Goal: Task Accomplishment & Management: Manage account settings

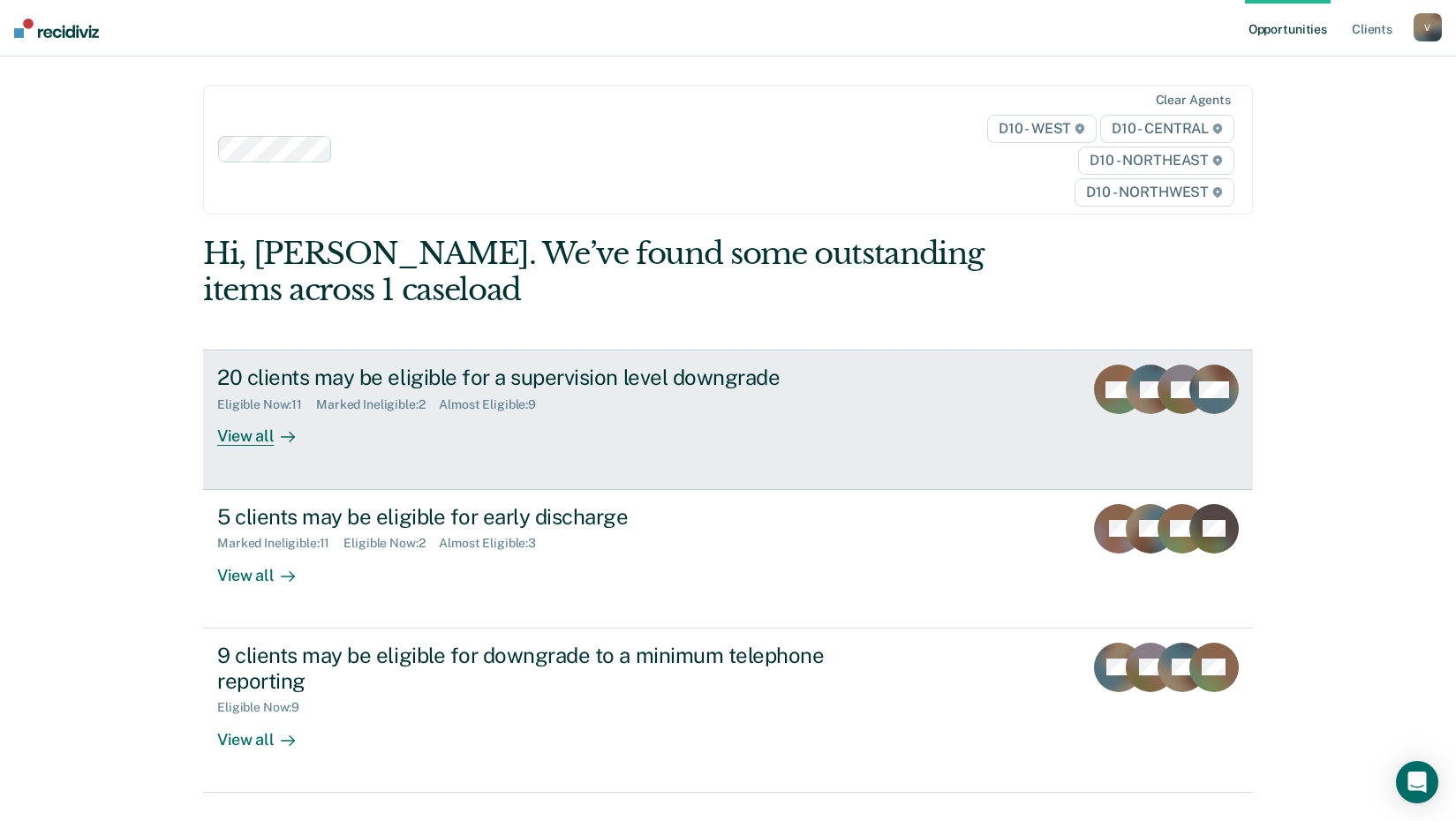
click at [678, 396] on div "Eligible Now : 11 Marked Ineligible : 2 Almost Eligible : 9" at bounding box center [527, 401] width 620 height 22
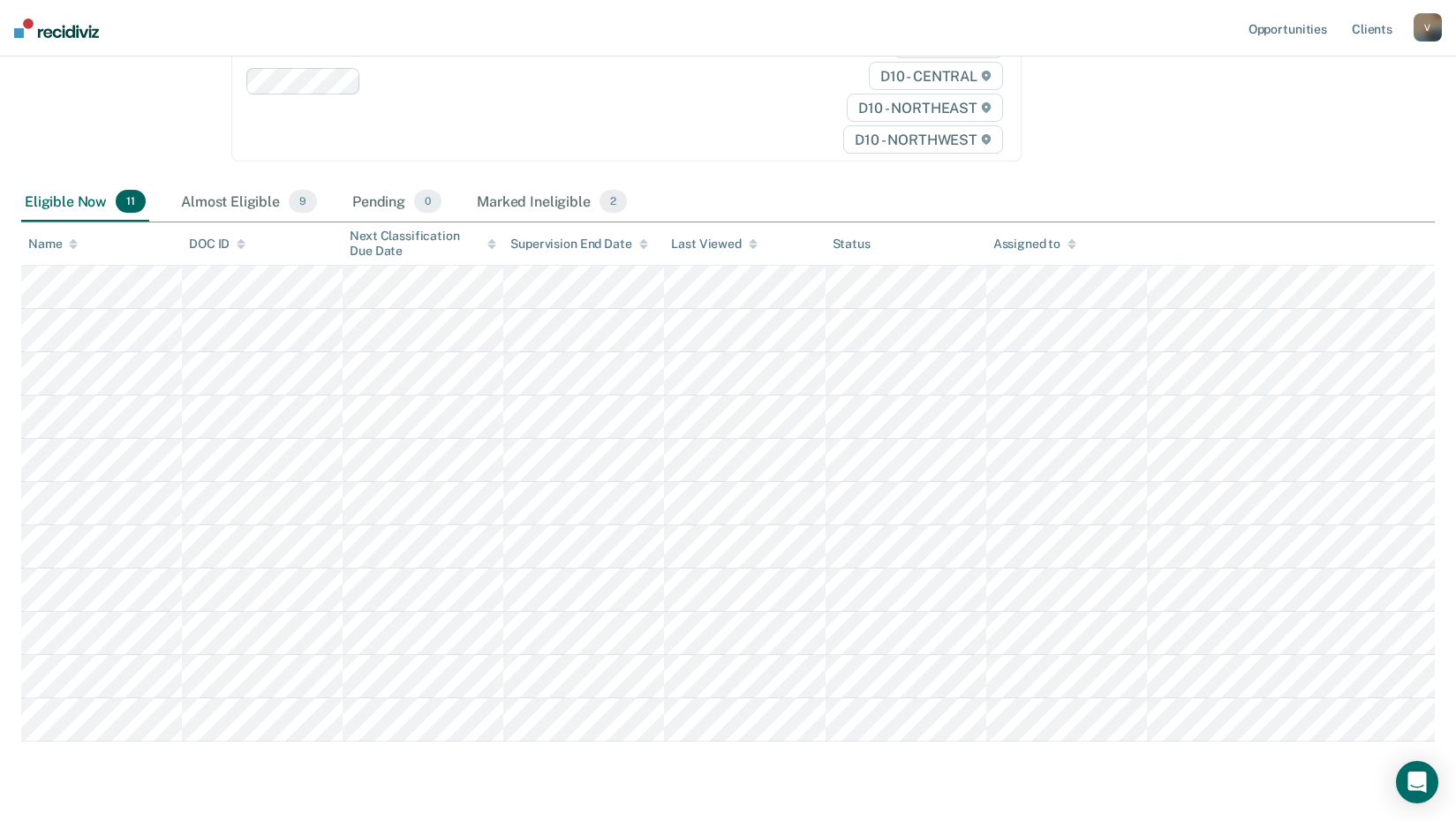
scroll to position [317, 0]
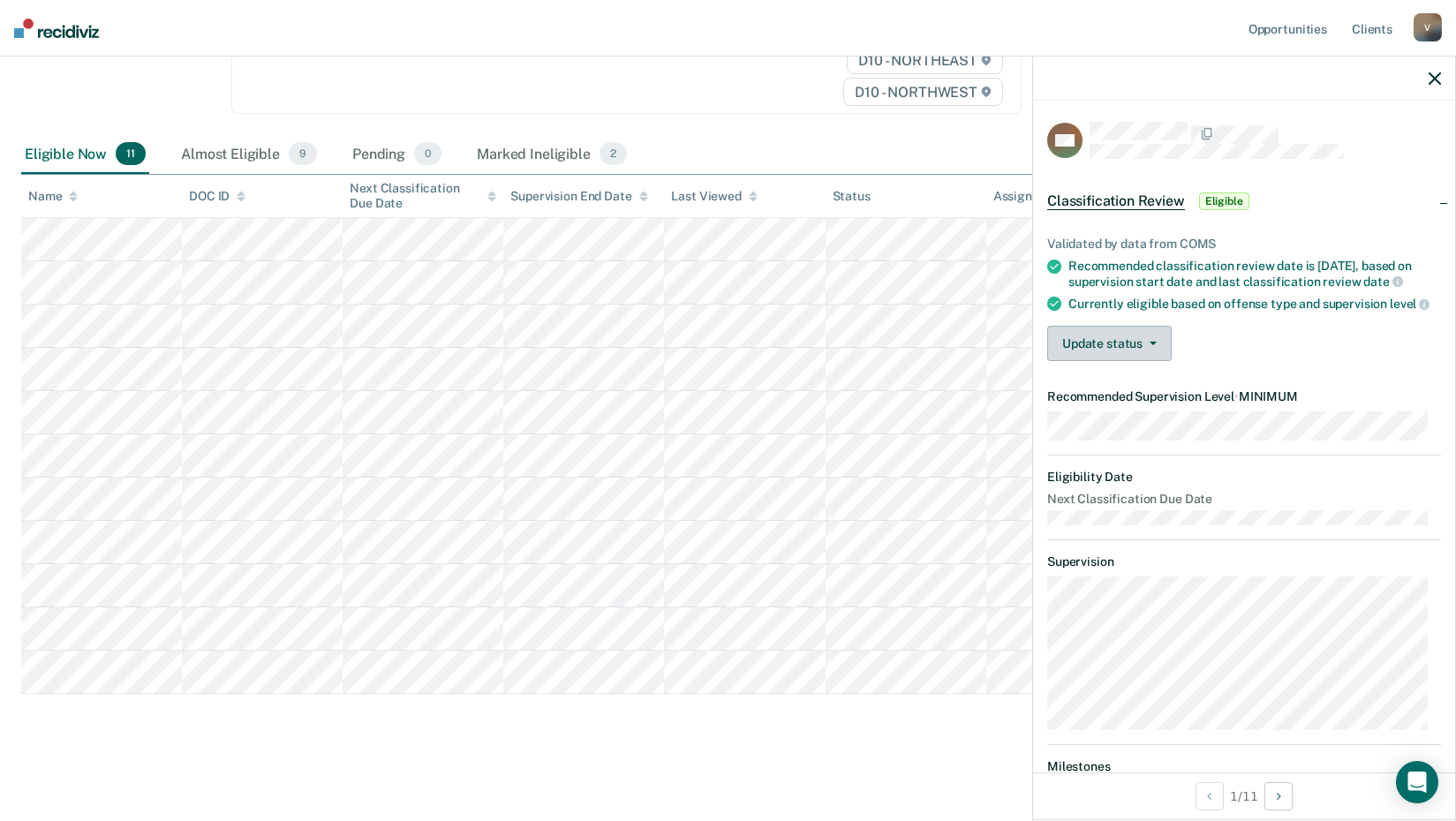
click at [1092, 360] on button "Update status" at bounding box center [1109, 343] width 124 height 36
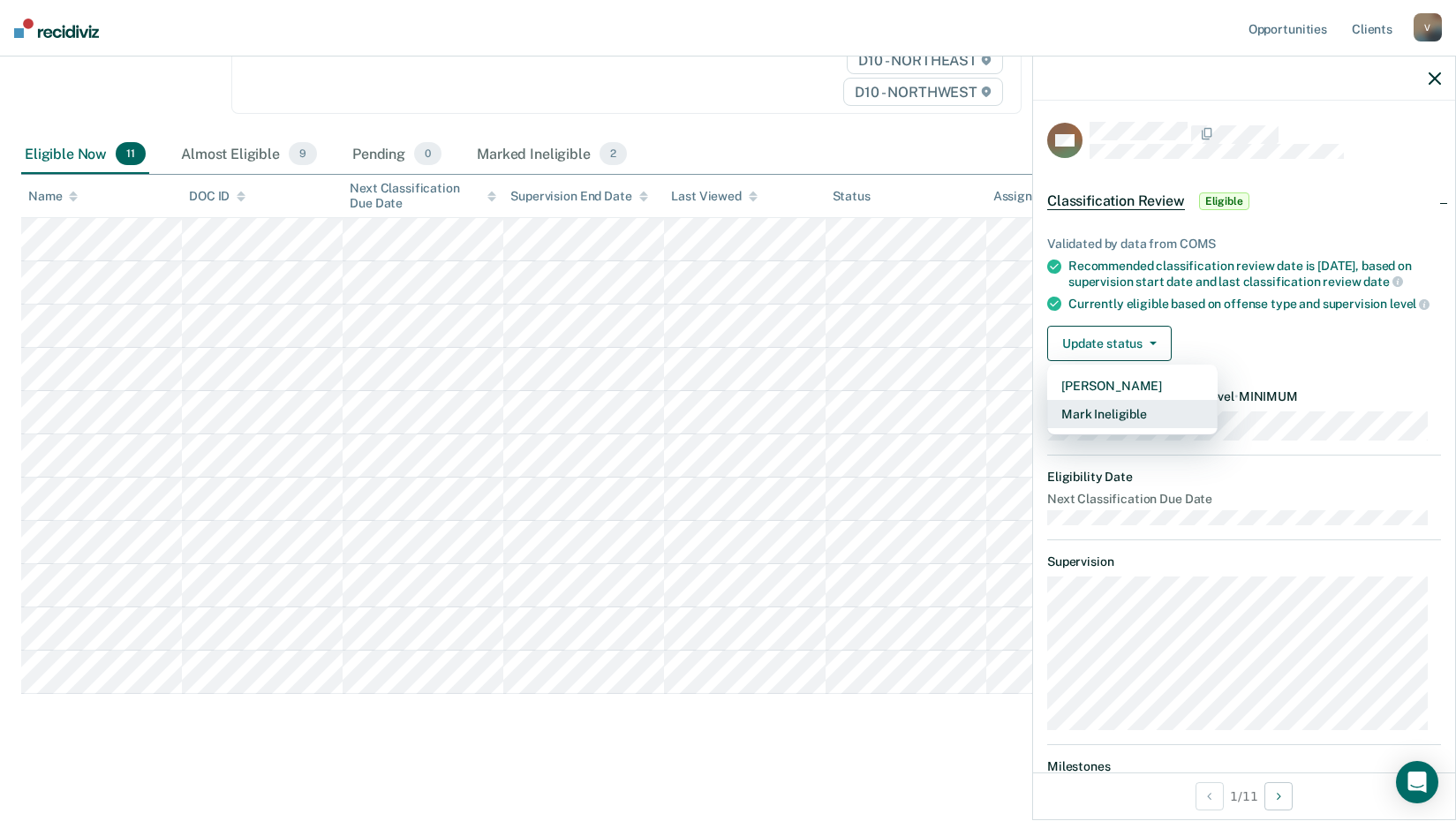
click at [1109, 428] on button "Mark Ineligible" at bounding box center [1132, 414] width 171 height 28
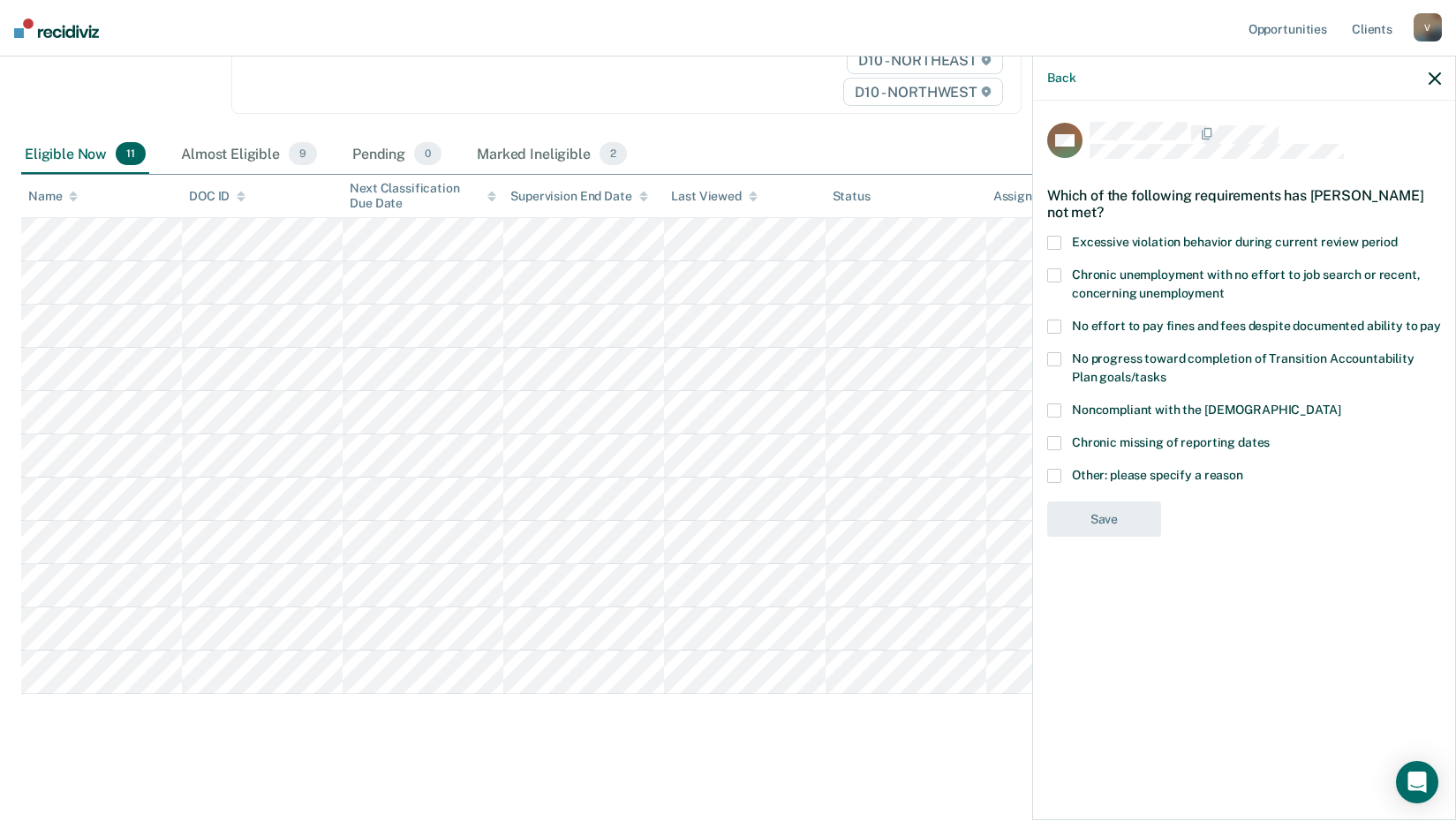
click at [1054, 238] on span at bounding box center [1054, 242] width 14 height 14
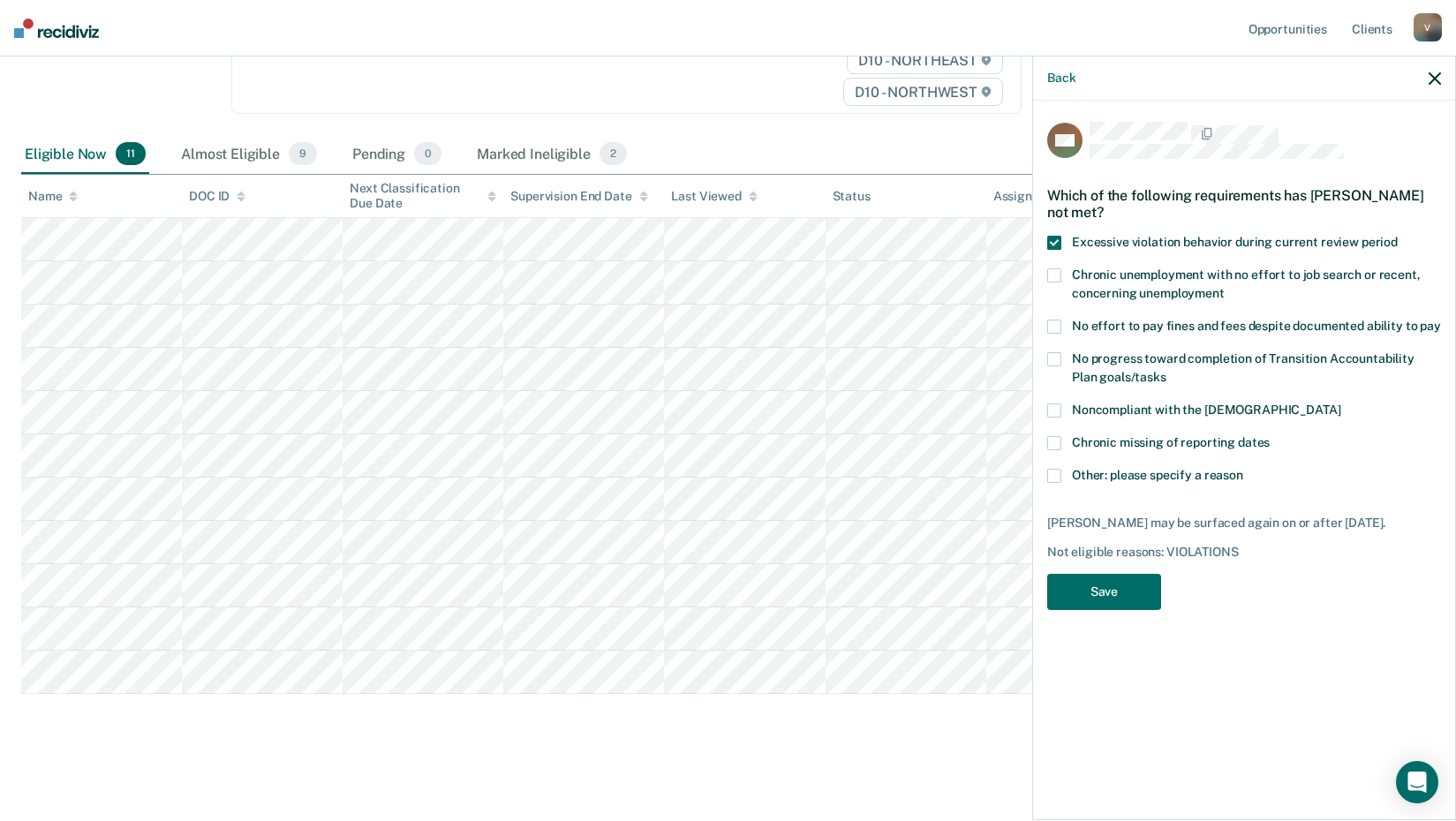
click at [1058, 238] on span at bounding box center [1054, 242] width 14 height 14
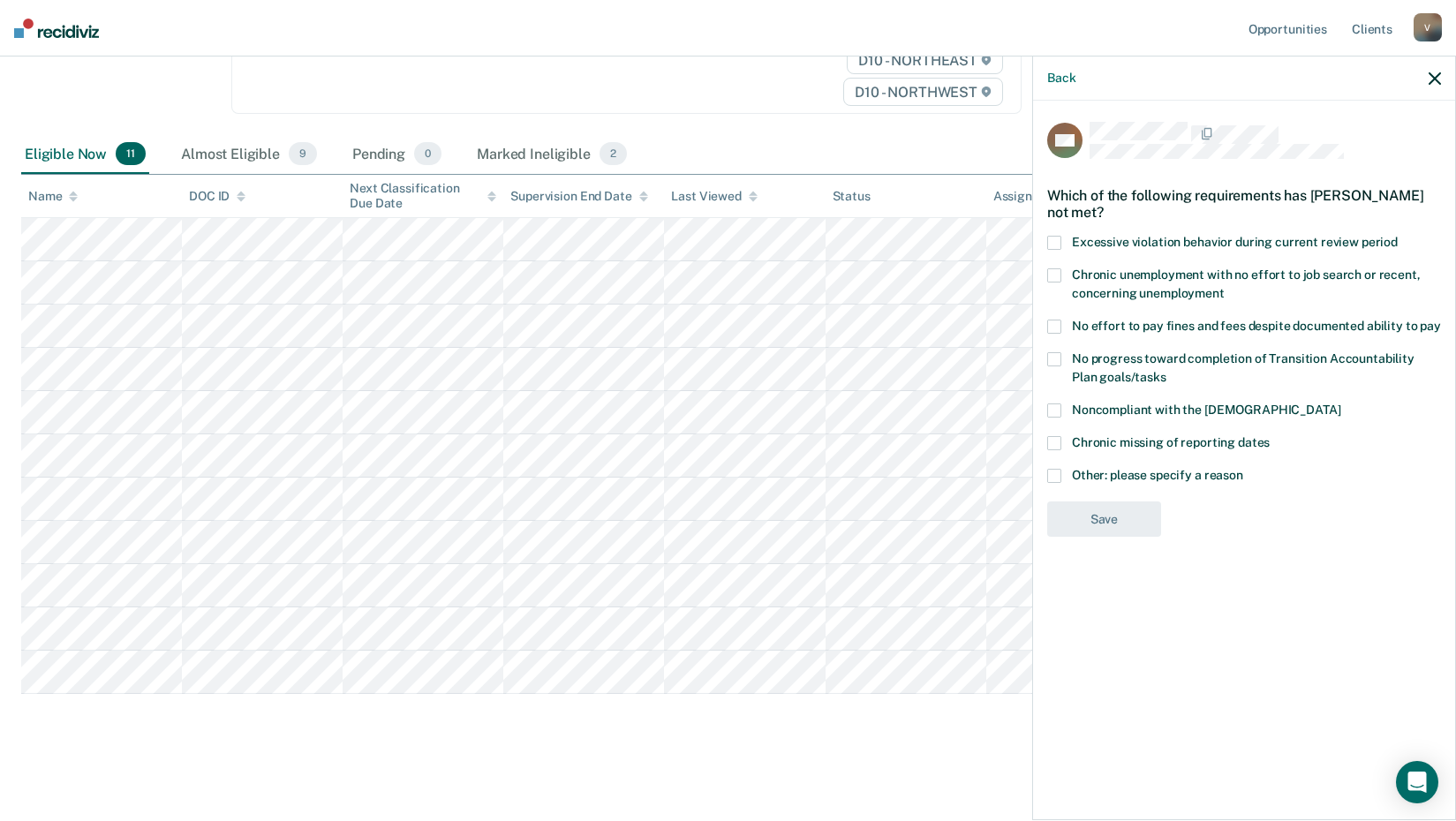
click at [1124, 479] on label "Other: please specify a reason" at bounding box center [1244, 478] width 394 height 18
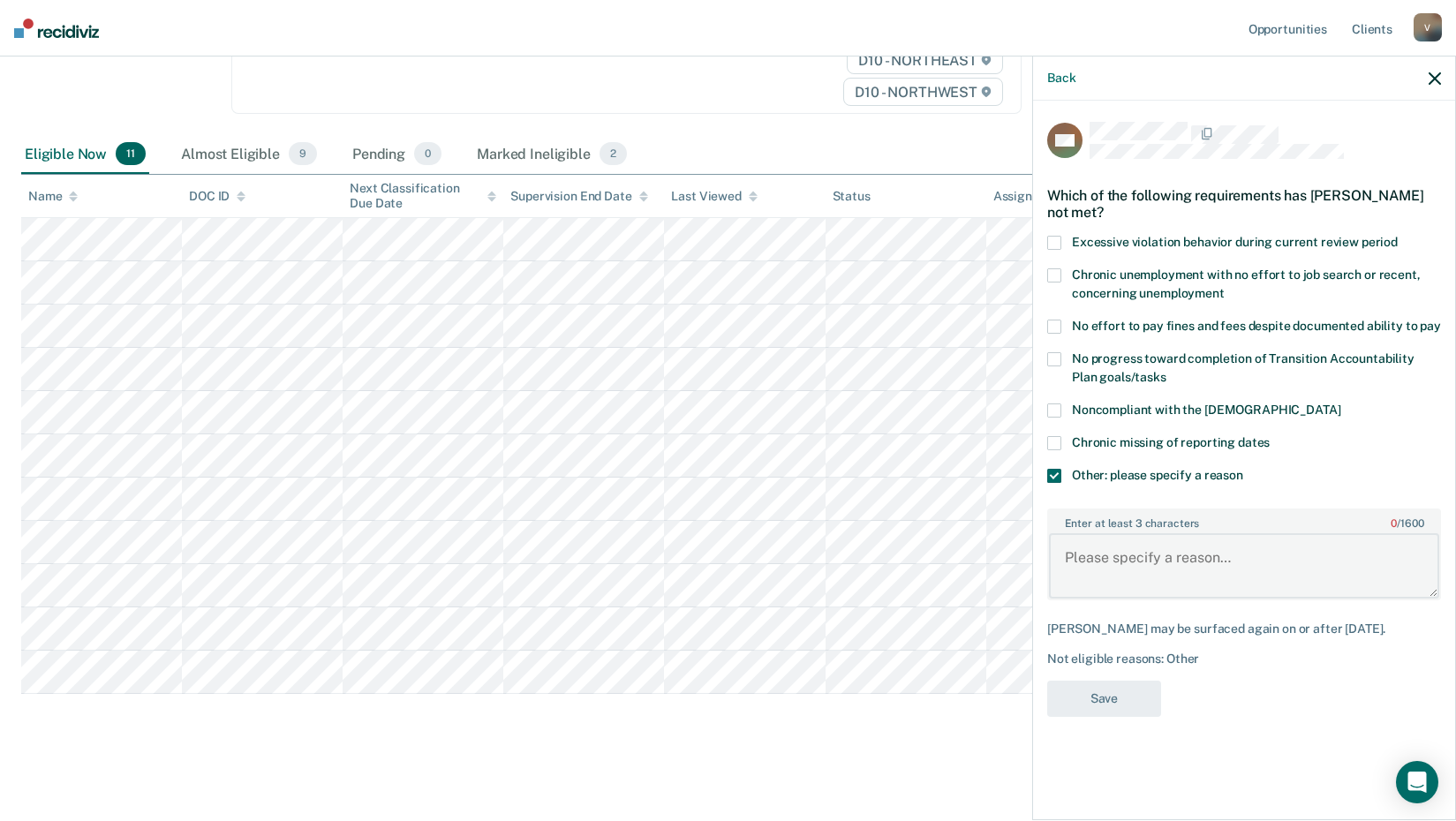
click at [1122, 554] on textarea "Enter at least 3 characters 0 / 1600" at bounding box center [1244, 566] width 391 height 66
type textarea "Just returned from VOP from Court after absconding."
click at [1124, 693] on button "Save" at bounding box center [1104, 699] width 114 height 37
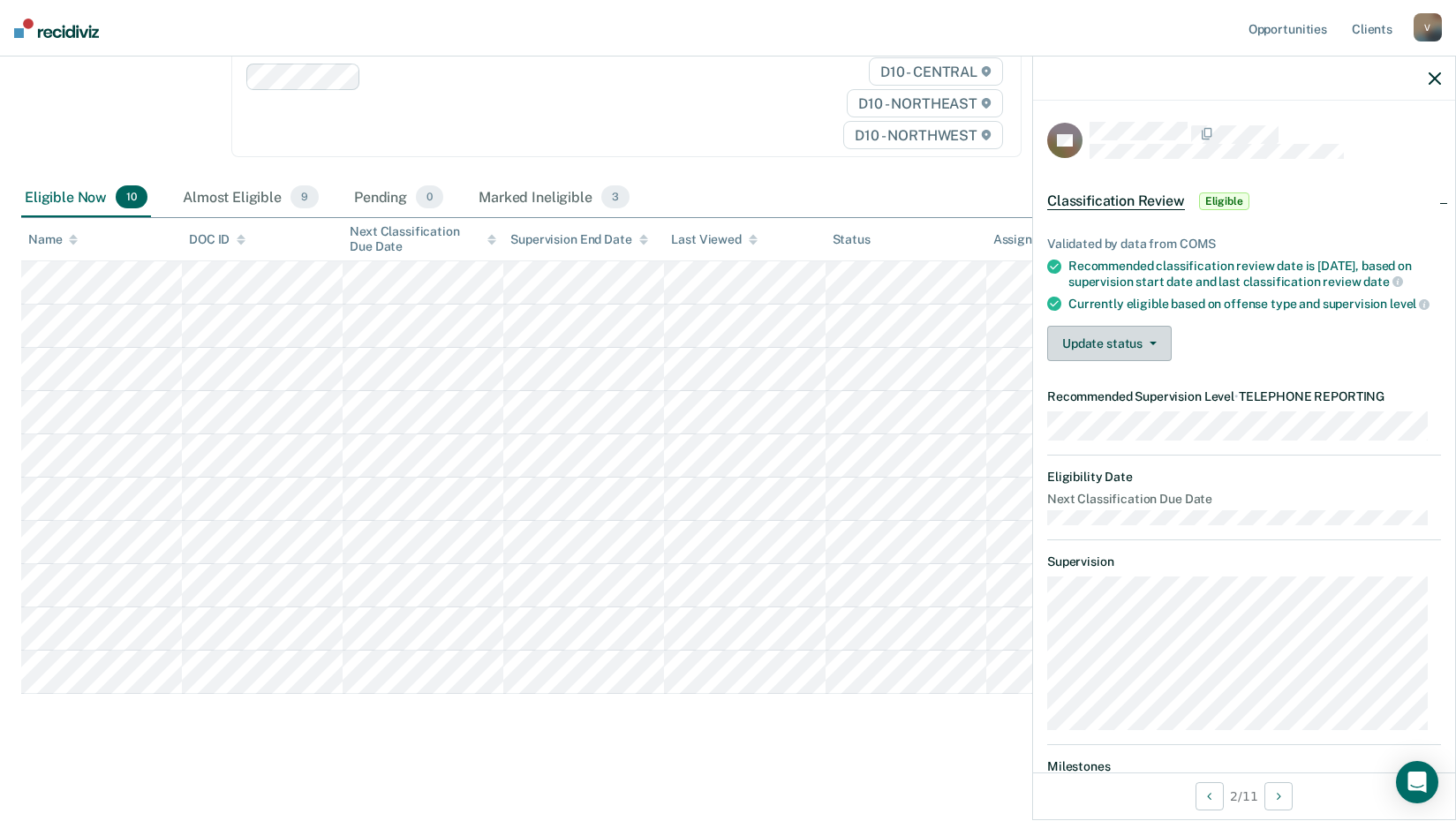
click at [1098, 357] on button "Update status" at bounding box center [1109, 343] width 124 height 36
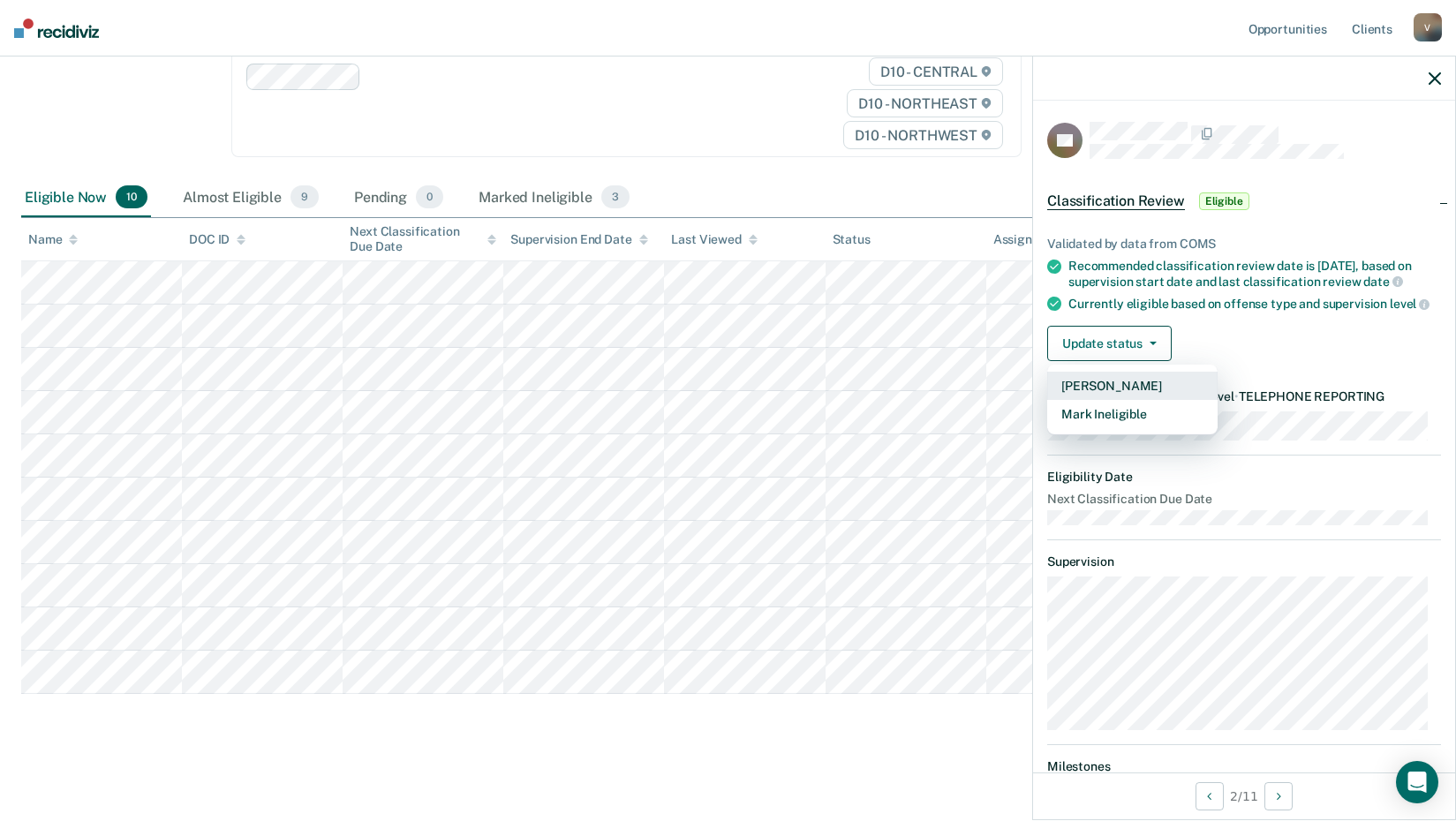
click at [1105, 393] on button "[PERSON_NAME]" at bounding box center [1132, 385] width 171 height 28
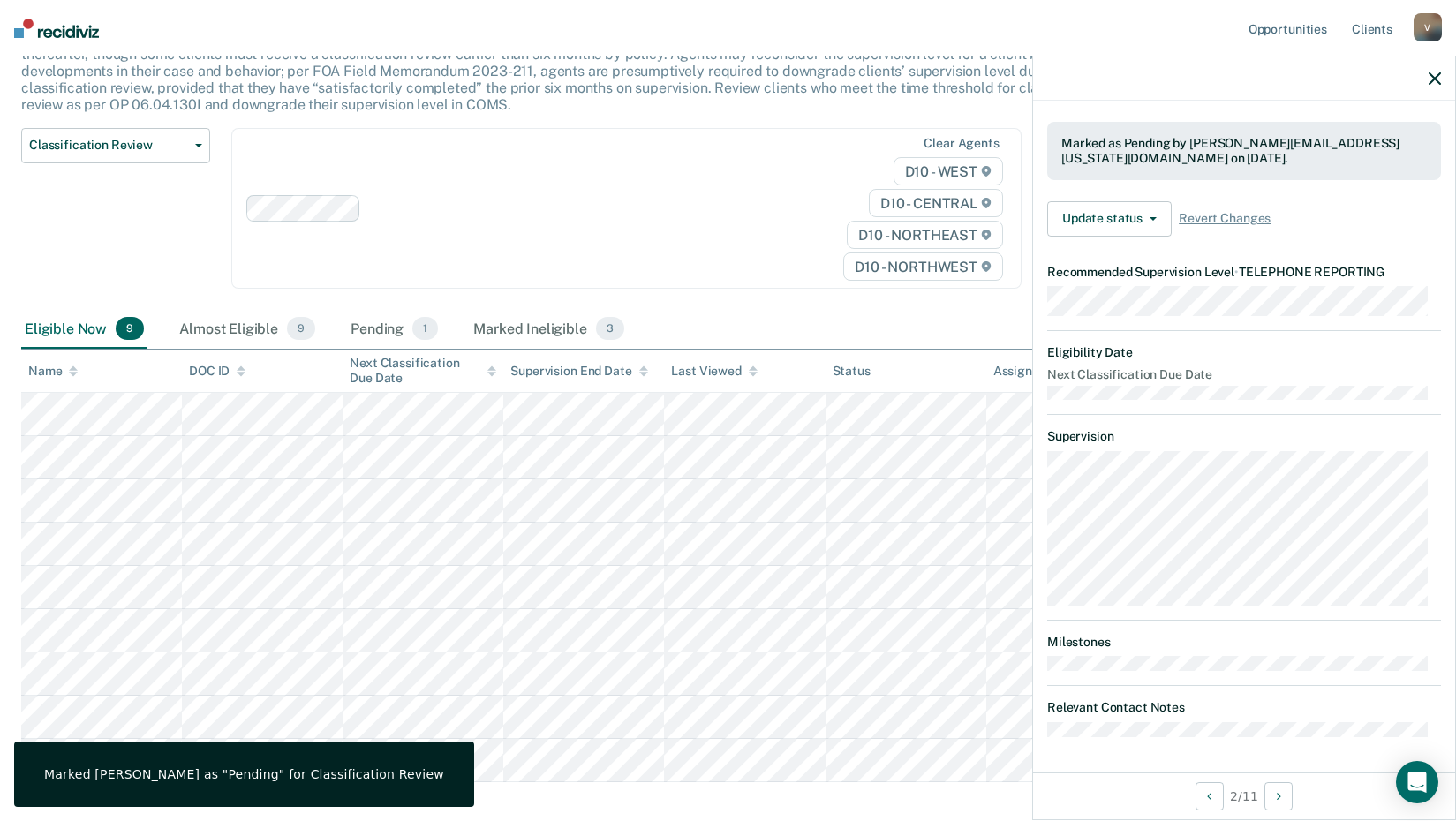
scroll to position [0, 0]
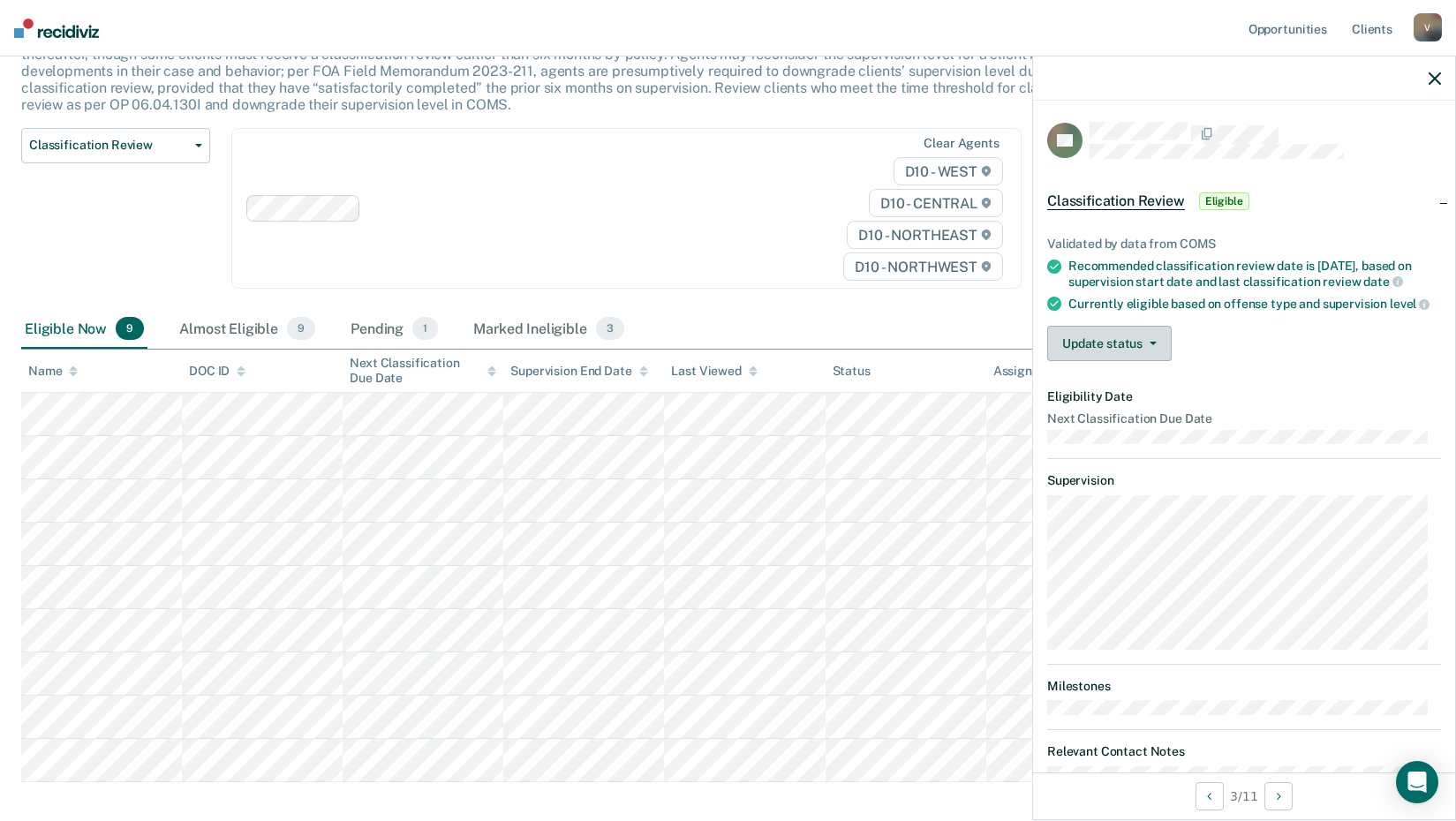
click at [1104, 361] on button "Update status" at bounding box center [1109, 343] width 124 height 36
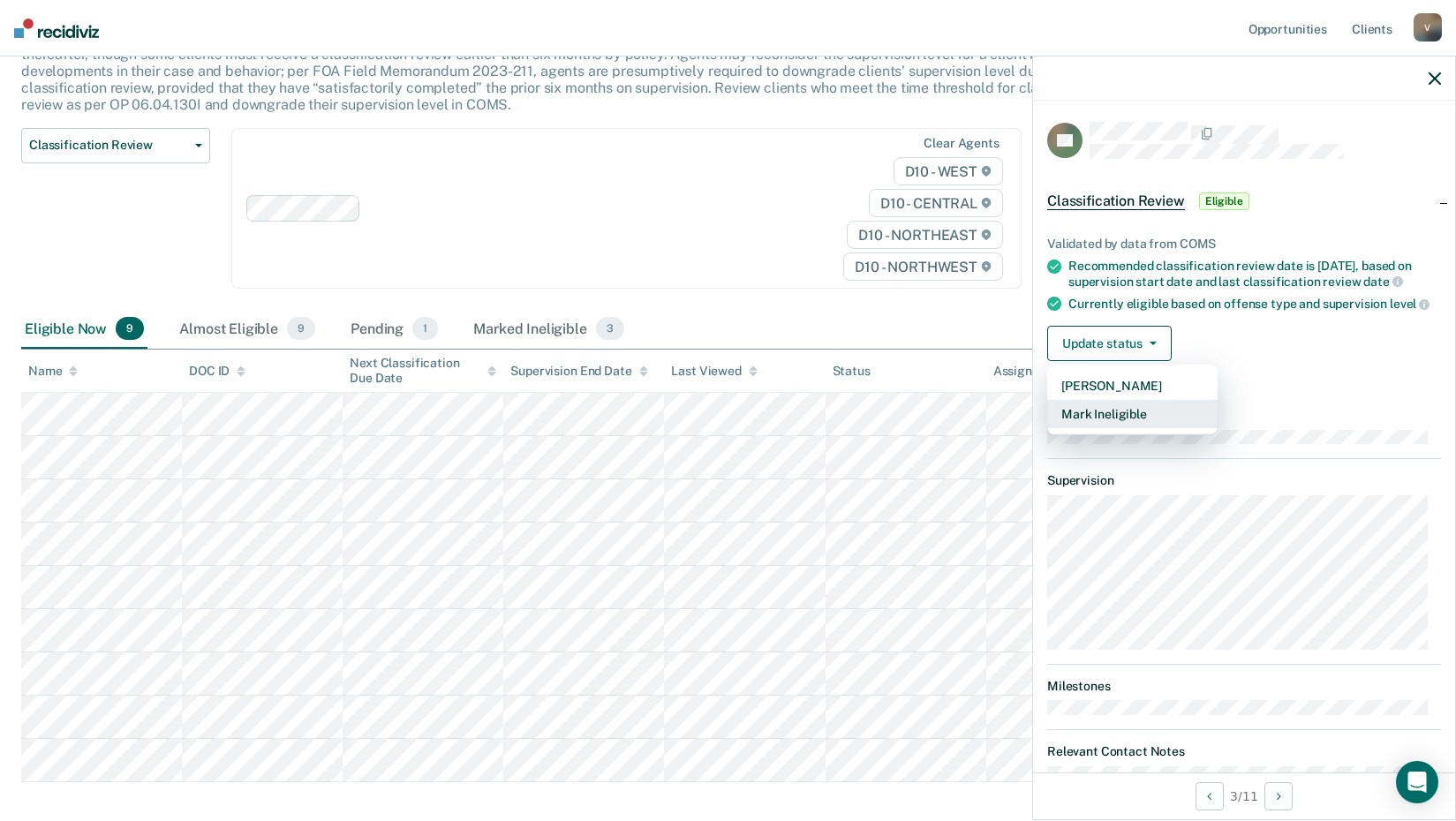
click at [1120, 428] on button "Mark Ineligible" at bounding box center [1132, 414] width 171 height 28
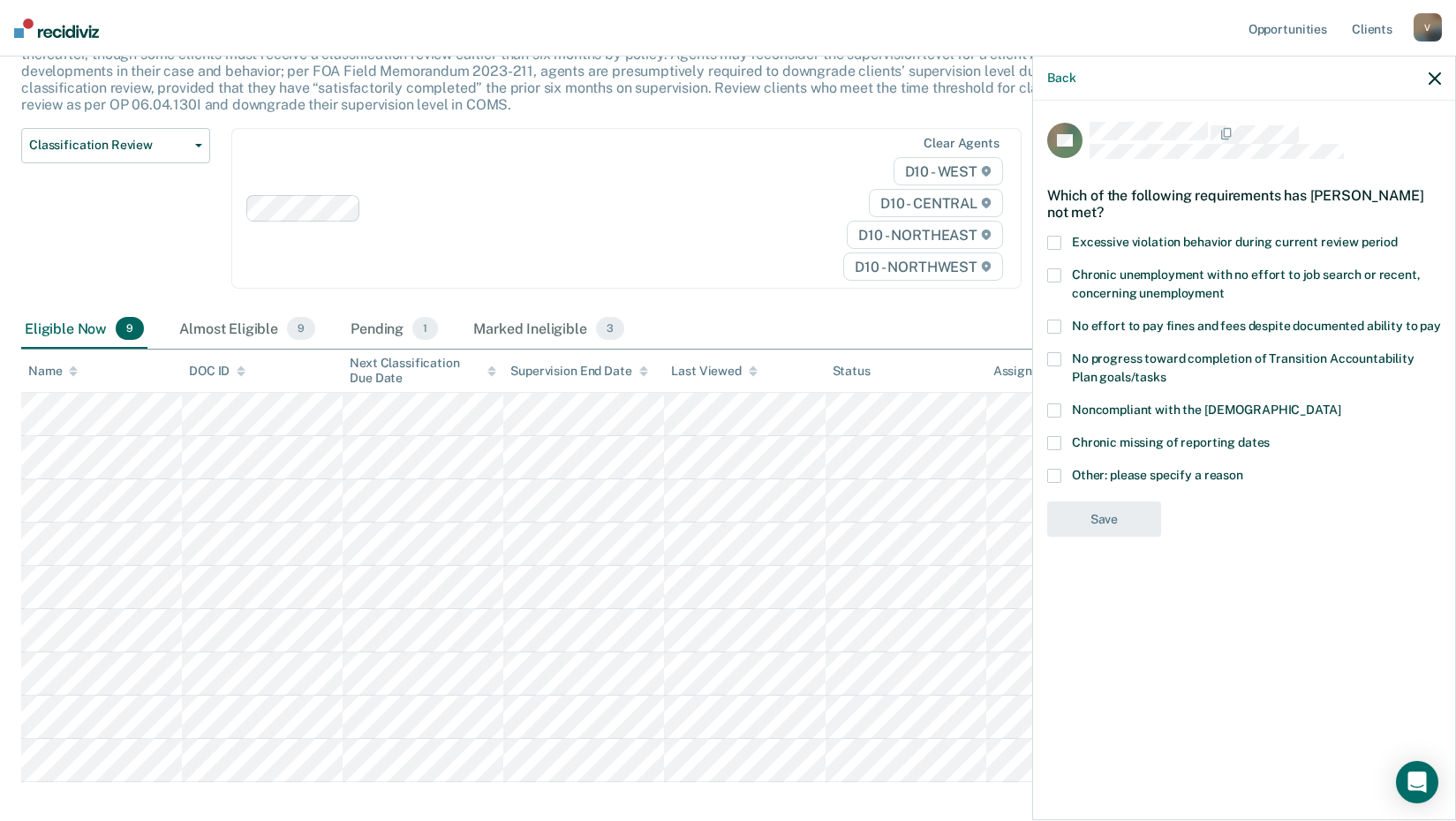
click at [1064, 477] on label "Other: please specify a reason" at bounding box center [1244, 478] width 394 height 18
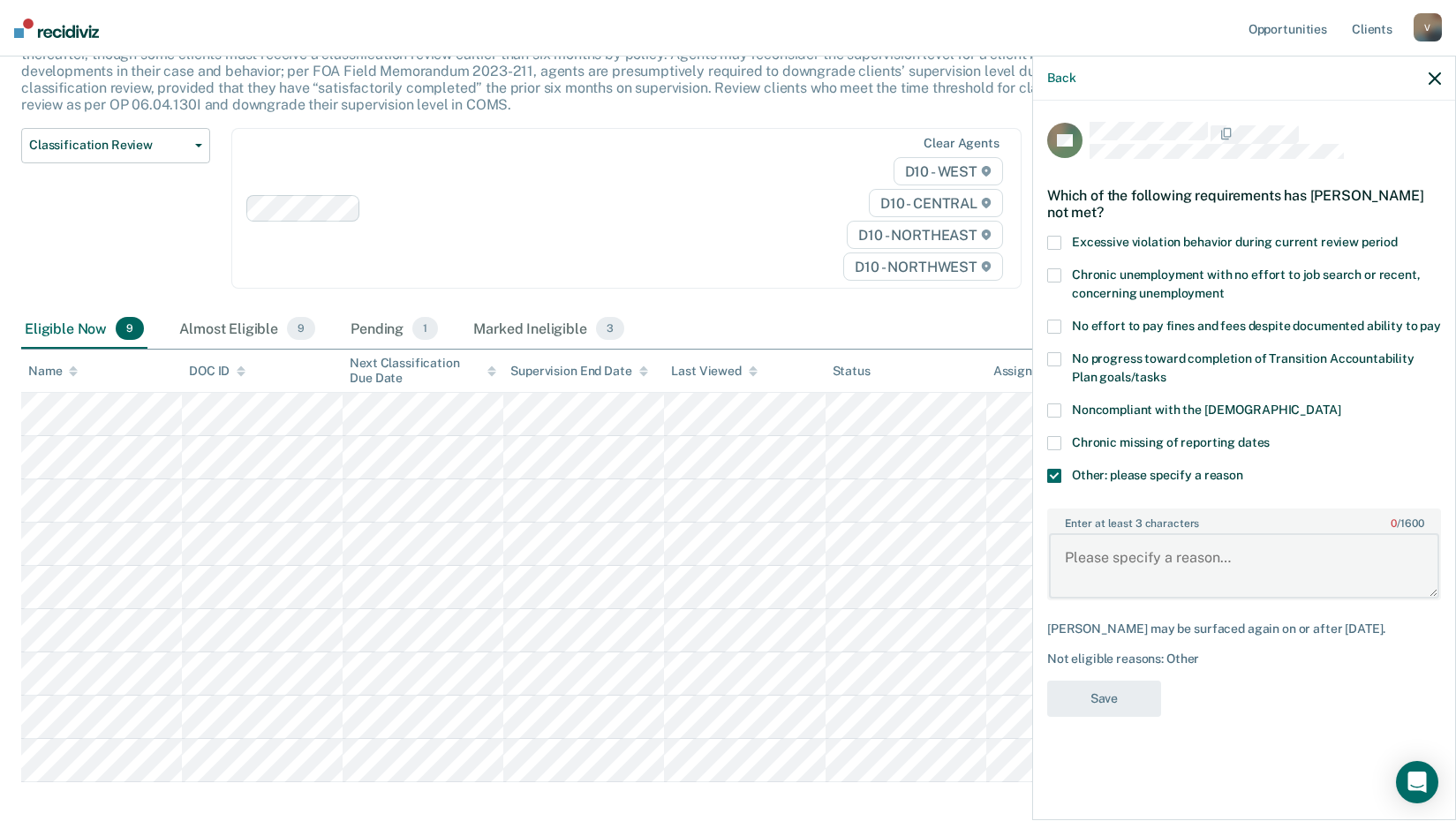
click at [1136, 564] on textarea "Enter at least 3 characters 0 / 1600" at bounding box center [1244, 566] width 391 height 66
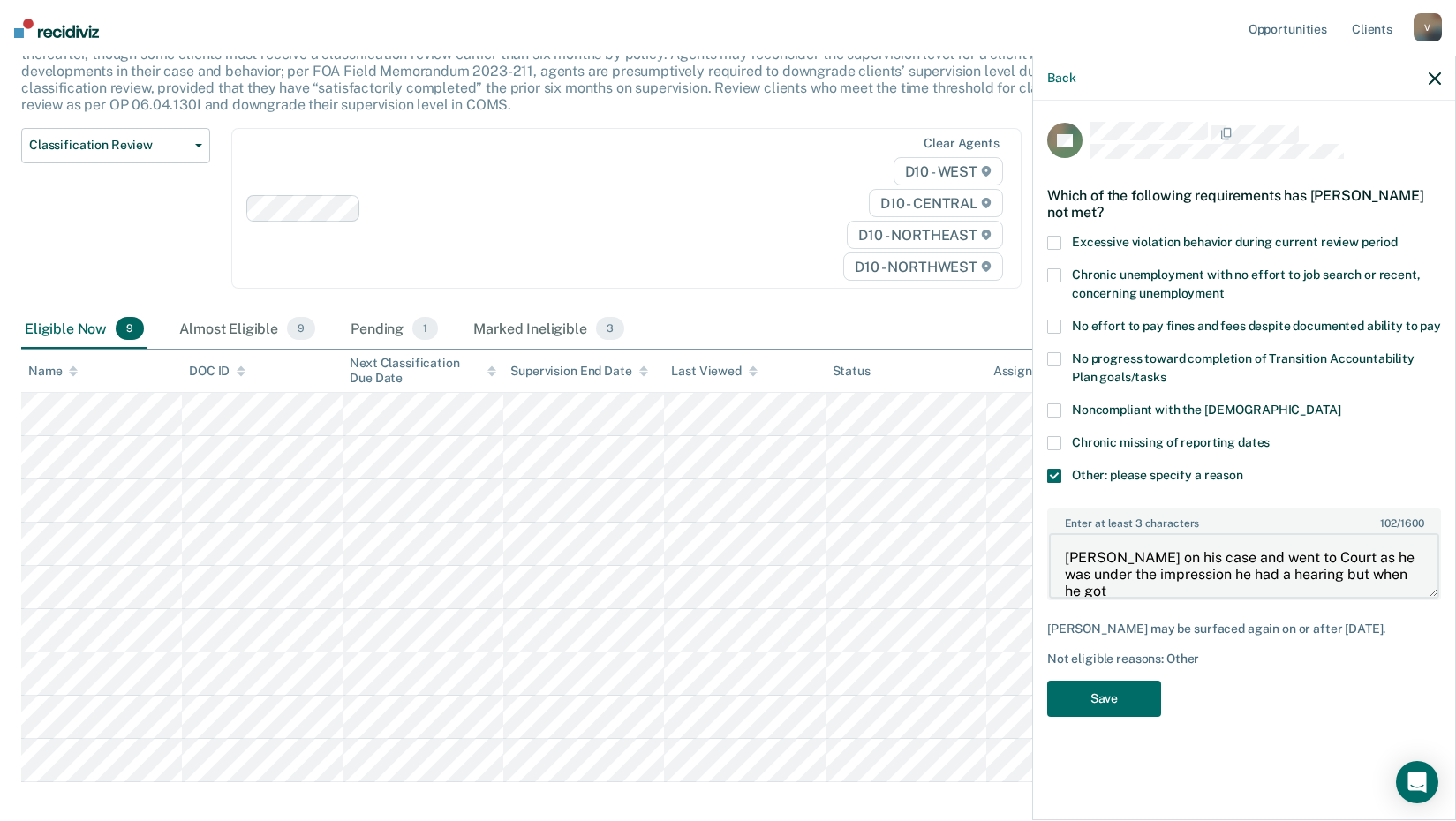
scroll to position [3, 0]
type textarea "Owes Money on his case and went to Court as he was under the impression he had …"
click at [1127, 714] on button "Save" at bounding box center [1104, 699] width 114 height 37
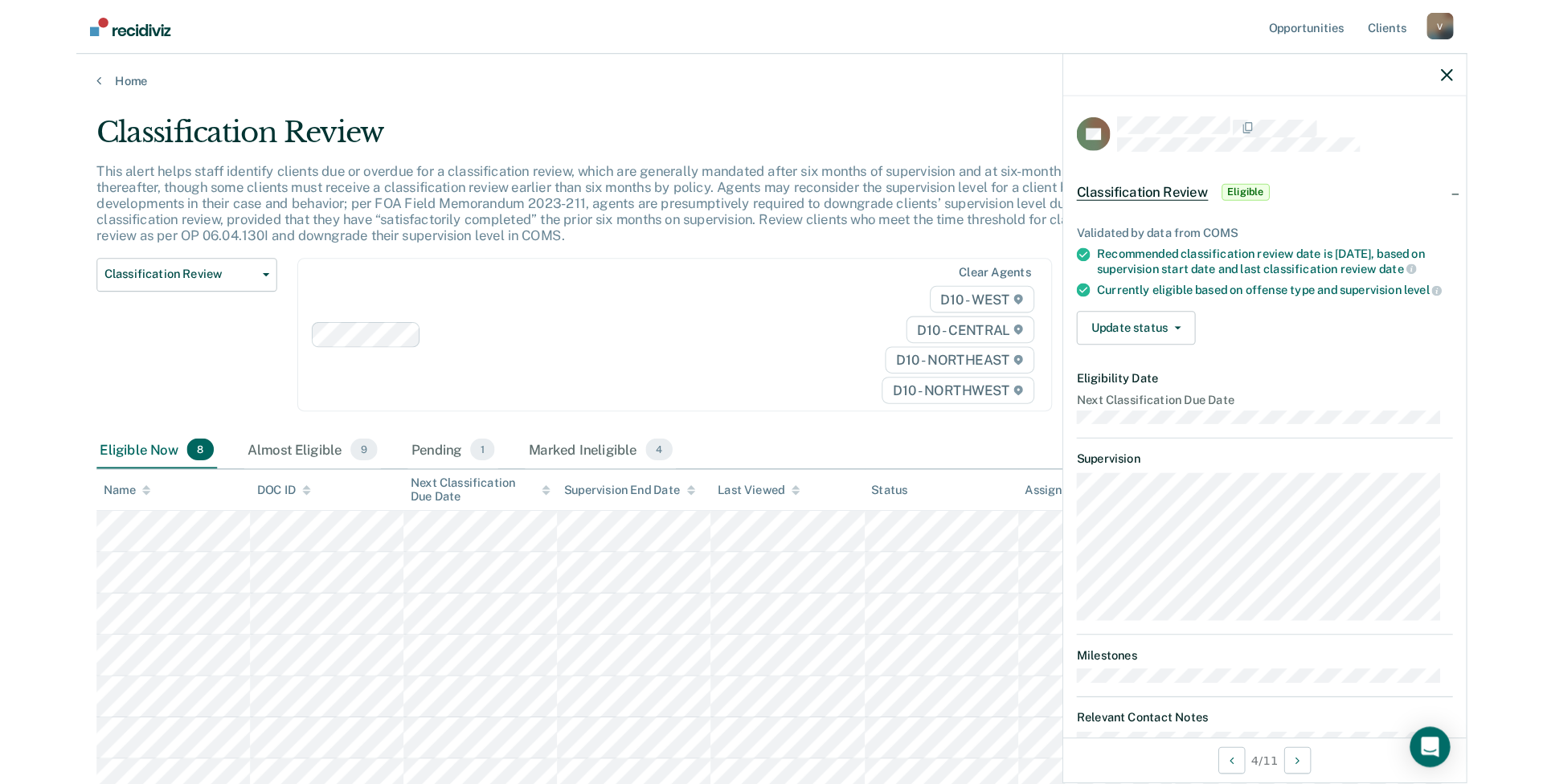
scroll to position [0, 0]
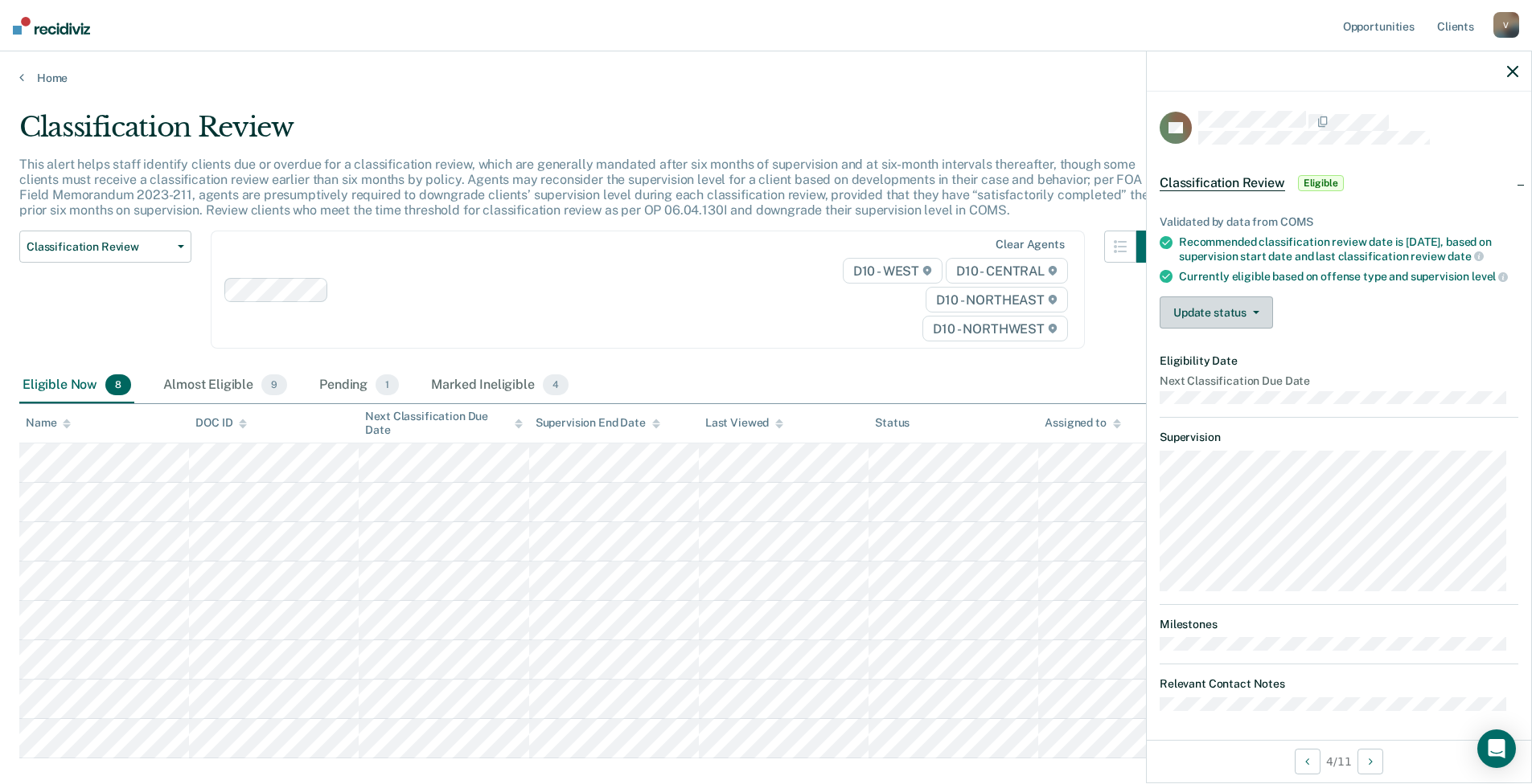
click at [1206, 328] on button "Update status" at bounding box center [1216, 313] width 113 height 32
click at [1254, 363] on button "[PERSON_NAME]" at bounding box center [1237, 350] width 155 height 25
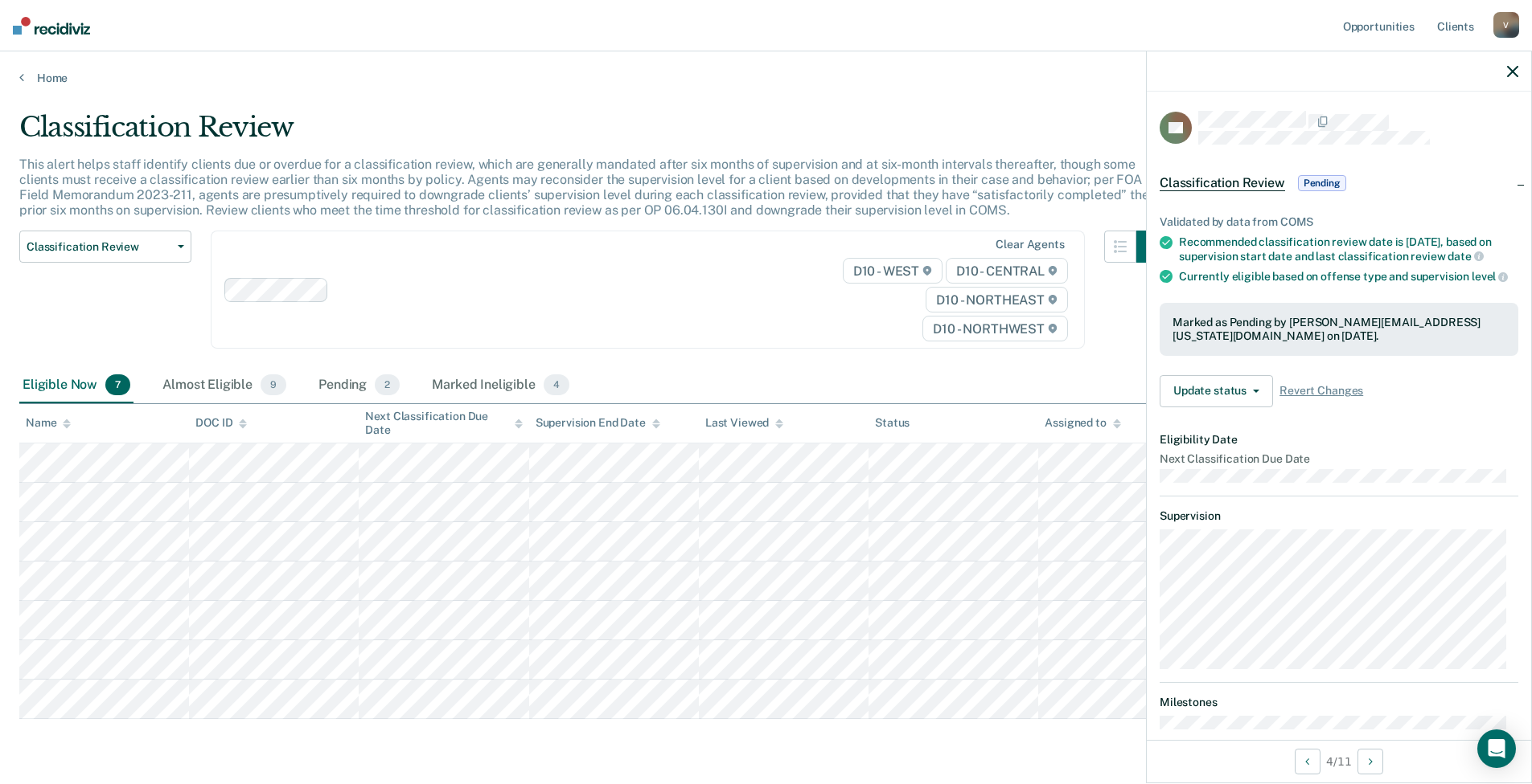
click at [1254, 356] on div "Marked as Pending by [PERSON_NAME][EMAIL_ADDRESS][US_STATE][DOMAIN_NAME] on [DA…" at bounding box center [1339, 329] width 358 height 53
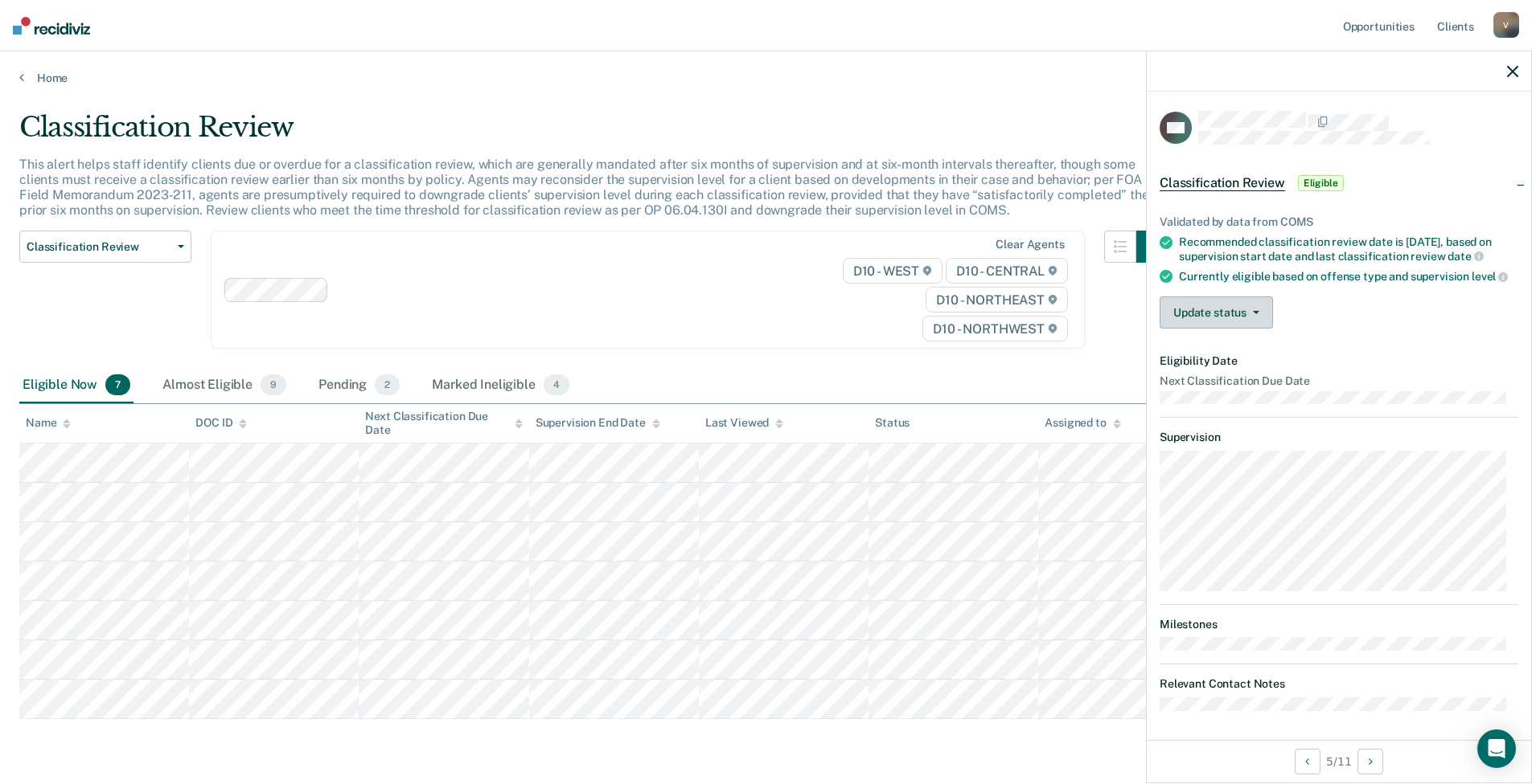
click at [1211, 328] on button "Update status" at bounding box center [1216, 313] width 113 height 32
click at [1227, 386] on button "Mark Ineligible" at bounding box center [1237, 377] width 155 height 25
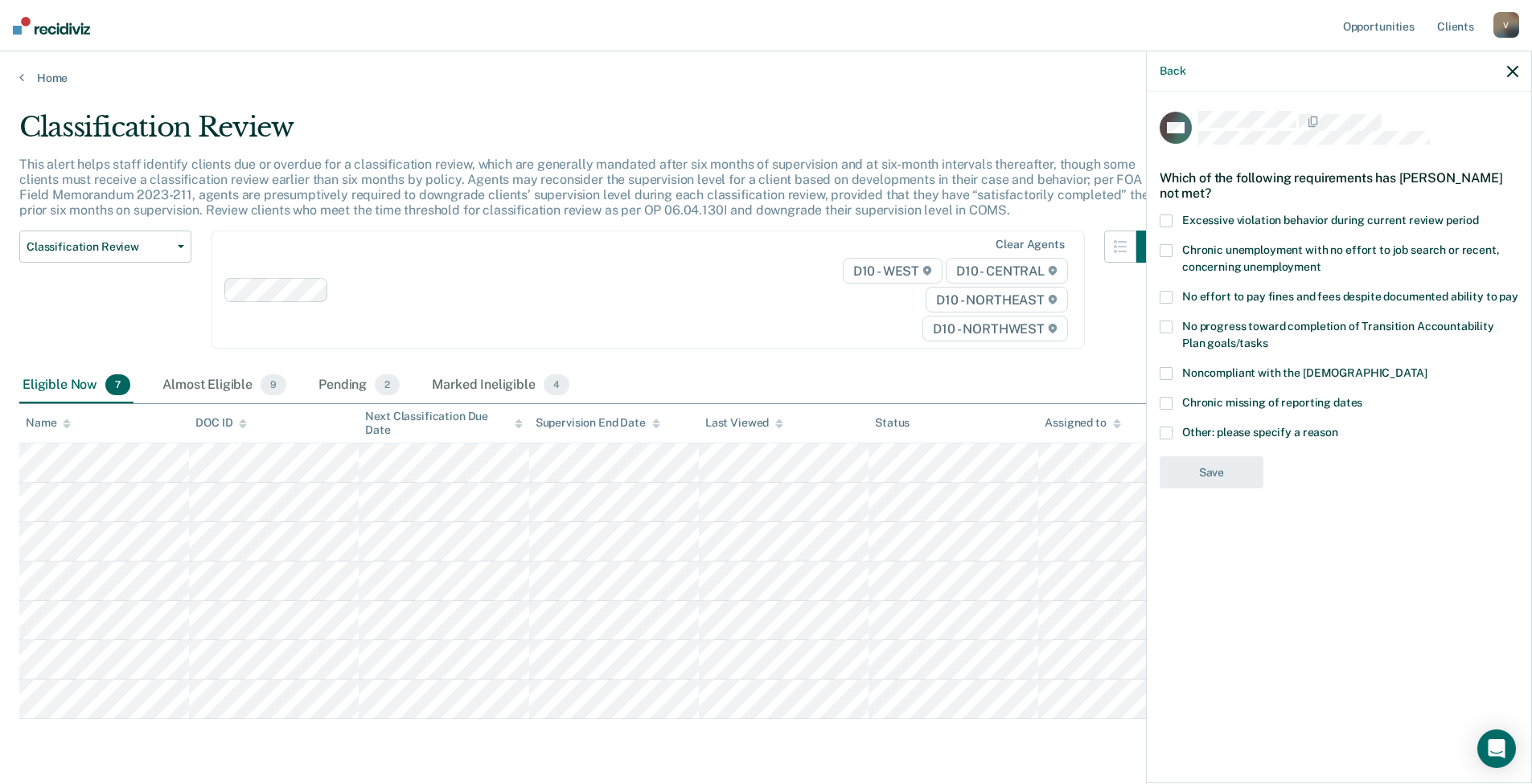
click at [1220, 375] on span "Noncompliant with the [DEMOGRAPHIC_DATA]" at bounding box center [1304, 372] width 244 height 13
click at [1218, 374] on span "Noncompliant with the [DEMOGRAPHIC_DATA]" at bounding box center [1304, 372] width 244 height 13
click at [1209, 338] on span "No progress toward completion of Transition Accountability Plan goals/tasks" at bounding box center [1337, 334] width 312 height 30
click at [1199, 434] on span "Other: please specify a reason" at bounding box center [1260, 432] width 156 height 13
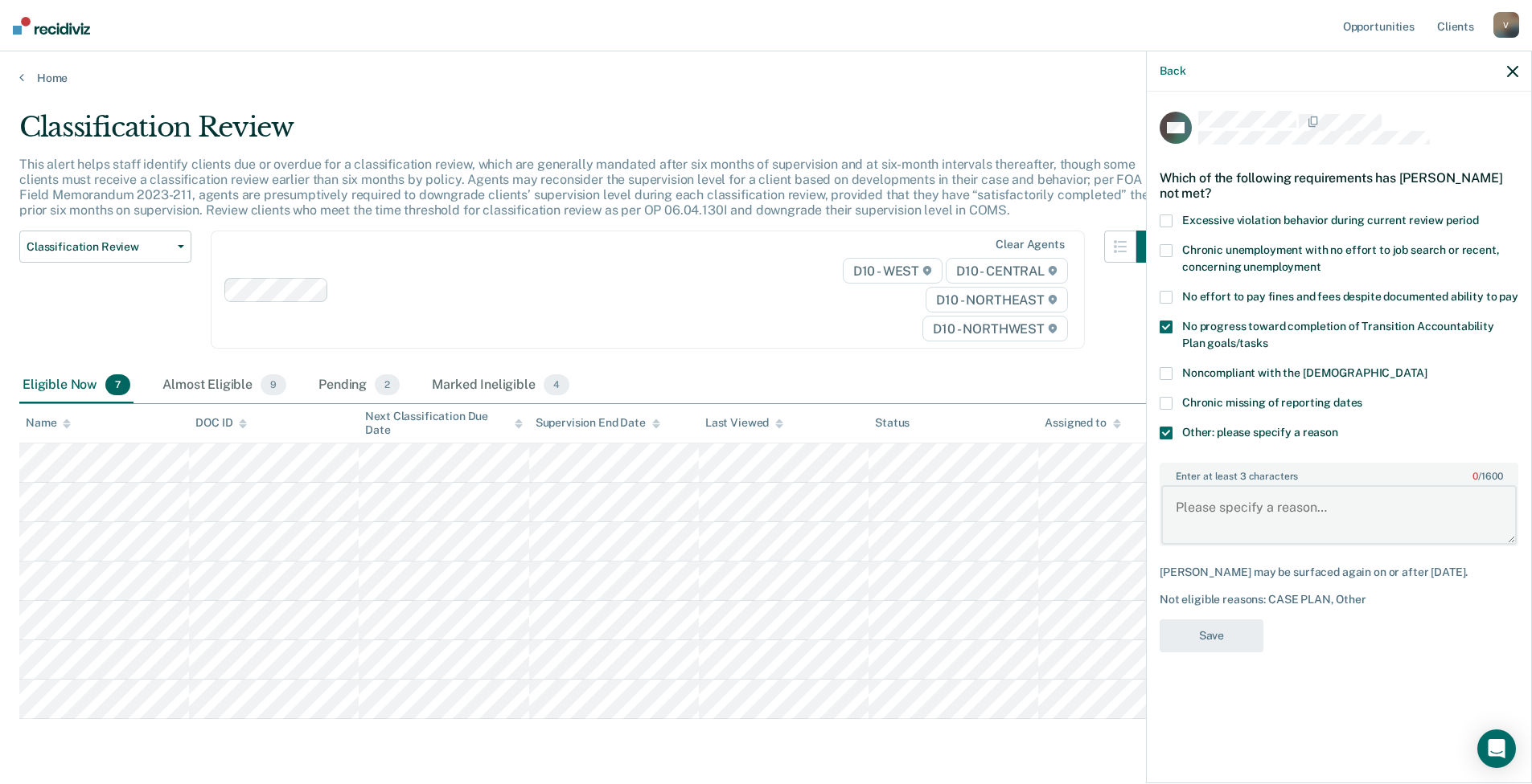
click at [1206, 502] on textarea "Enter at least 3 characters 0 / 1600" at bounding box center [1339, 515] width 356 height 60
type textarea "Still owes 480 hrs CS"
click at [1203, 629] on button "Save" at bounding box center [1211, 637] width 104 height 33
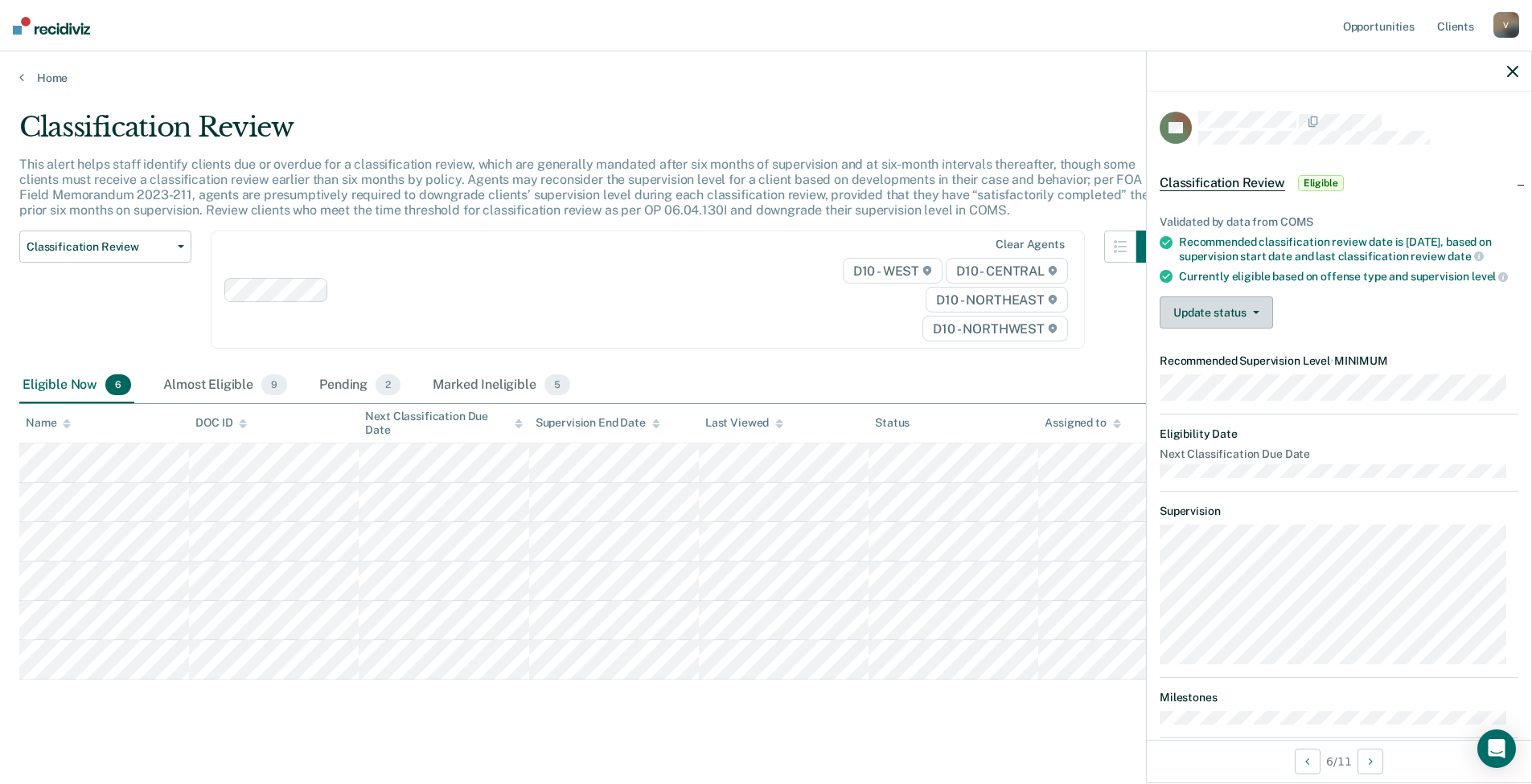
click at [1211, 318] on button "Update status" at bounding box center [1216, 313] width 113 height 32
click at [1239, 386] on button "Mark Ineligible" at bounding box center [1237, 377] width 155 height 25
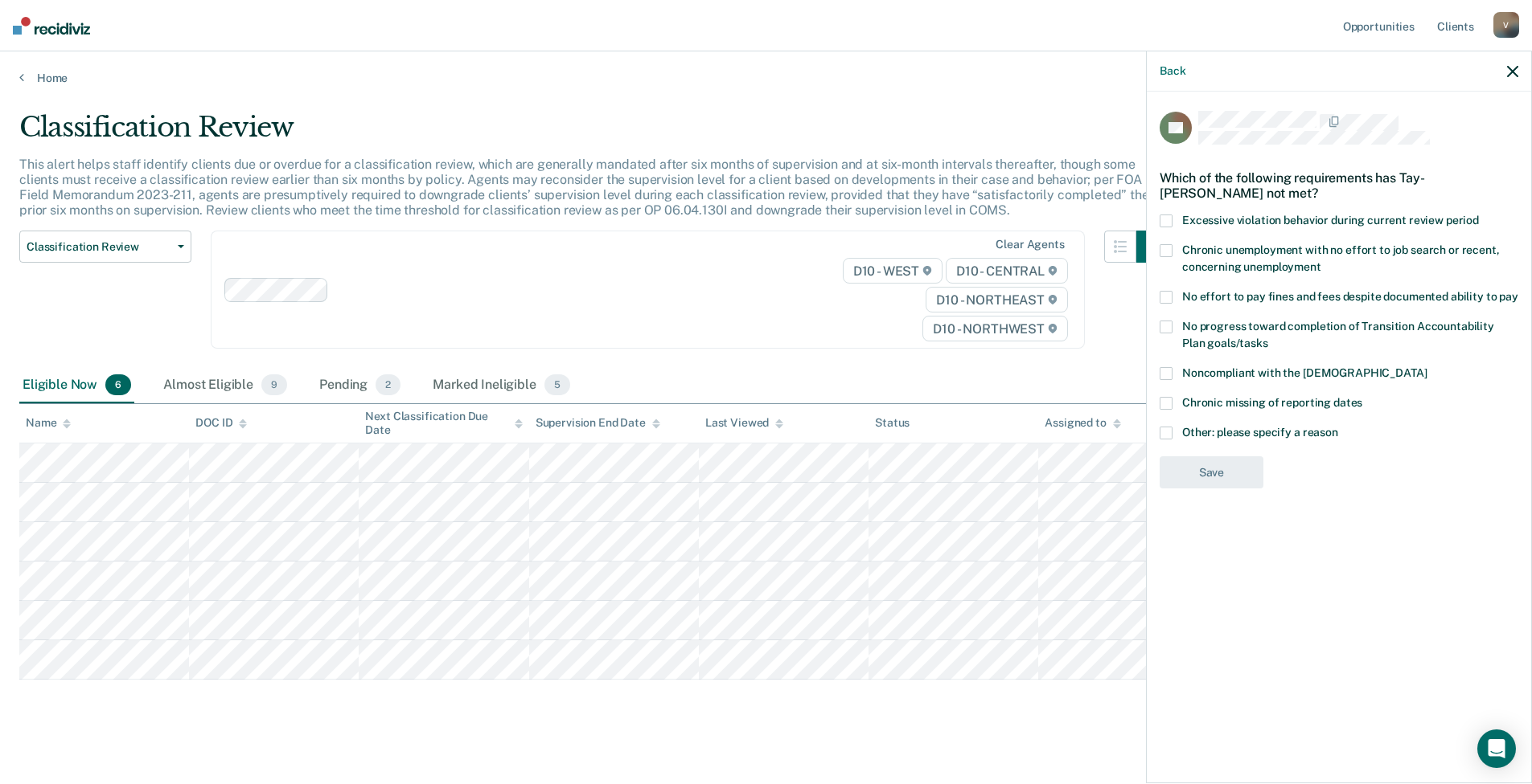
click at [1207, 292] on span "No effort to pay fines and fees despite documented ability to pay" at bounding box center [1349, 296] width 336 height 13
click at [1168, 431] on span at bounding box center [1166, 433] width 13 height 13
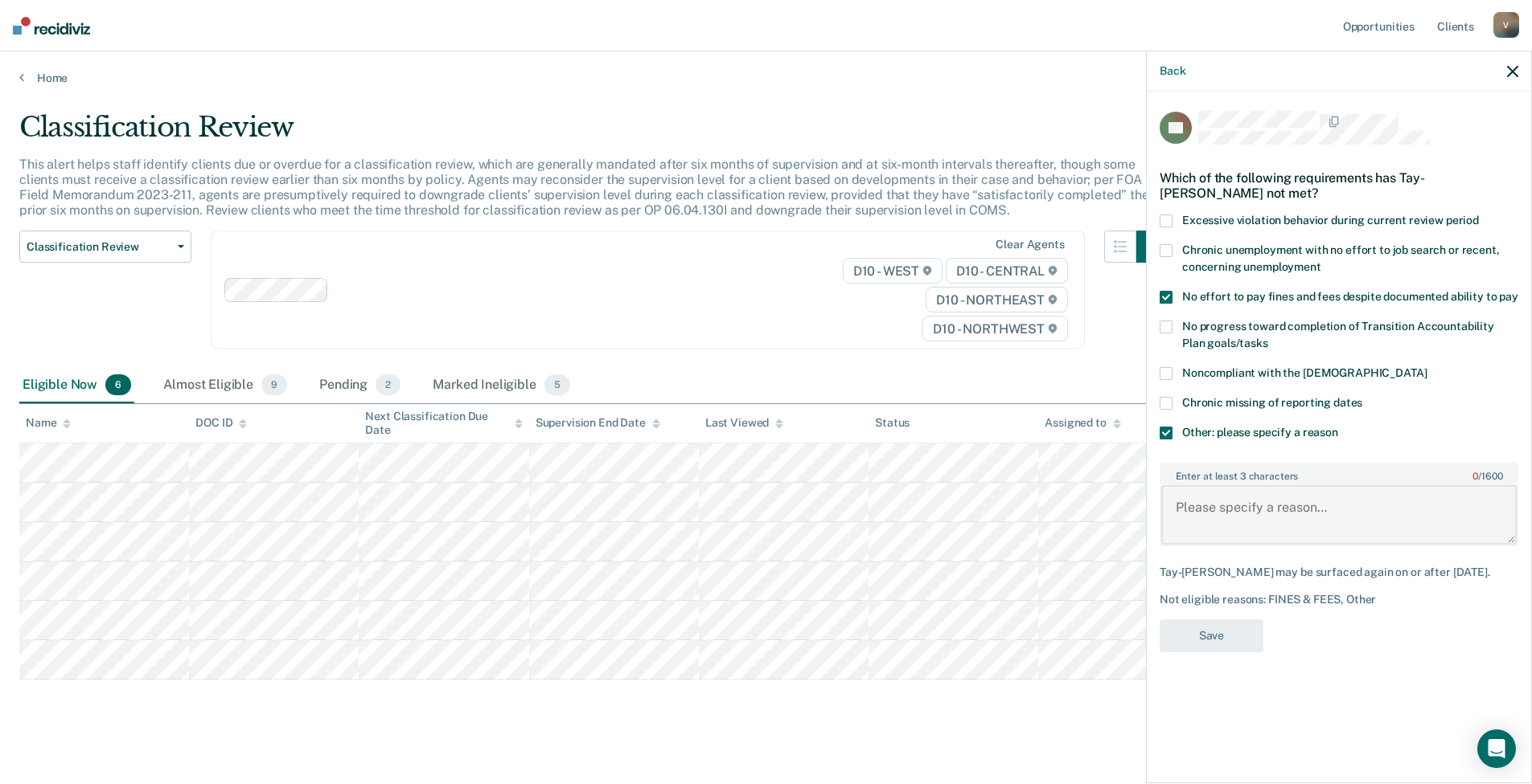
click at [1224, 514] on textarea "Enter at least 3 characters 0 / 1600" at bounding box center [1339, 515] width 356 height 60
type textarea "Disc is Dec, no payments. Min CS completd."
click at [1227, 650] on button "Save" at bounding box center [1211, 637] width 104 height 33
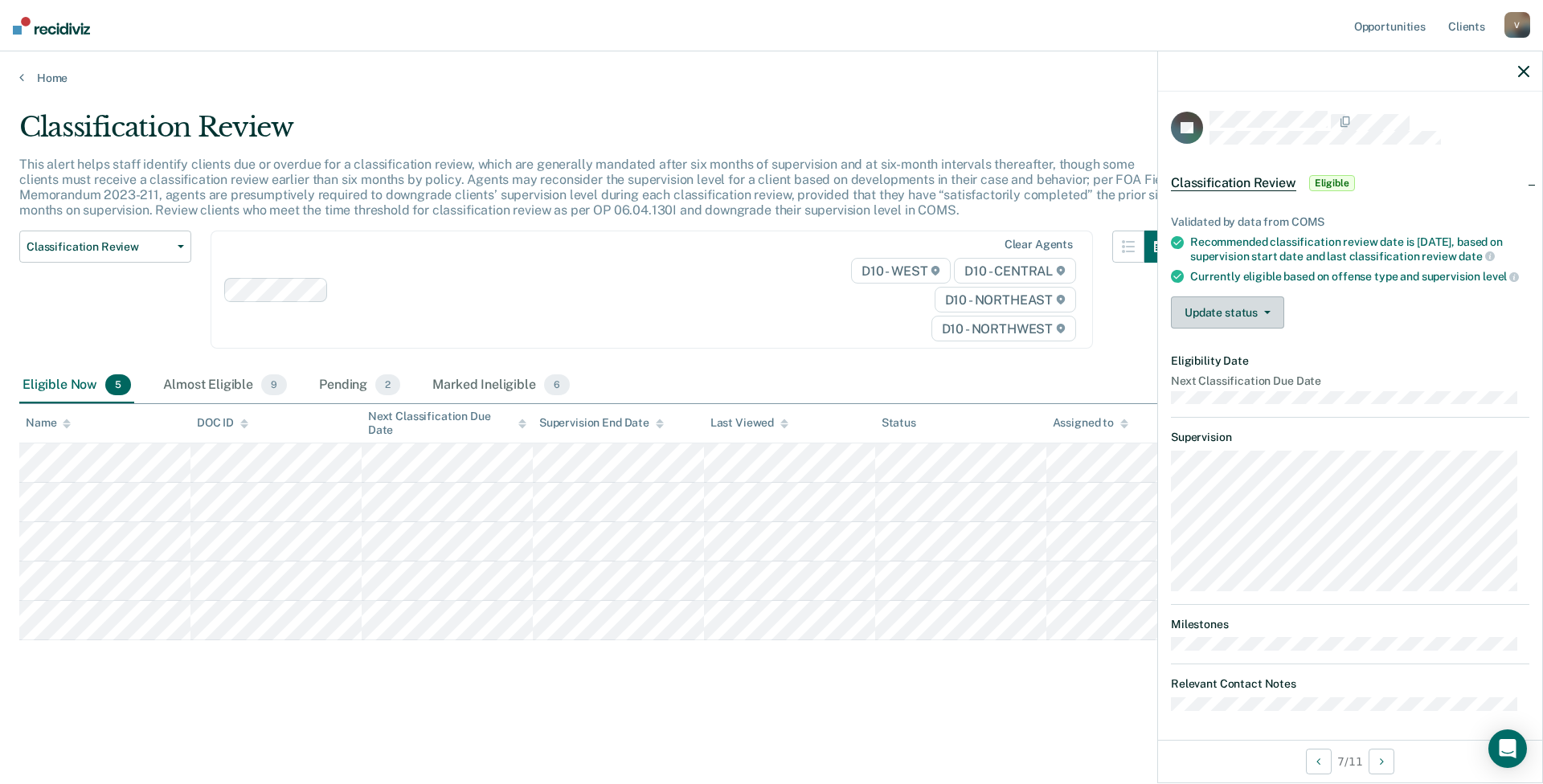
click at [1238, 324] on button "Update status" at bounding box center [1228, 313] width 113 height 32
click at [1237, 386] on button "Mark Ineligible" at bounding box center [1249, 377] width 155 height 25
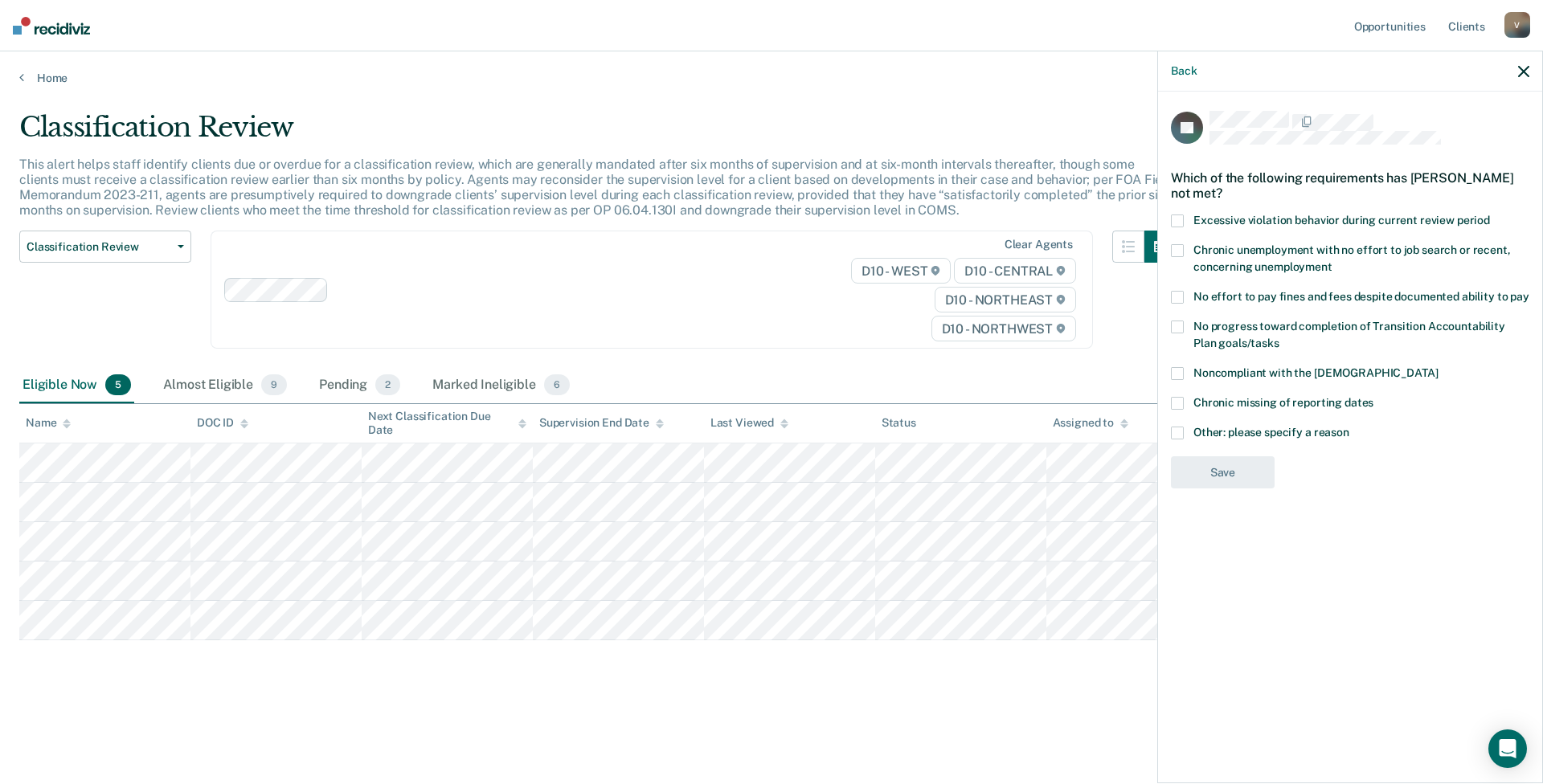
click at [1215, 422] on div "Chronic missing of reporting dates" at bounding box center [1351, 412] width 358 height 30
click at [1230, 397] on span "Chronic missing of reporting dates" at bounding box center [1283, 402] width 180 height 13
drag, startPoint x: 1231, startPoint y: 418, endPoint x: 1228, endPoint y: 428, distance: 10.4
click at [1229, 425] on div "JN Which of the following requirements has [PERSON_NAME] not met? Excessive vio…" at bounding box center [1351, 305] width 358 height 388
click at [1227, 429] on span "Other: please specify a reason" at bounding box center [1272, 432] width 156 height 13
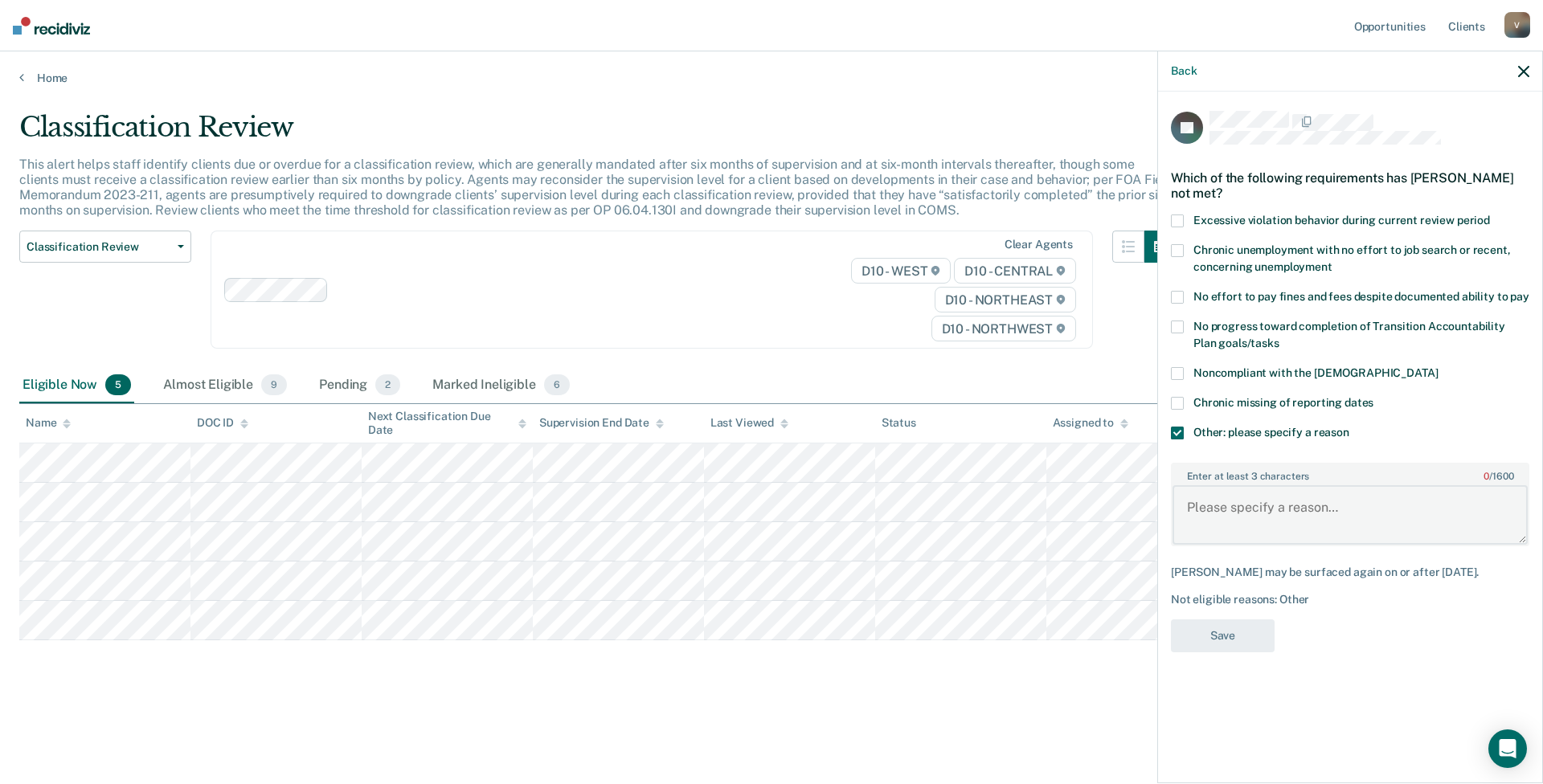
click at [1221, 486] on textarea "Enter at least 3 characters 0 / 1600" at bounding box center [1350, 515] width 356 height 60
type textarea "MIP and Judge does not allow TRS"
click at [1228, 636] on button "Save" at bounding box center [1223, 637] width 104 height 33
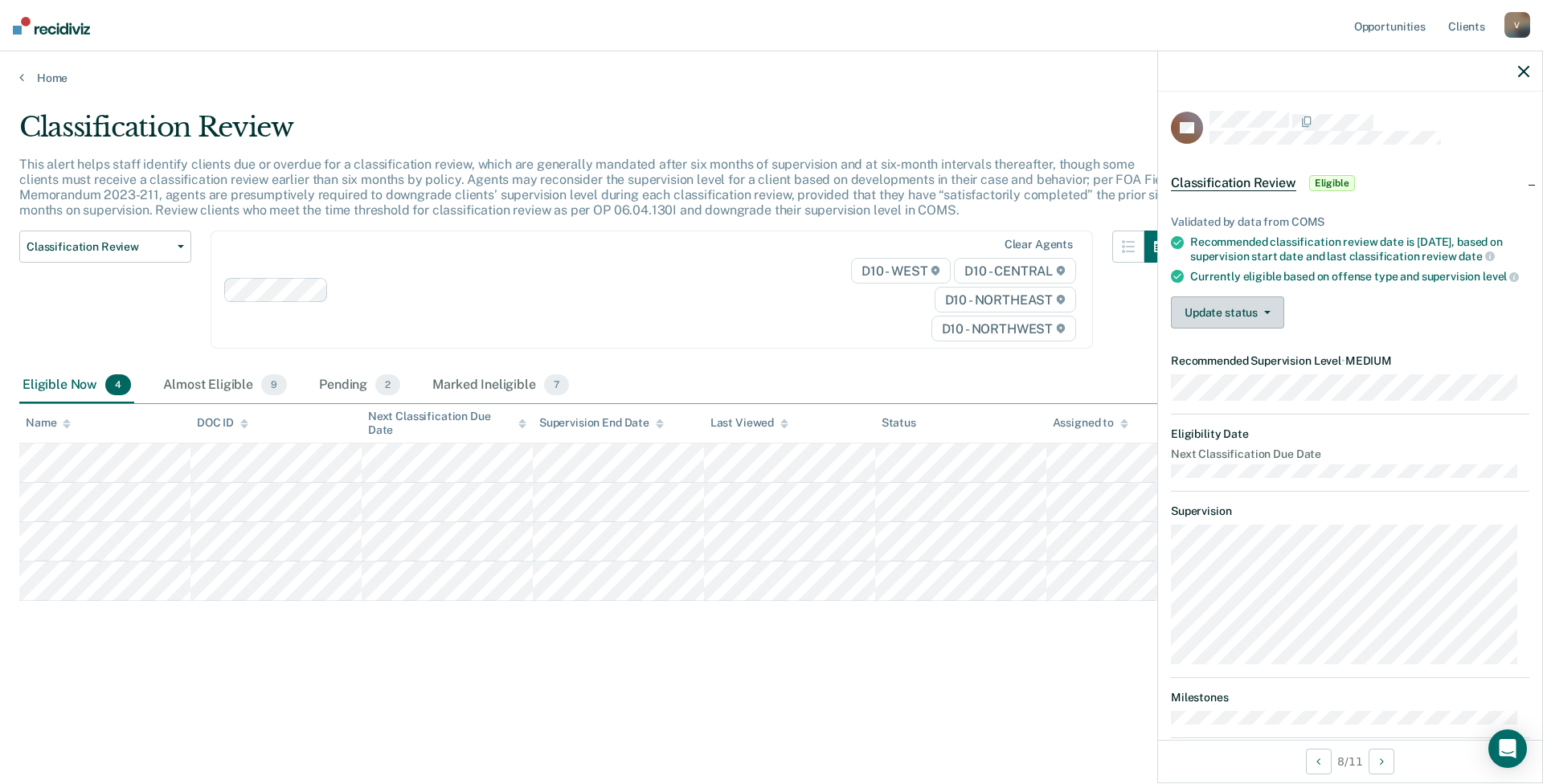
click at [1232, 328] on button "Update status" at bounding box center [1228, 313] width 113 height 32
click at [1226, 386] on button "Mark Ineligible" at bounding box center [1249, 377] width 155 height 25
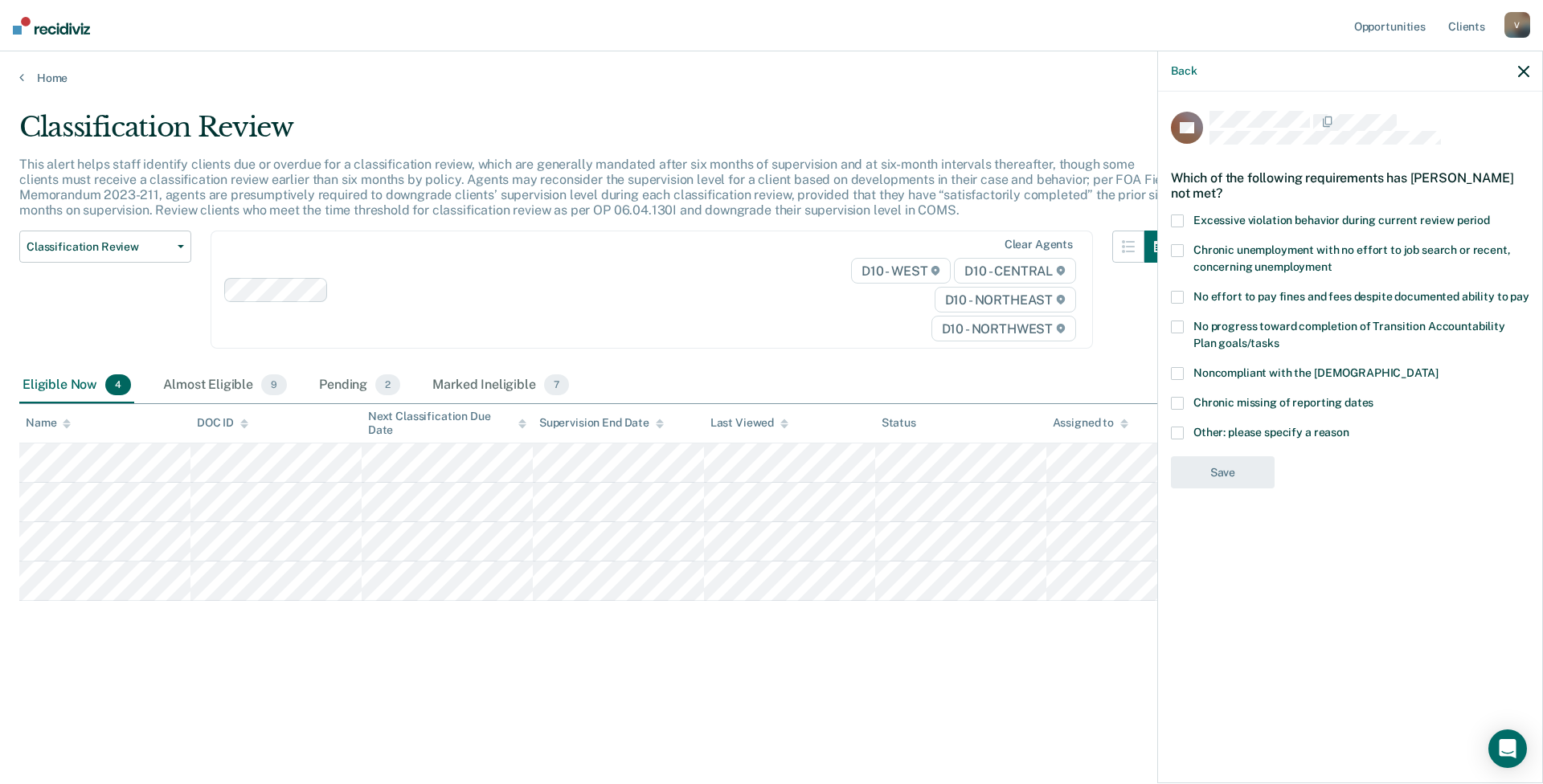
click at [1180, 432] on span at bounding box center [1178, 433] width 13 height 13
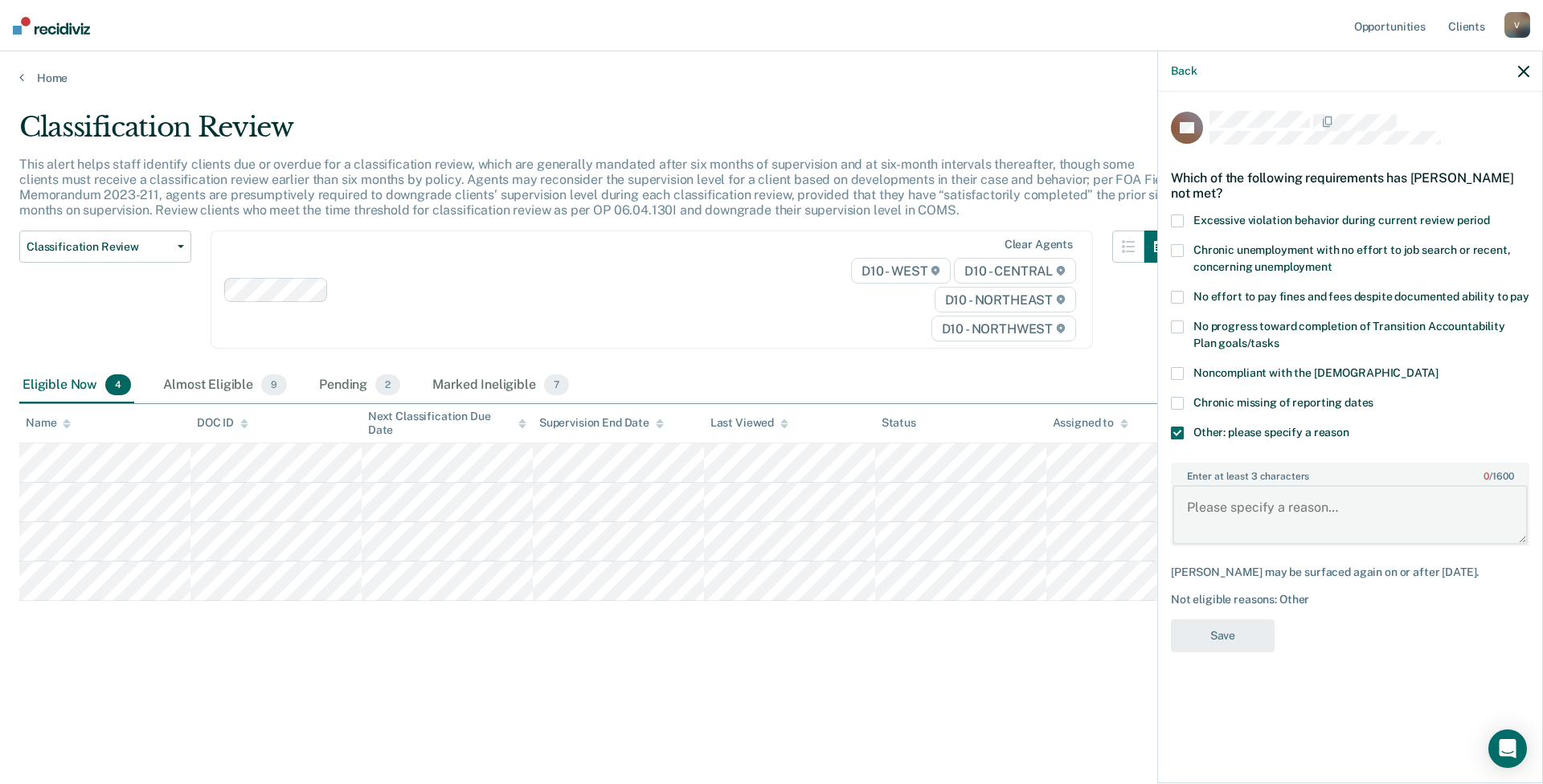
click at [1237, 500] on textarea "Enter at least 3 characters 0 / 1600" at bounding box center [1350, 515] width 356 height 60
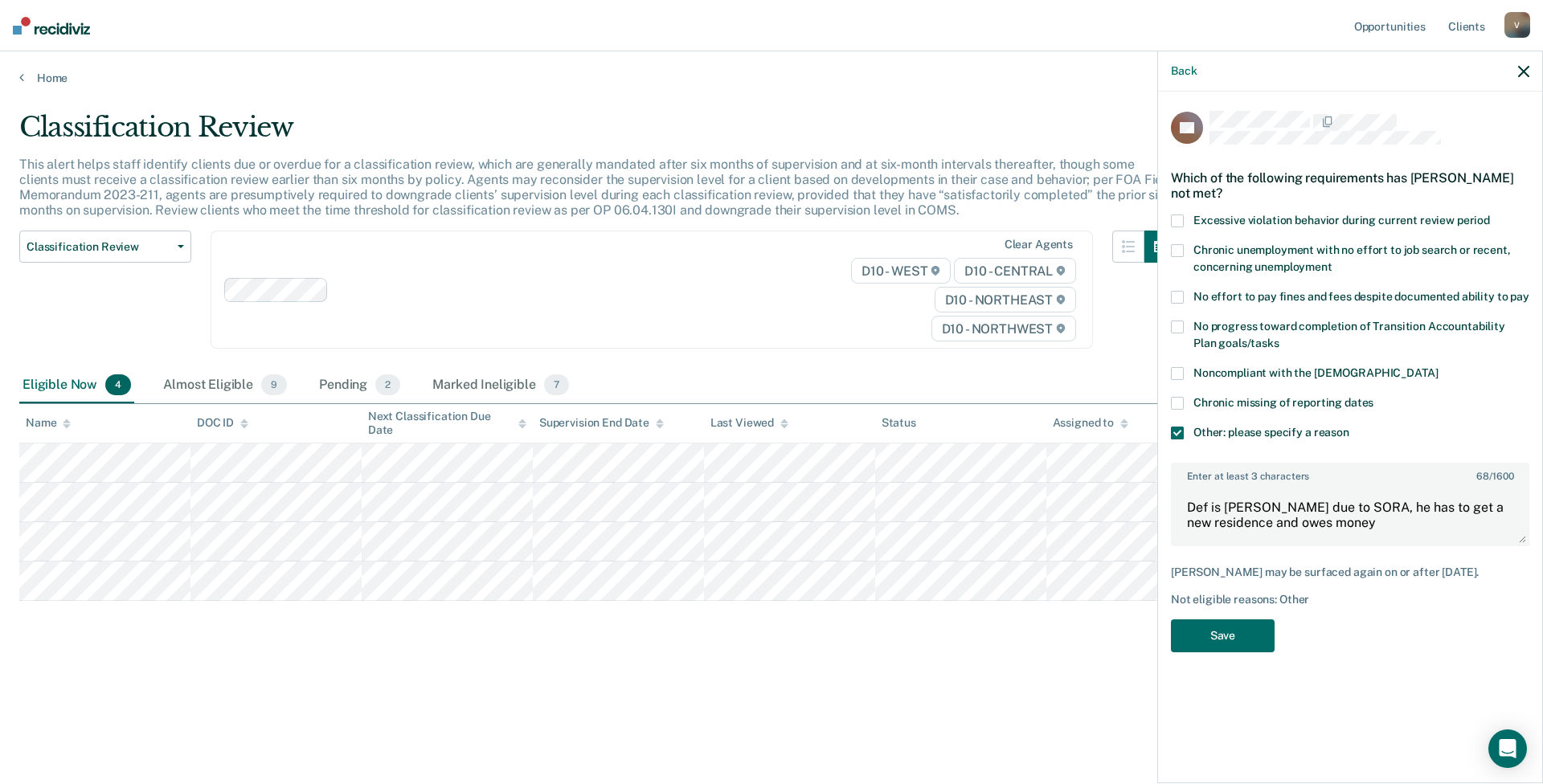
click at [1228, 298] on span "No effort to pay fines and fees despite documented ability to pay" at bounding box center [1361, 296] width 336 height 13
click at [1321, 517] on textarea "Def is [PERSON_NAME] due to SORA, he has to get a new residence and owes money" at bounding box center [1350, 515] width 356 height 60
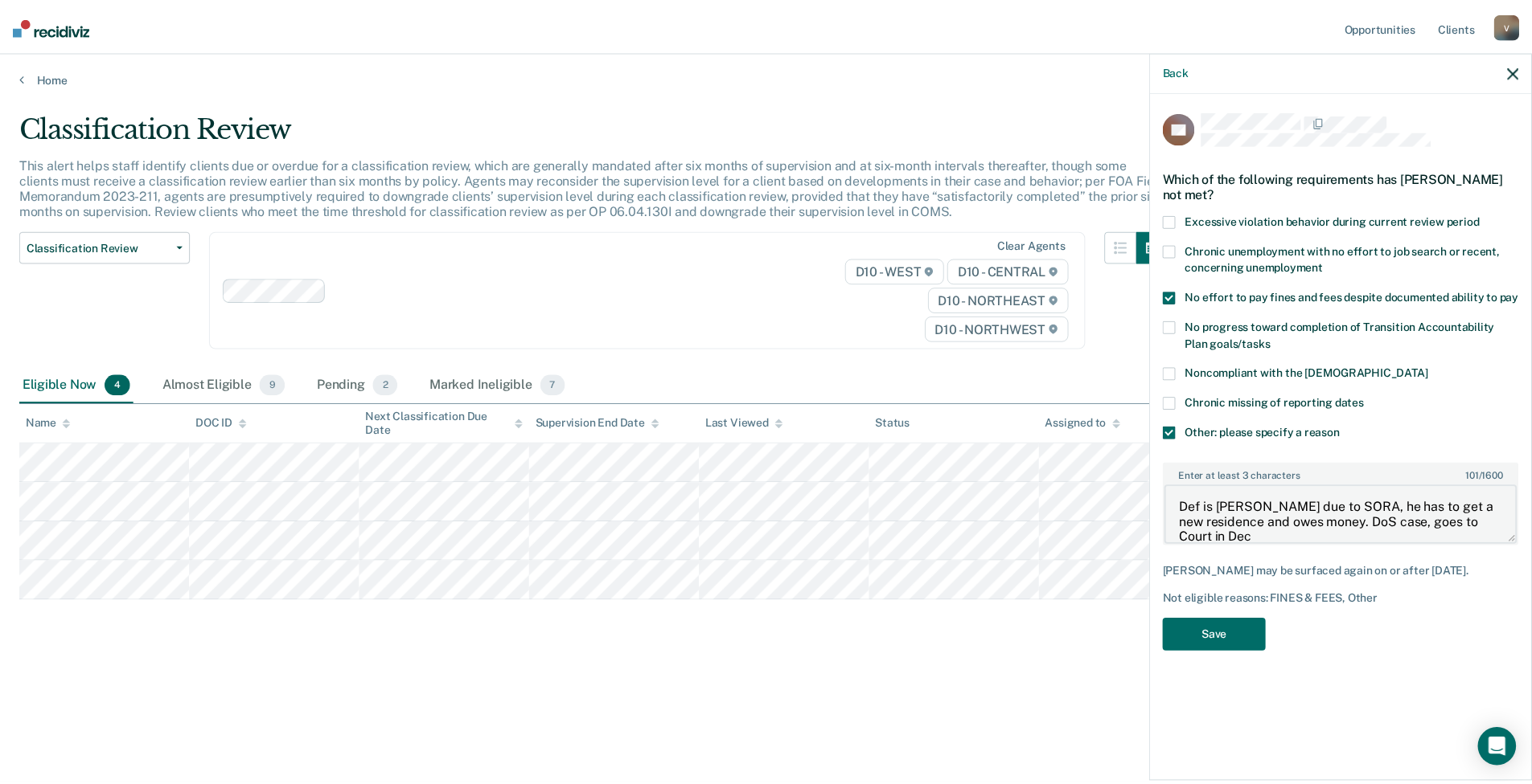
scroll to position [3, 0]
type textarea "Def is [PERSON_NAME] due to SORA, he has to get a new residence and owes money.…"
click at [1249, 632] on button "Save" at bounding box center [1224, 637] width 104 height 33
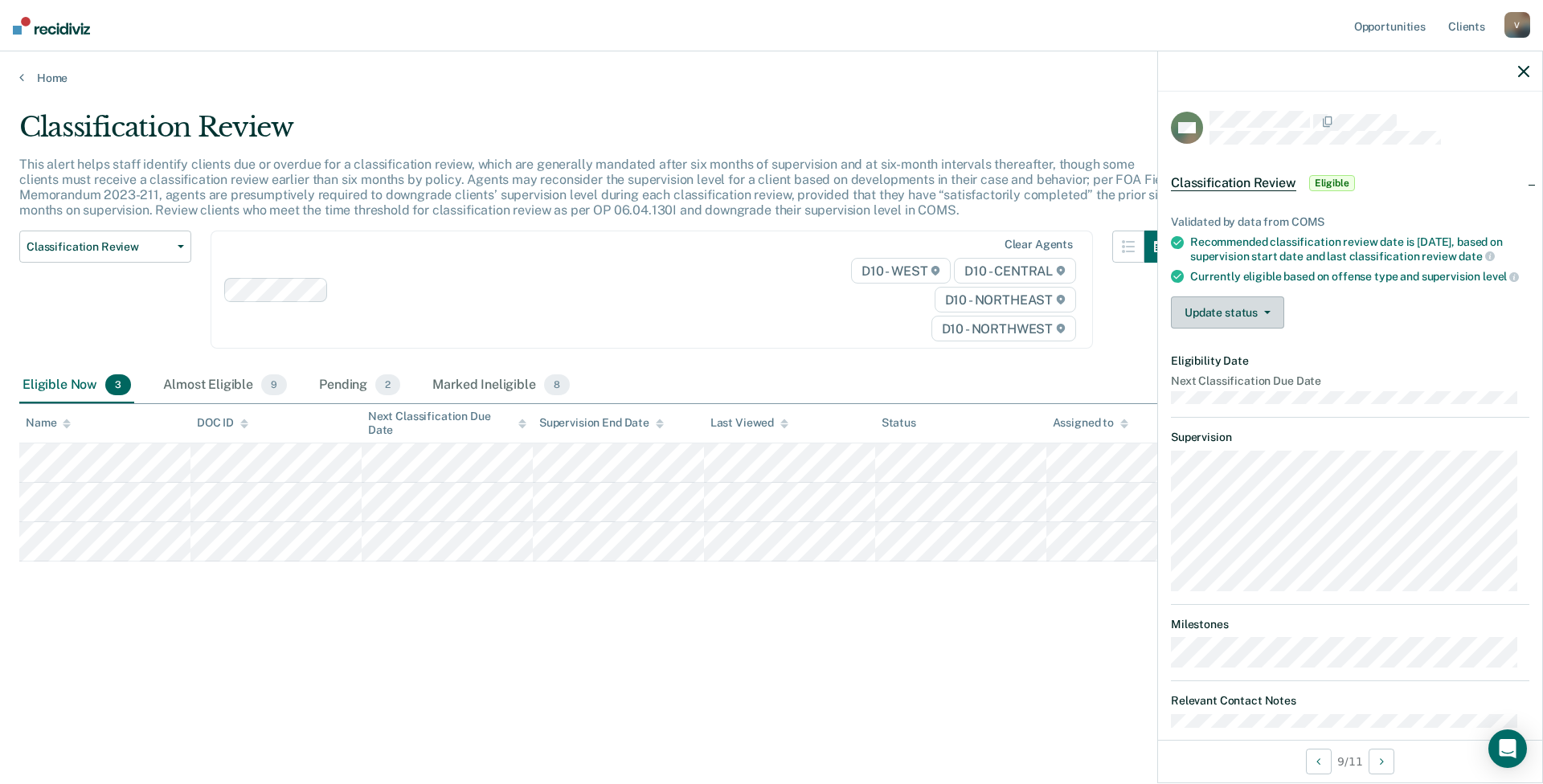
click at [1229, 318] on button "Update status" at bounding box center [1228, 313] width 113 height 32
click at [1232, 388] on button "Mark Ineligible" at bounding box center [1249, 377] width 155 height 25
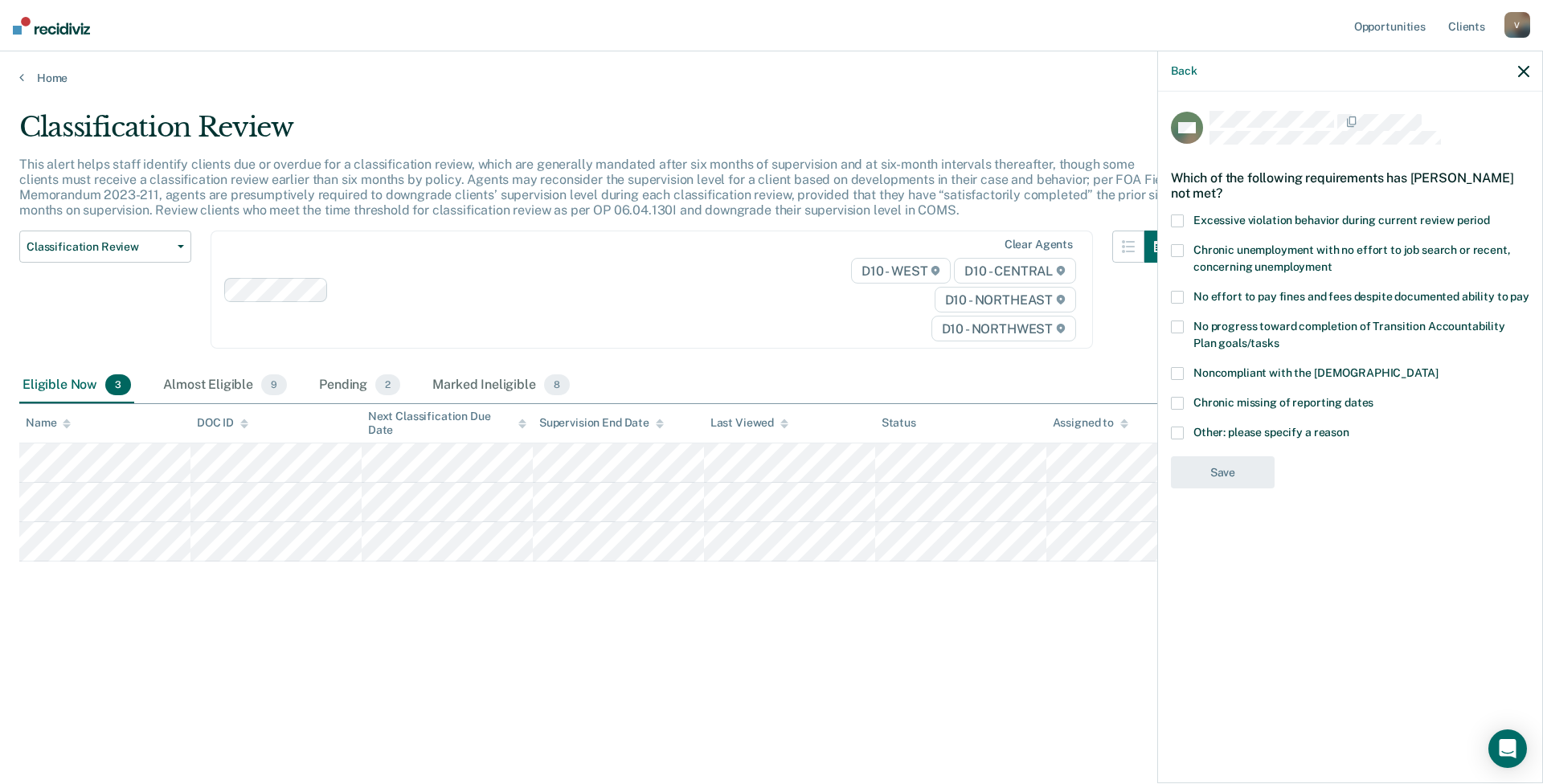
click at [1222, 430] on span "Other: please specify a reason" at bounding box center [1272, 432] width 156 height 13
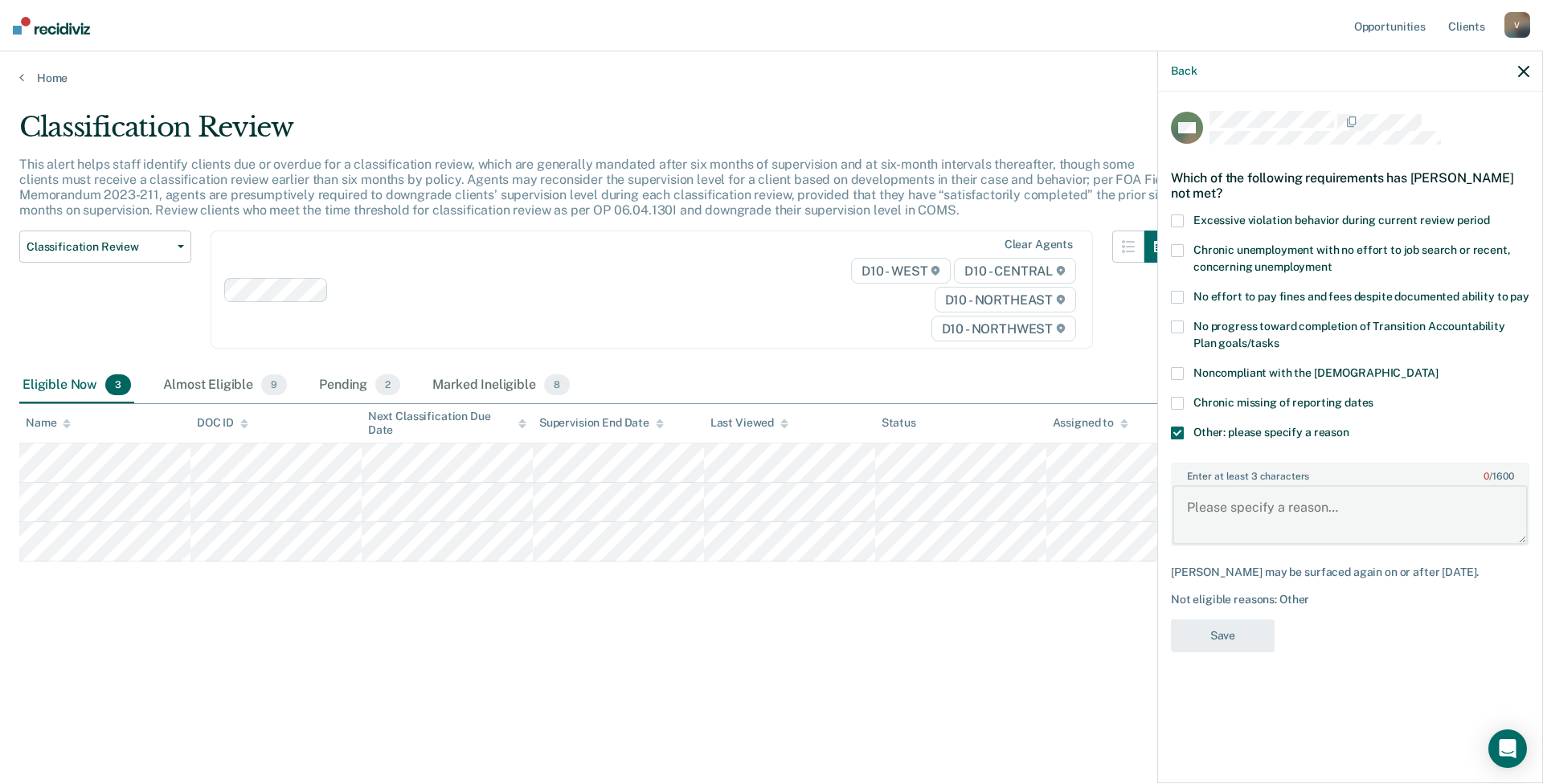
click at [1233, 507] on textarea "Enter at least 3 characters 0 / 1600" at bounding box center [1350, 515] width 356 height 60
type textarea "Def is MIP, cannot go to TRS due to DoS, updated in Coms"
click at [1208, 652] on button "Save" at bounding box center [1223, 637] width 104 height 33
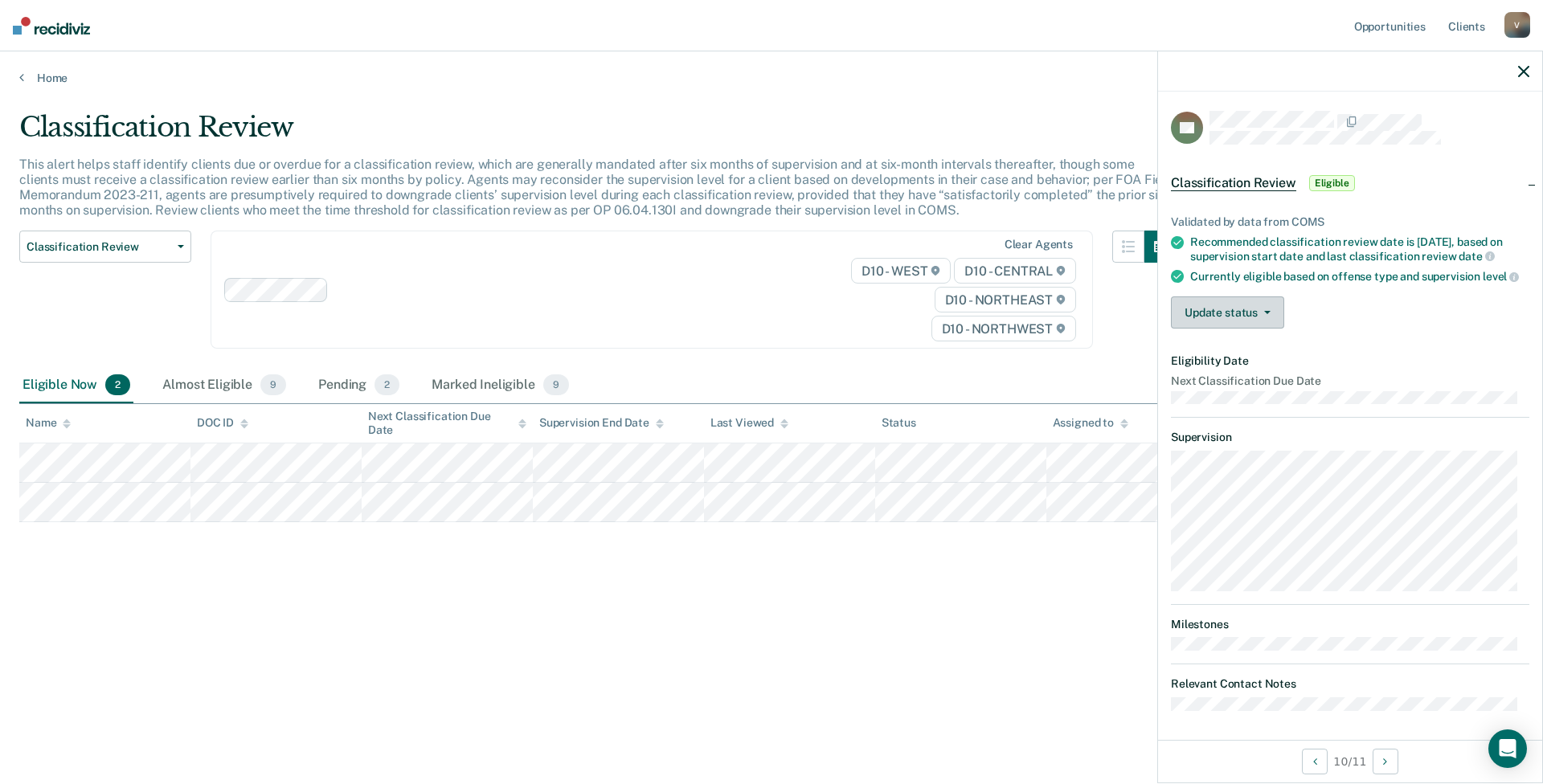
click at [1214, 328] on button "Update status" at bounding box center [1228, 313] width 113 height 32
click at [1221, 386] on button "Mark Ineligible" at bounding box center [1249, 377] width 155 height 25
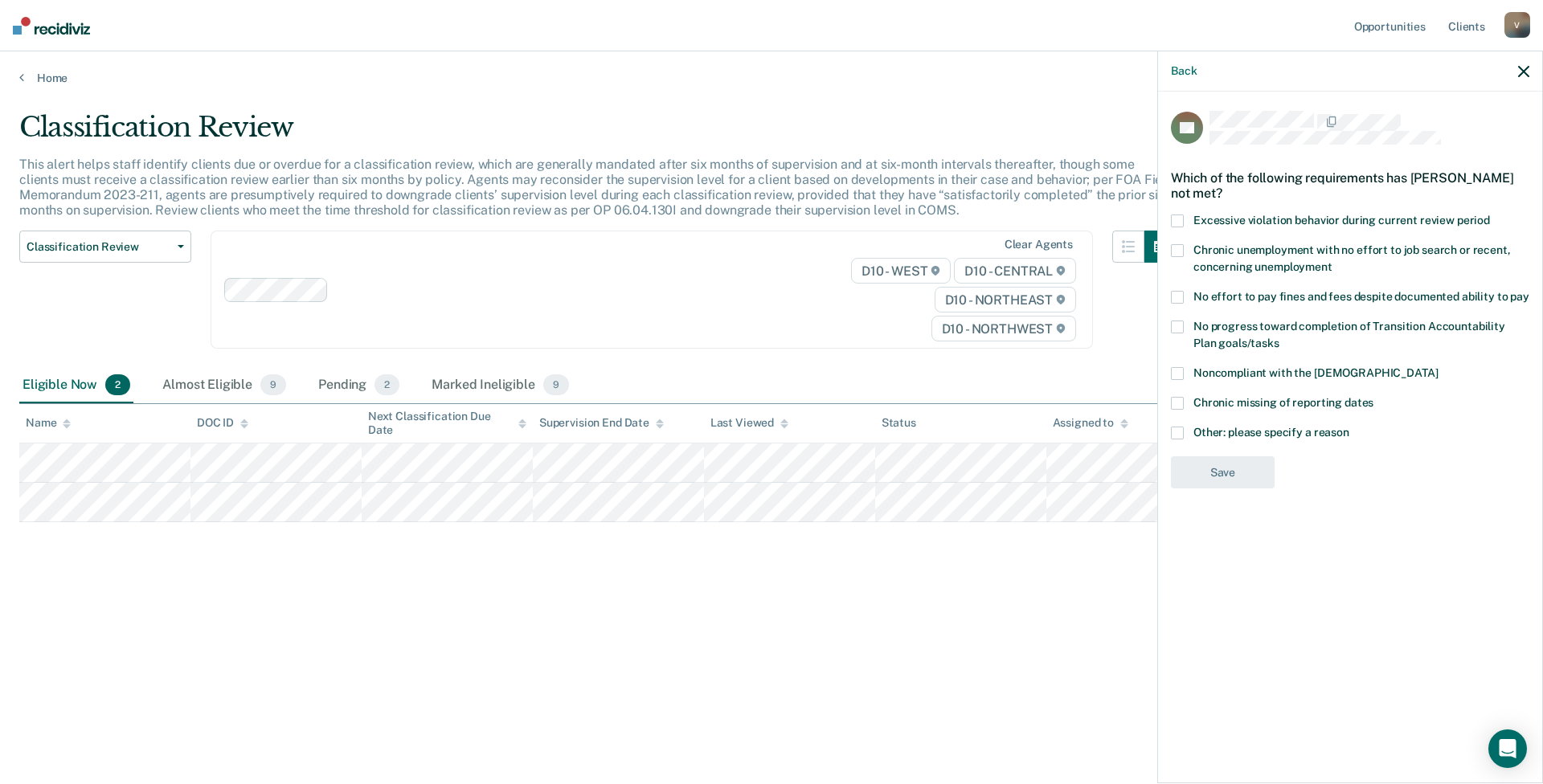
click at [1184, 441] on label "Other: please specify a reason" at bounding box center [1351, 435] width 358 height 17
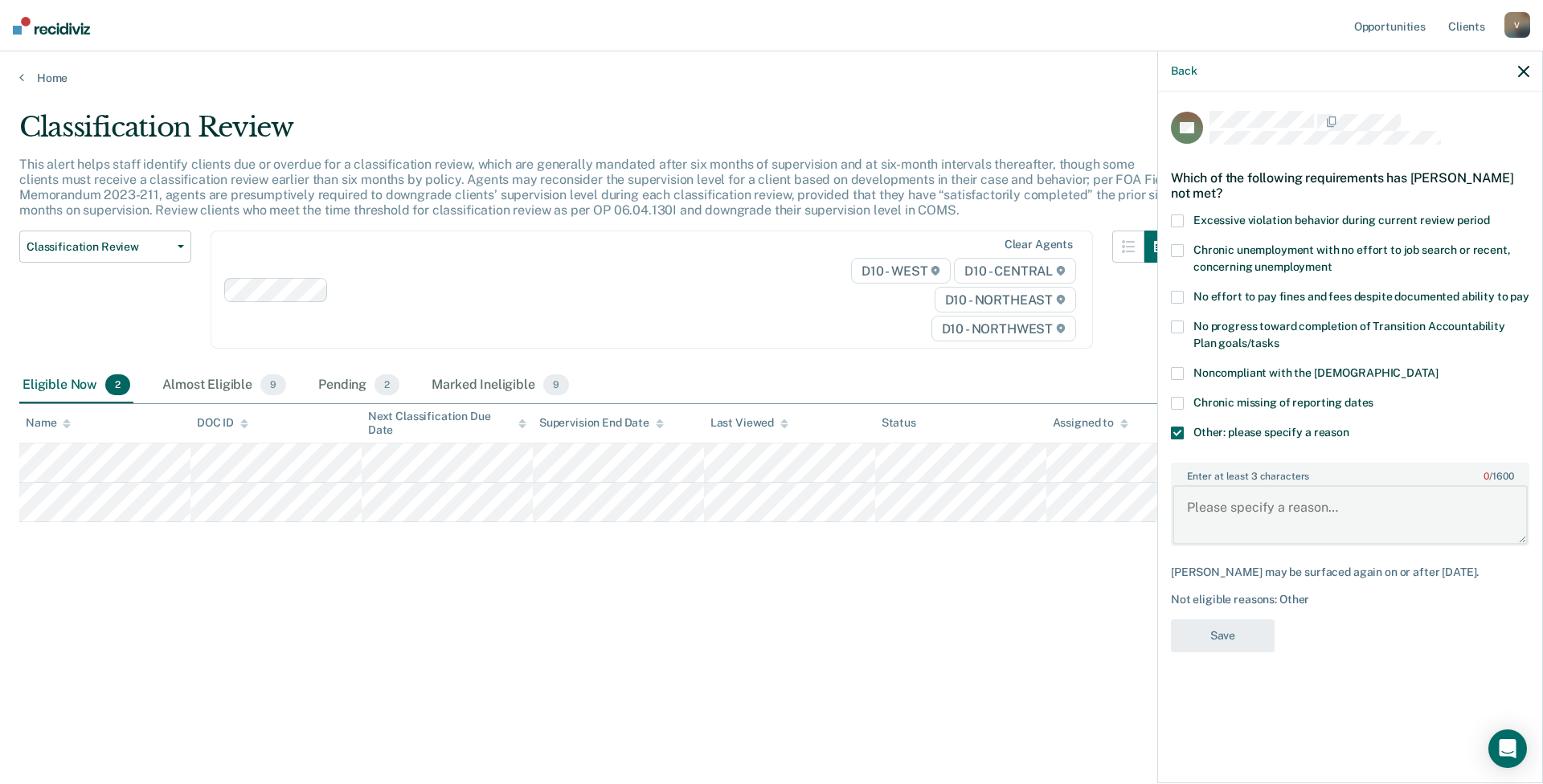
click at [1227, 513] on textarea "Enter at least 3 characters 0 / 1600" at bounding box center [1350, 515] width 356 height 60
type textarea "He is MIP, judge does not allow TRS, Updated in COMS"
click at [1242, 646] on button "Save" at bounding box center [1223, 637] width 104 height 33
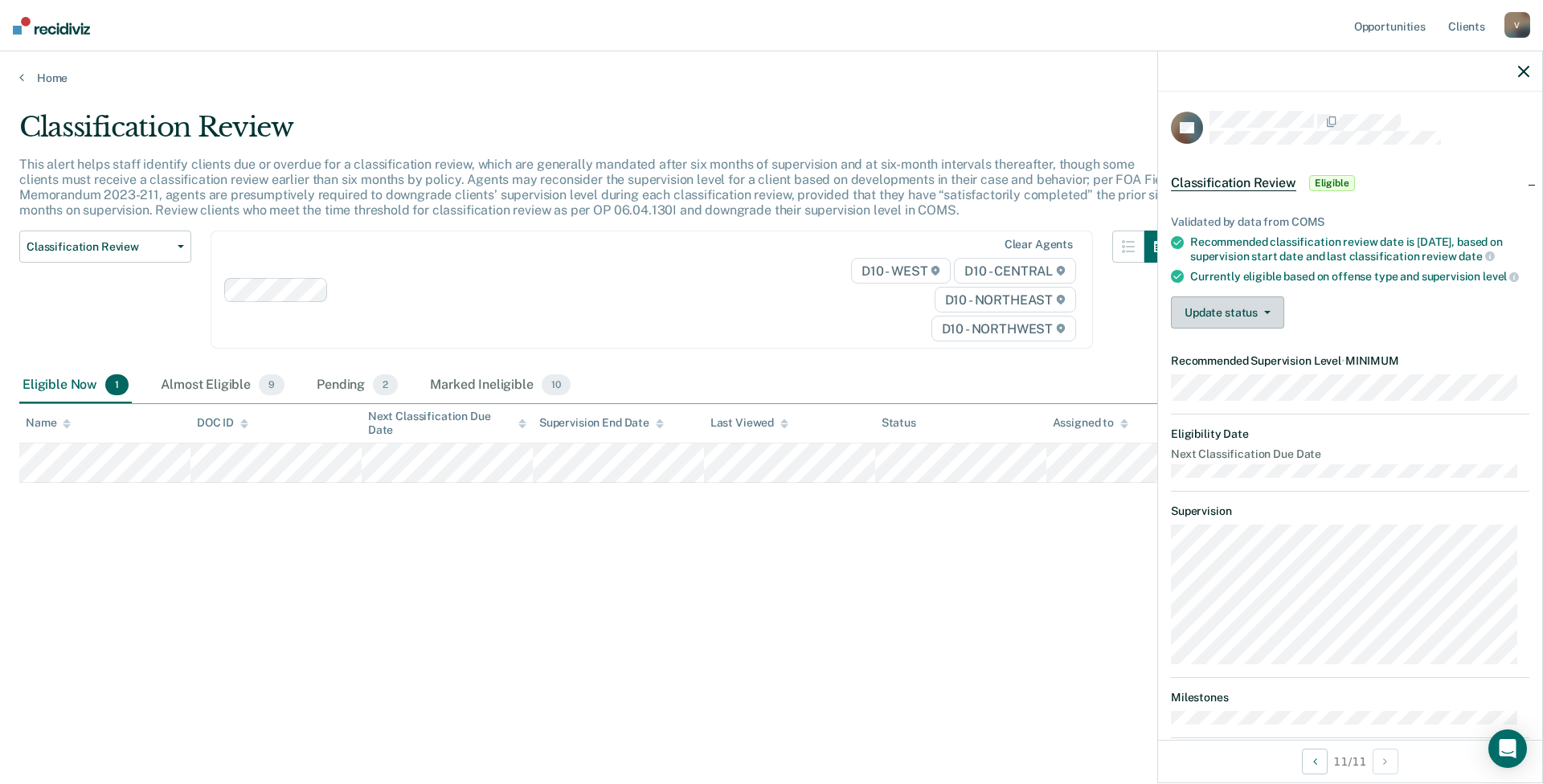
click at [1217, 328] on button "Update status" at bounding box center [1228, 313] width 113 height 32
click at [1252, 390] on button "Mark Ineligible" at bounding box center [1249, 377] width 155 height 25
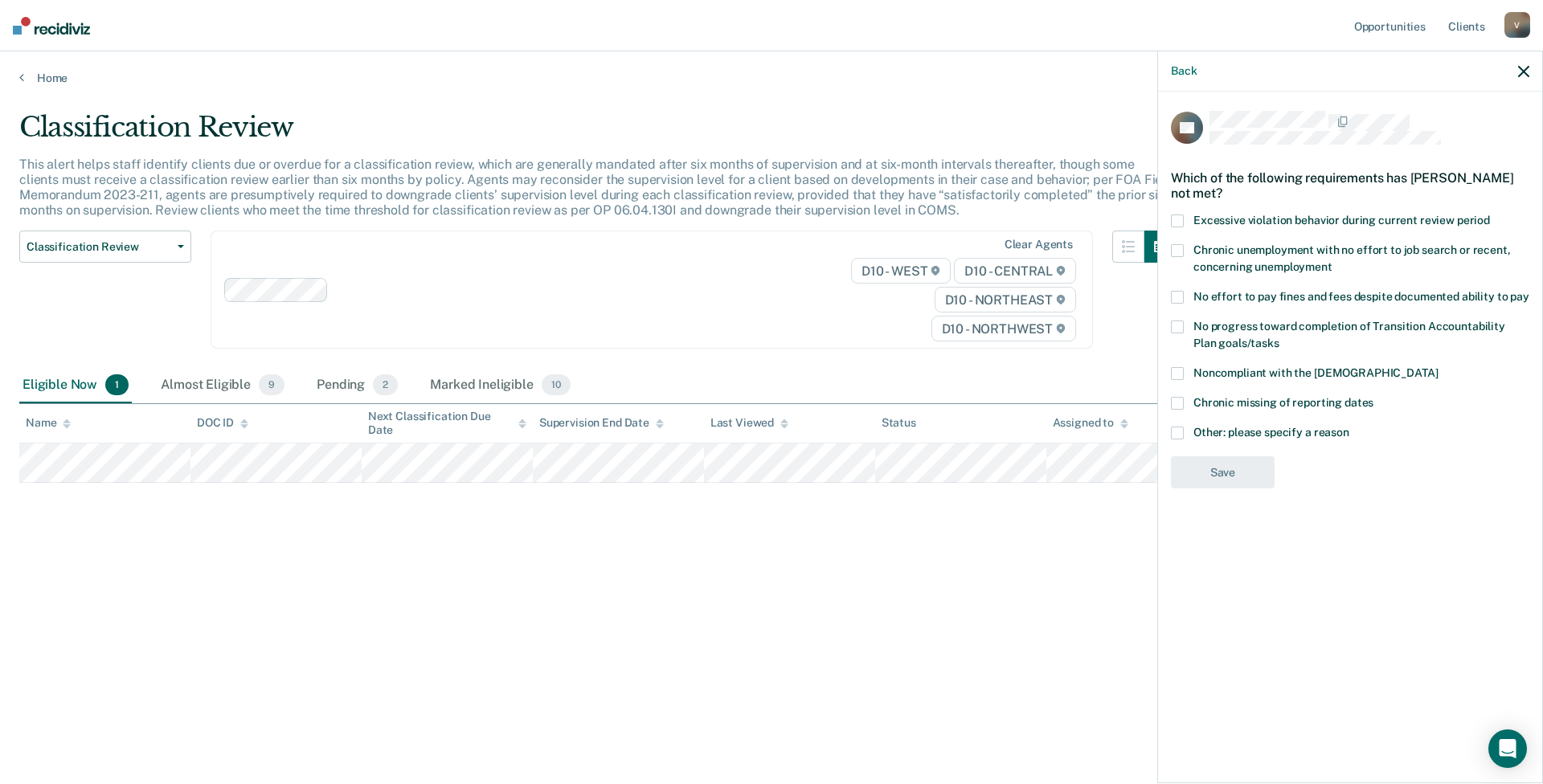
click at [1224, 435] on span "Other: please specify a reason" at bounding box center [1272, 432] width 156 height 13
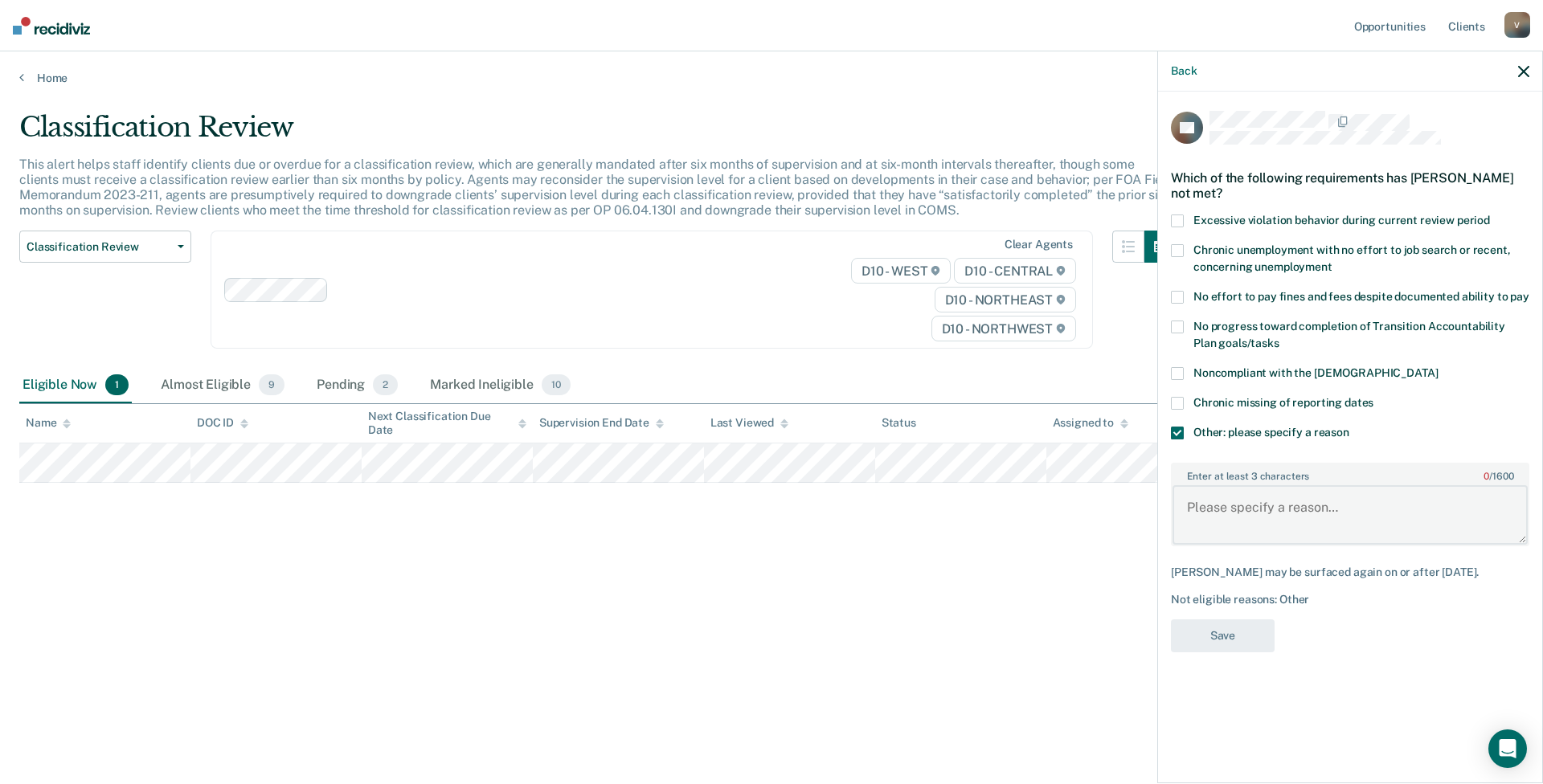
click at [1228, 514] on textarea "Enter at least 3 characters 0 / 1600" at bounding box center [1350, 515] width 356 height 60
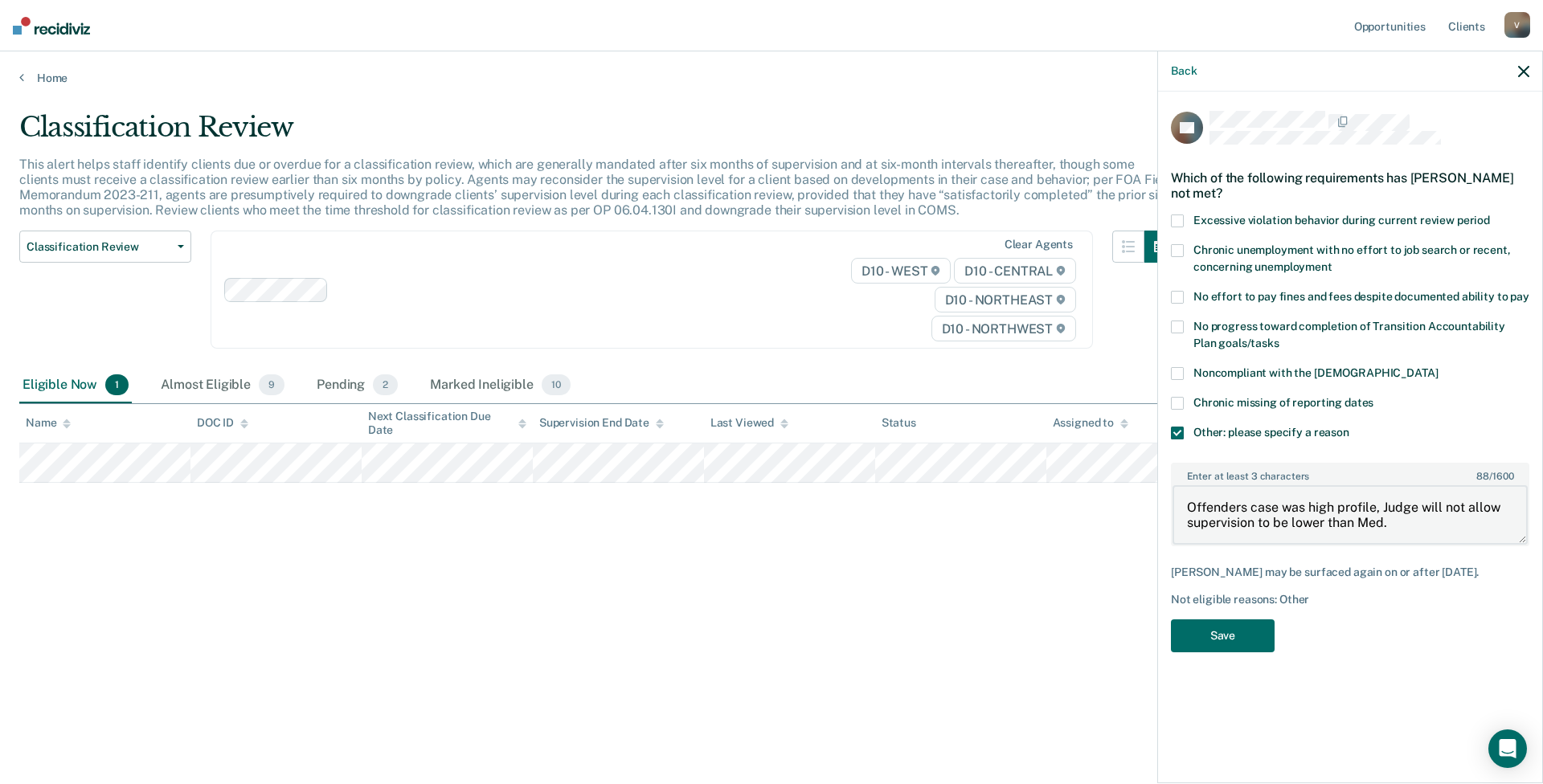
drag, startPoint x: 1382, startPoint y: 507, endPoint x: 1501, endPoint y: 507, distance: 119.0
click at [1337, 507] on textarea "Offenders case was high profile, Judge will not allow supervision to be lower t…" at bounding box center [1350, 515] width 356 height 60
type textarea "Offenders case was high profile, supervision should not be lower than Med. Upda…"
click at [1241, 640] on button "Save" at bounding box center [1223, 637] width 104 height 33
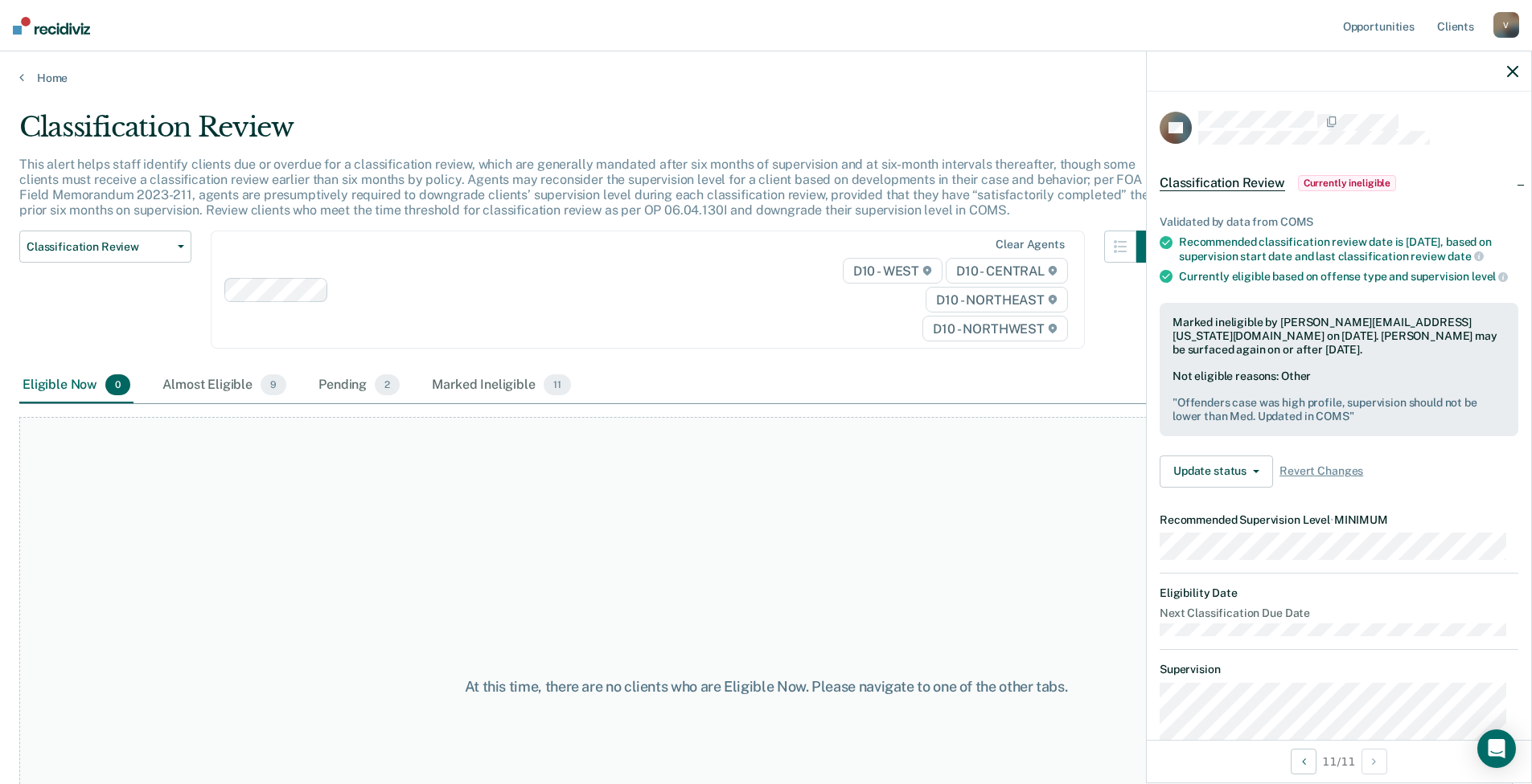
click at [233, 496] on div "At this time, there are no clients who are Eligible Now. Please navigate to one…" at bounding box center [766, 687] width 1493 height 540
click at [1329, 176] on span "Currently ineligible" at bounding box center [1347, 183] width 99 height 16
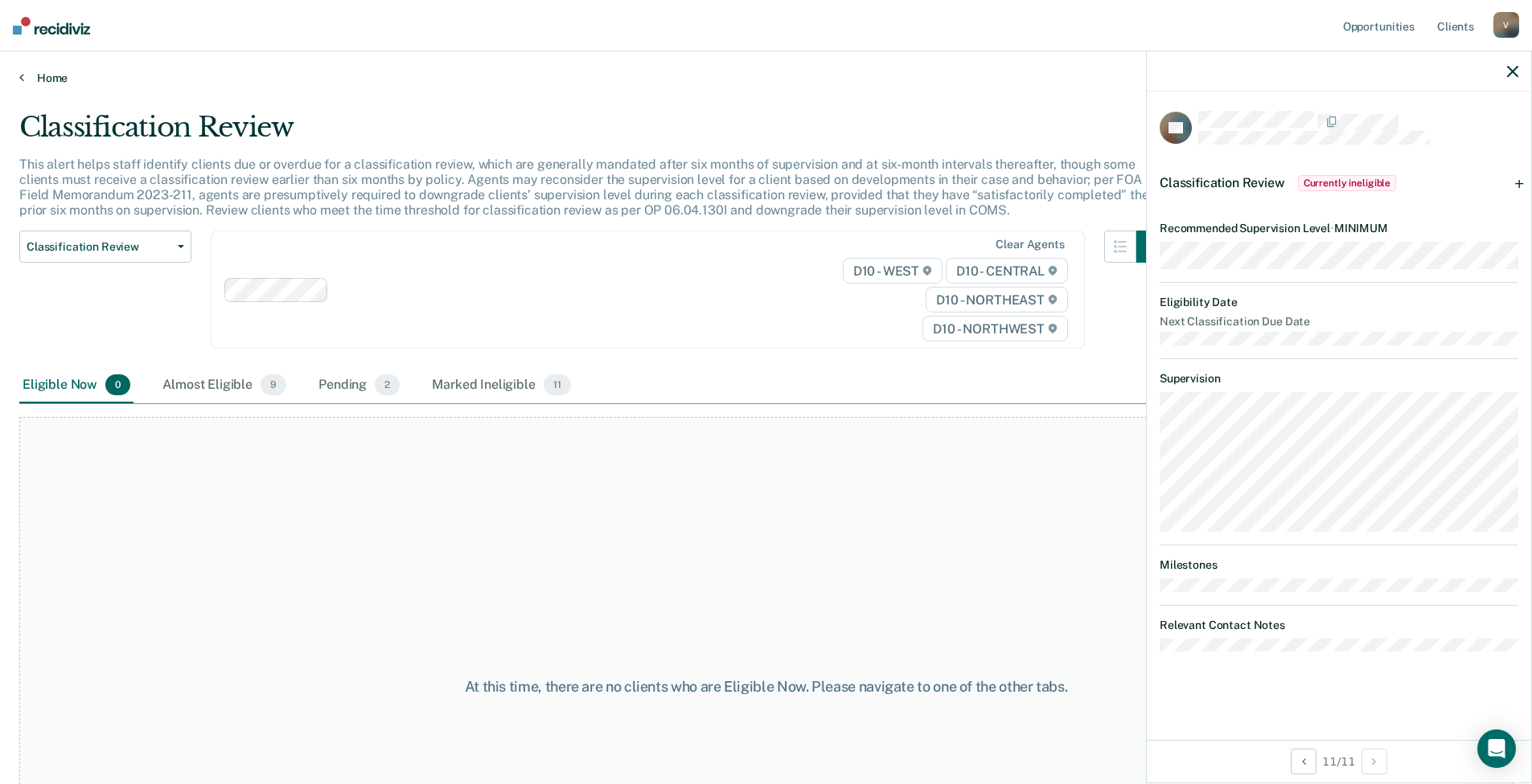
click at [56, 75] on link "Home" at bounding box center [766, 78] width 1493 height 14
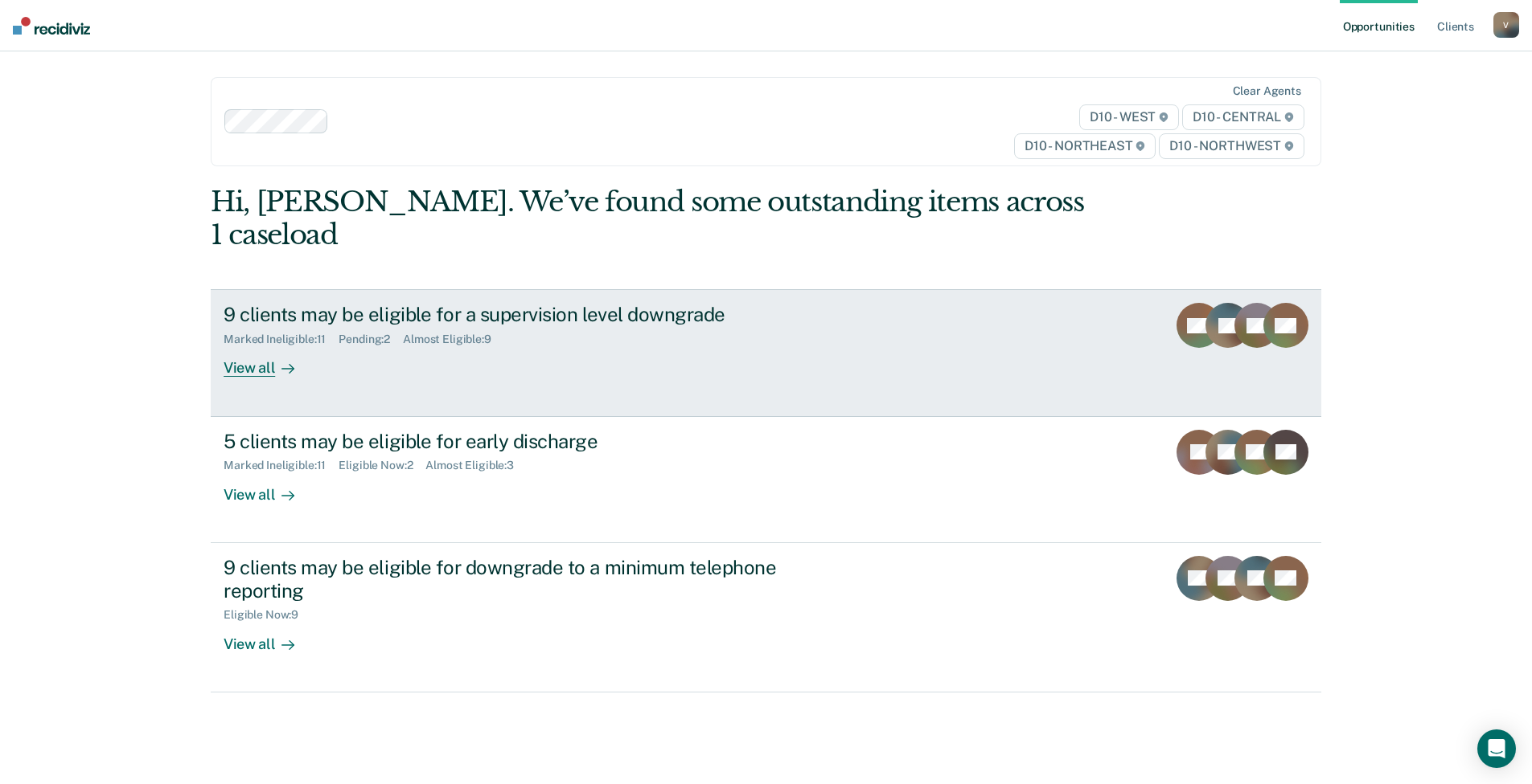
click at [542, 327] on div "9 clients may be eligible for a supervision level downgrade Marked Ineligible :…" at bounding box center [524, 340] width 603 height 74
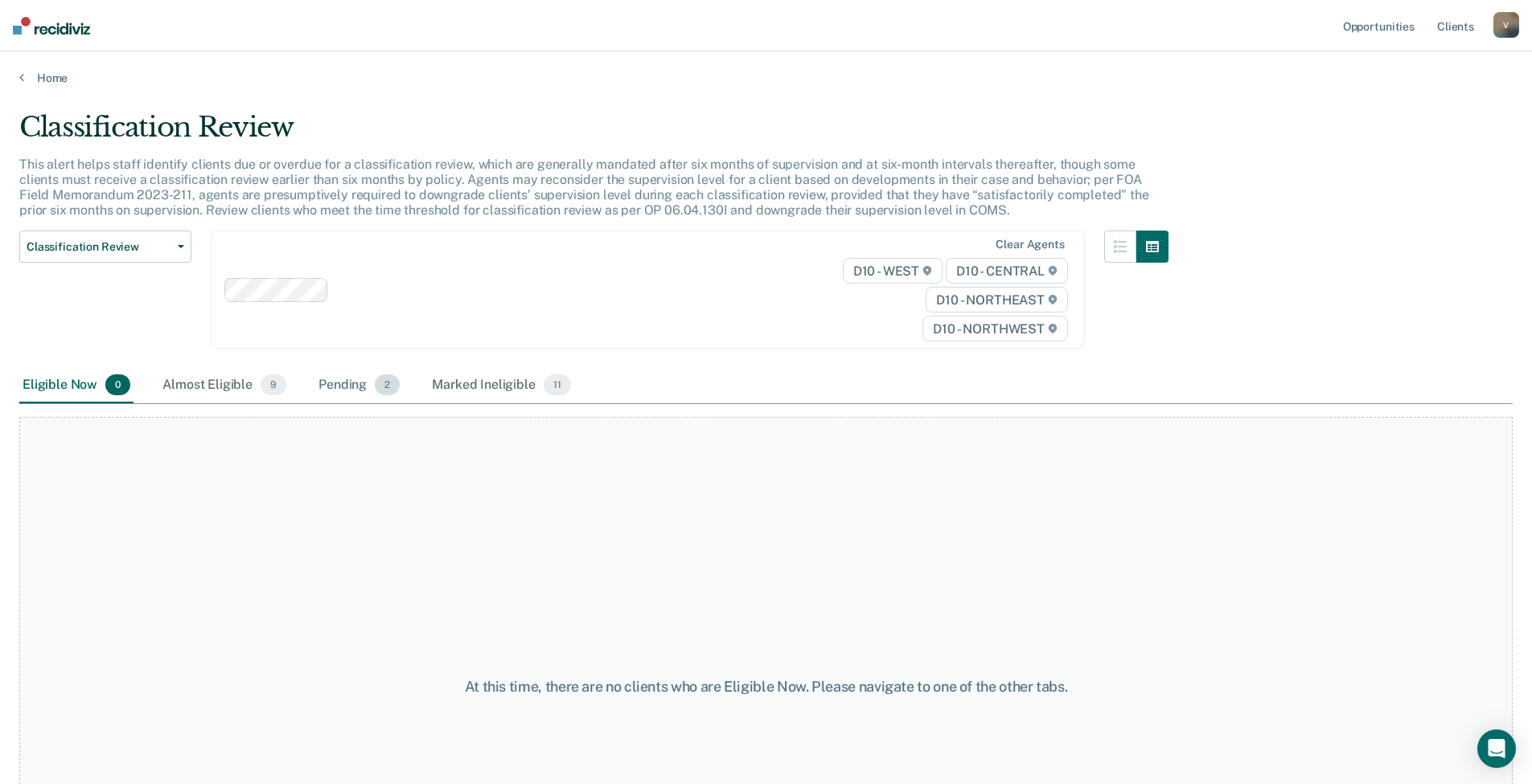
click at [338, 387] on div "Pending 2" at bounding box center [359, 385] width 88 height 35
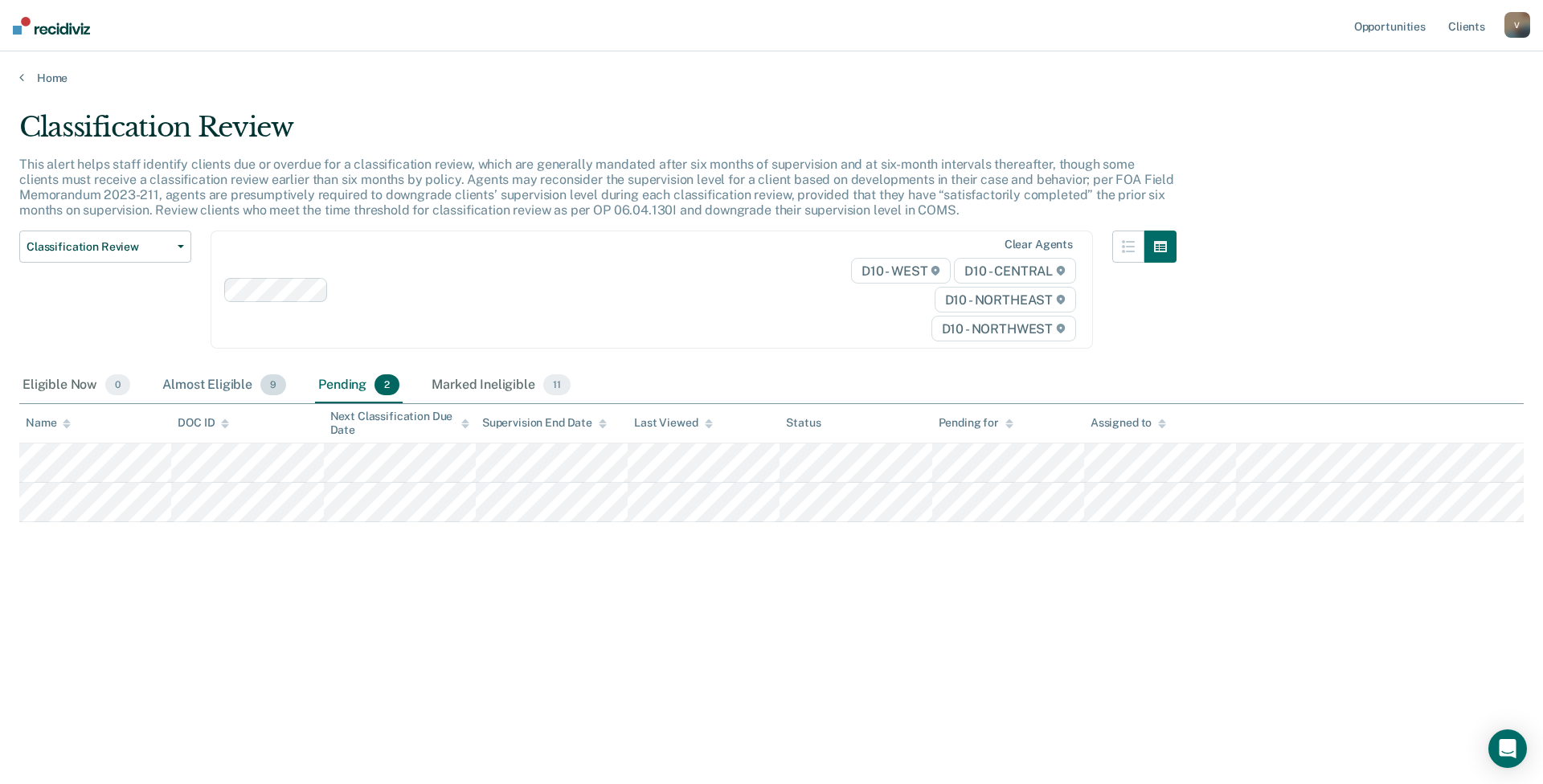
click at [221, 384] on div "Almost Eligible 9" at bounding box center [224, 385] width 130 height 35
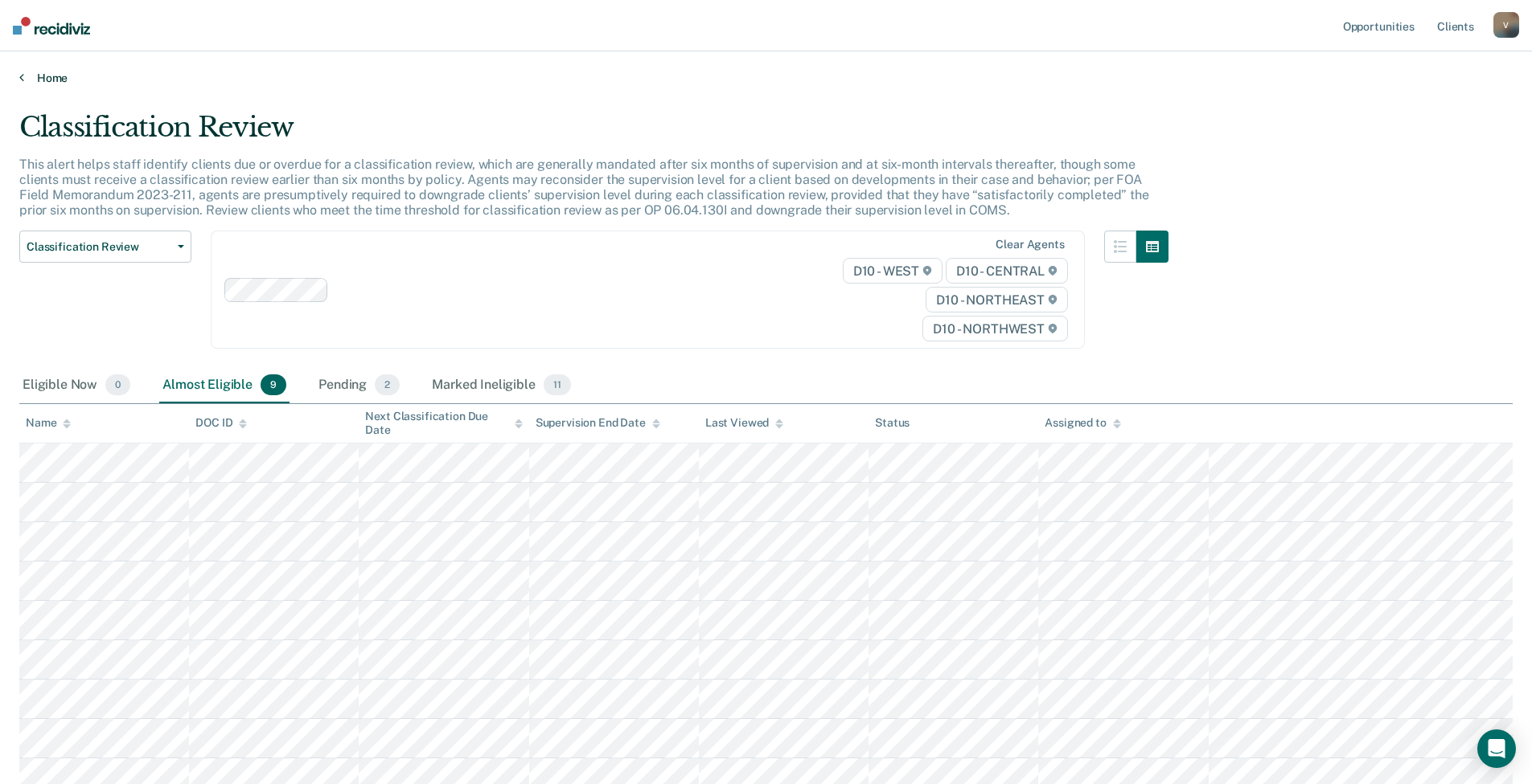
click at [43, 81] on link "Home" at bounding box center [766, 78] width 1493 height 14
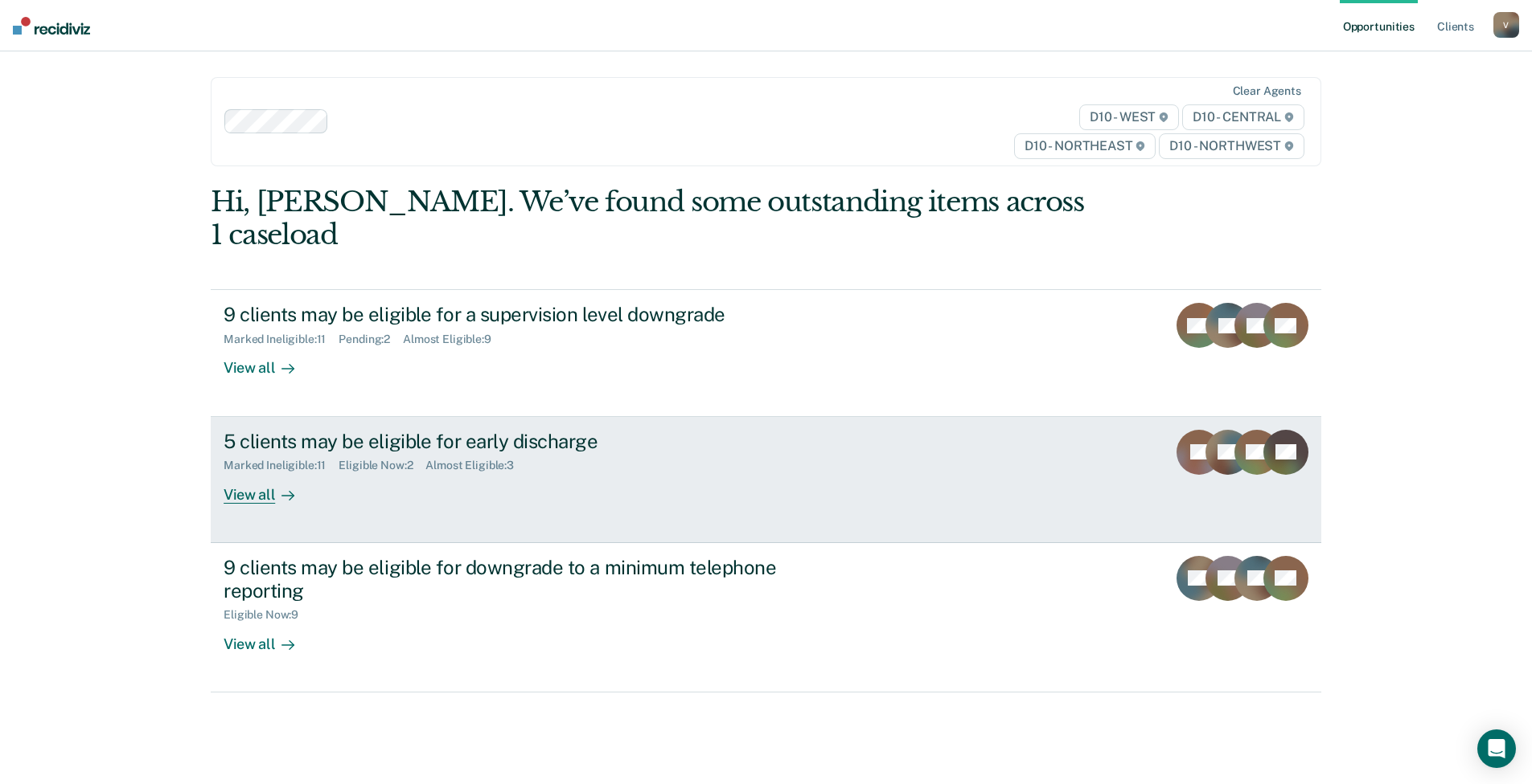
click at [230, 472] on div "View all" at bounding box center [268, 488] width 90 height 32
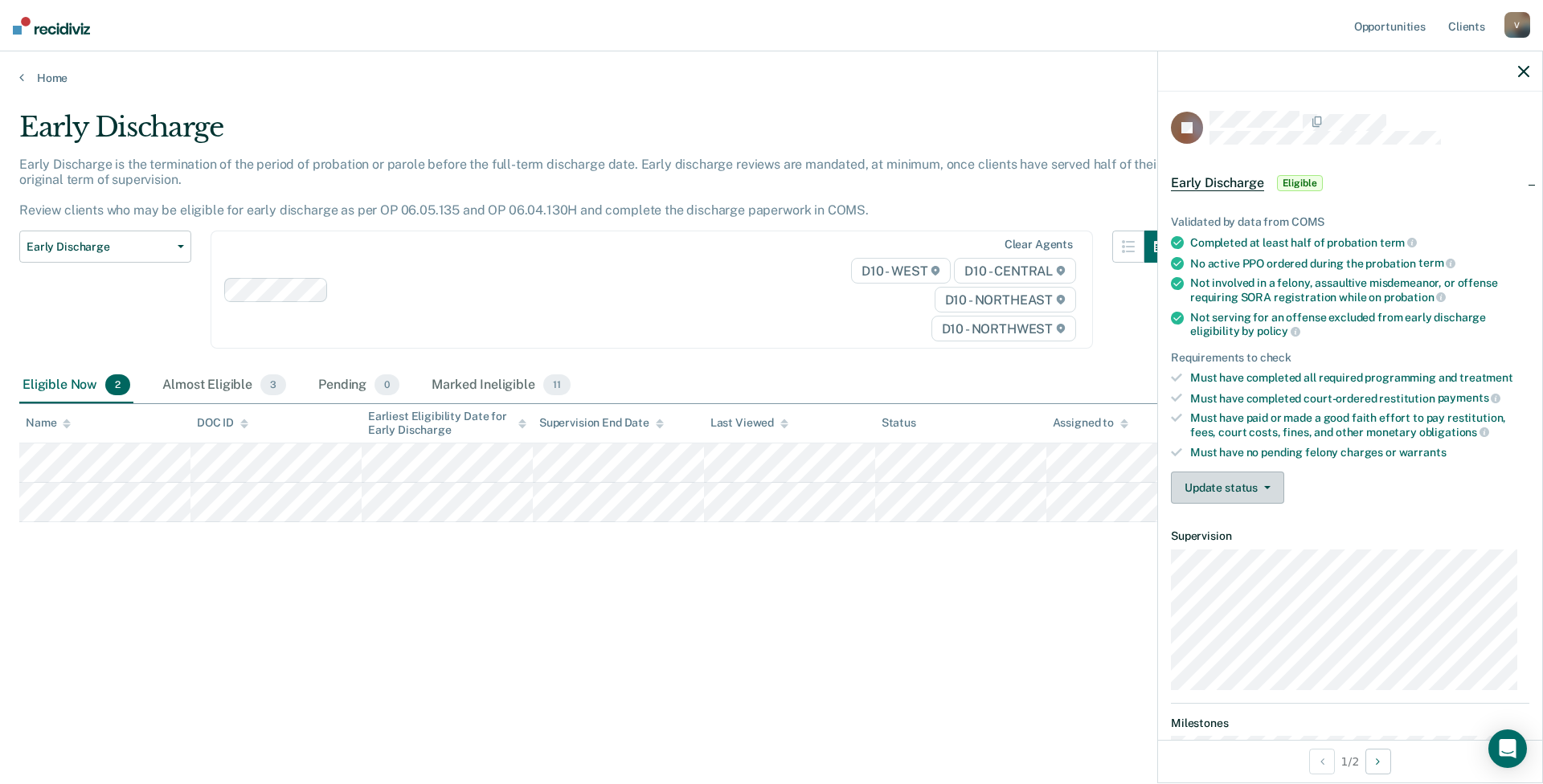
click at [1237, 491] on button "Update status" at bounding box center [1228, 487] width 113 height 32
click at [1236, 531] on button "[PERSON_NAME]" at bounding box center [1249, 526] width 155 height 25
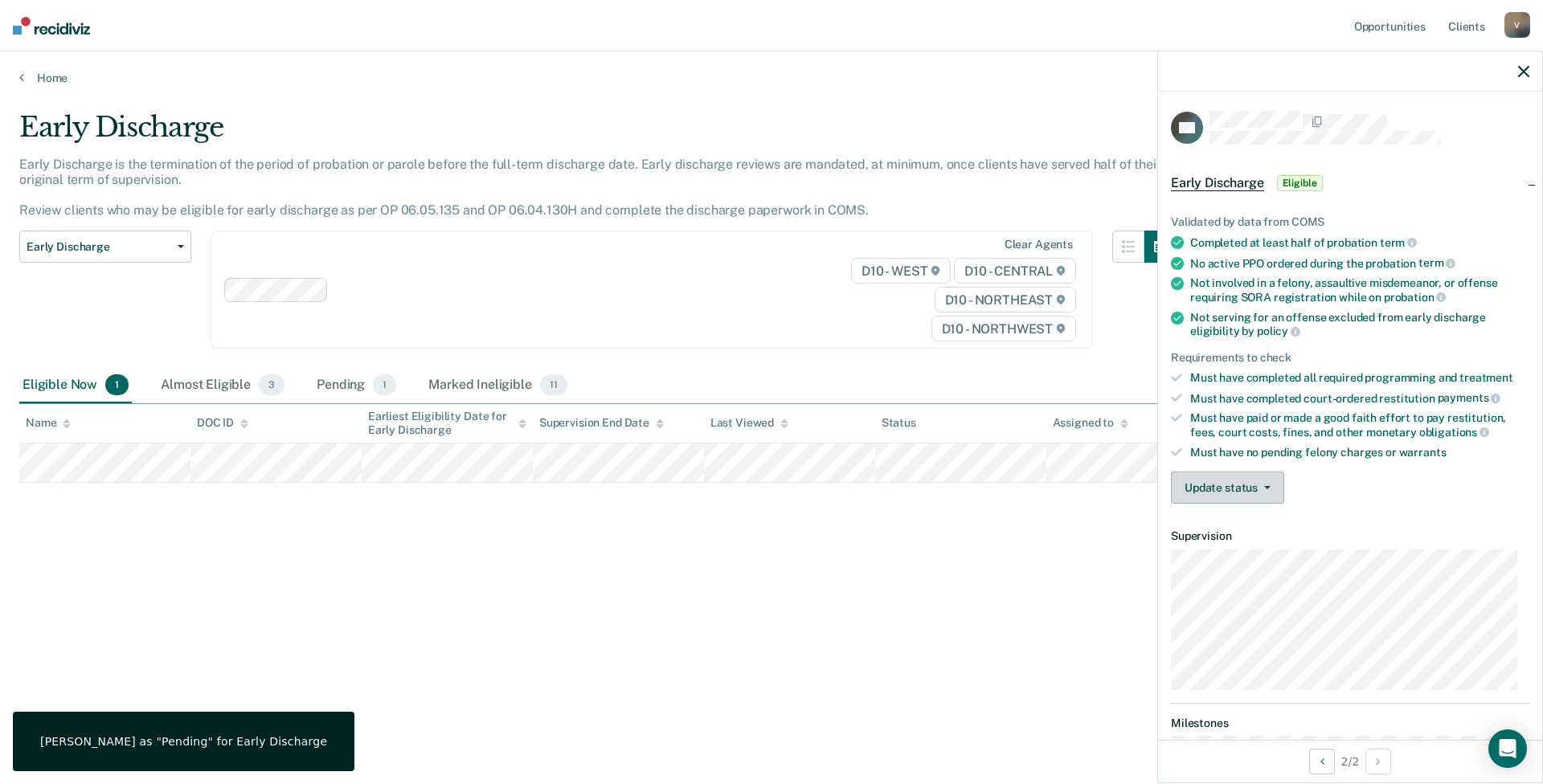
click at [1201, 486] on button "Update status" at bounding box center [1228, 487] width 113 height 32
click at [1248, 528] on button "[PERSON_NAME]" at bounding box center [1249, 526] width 155 height 25
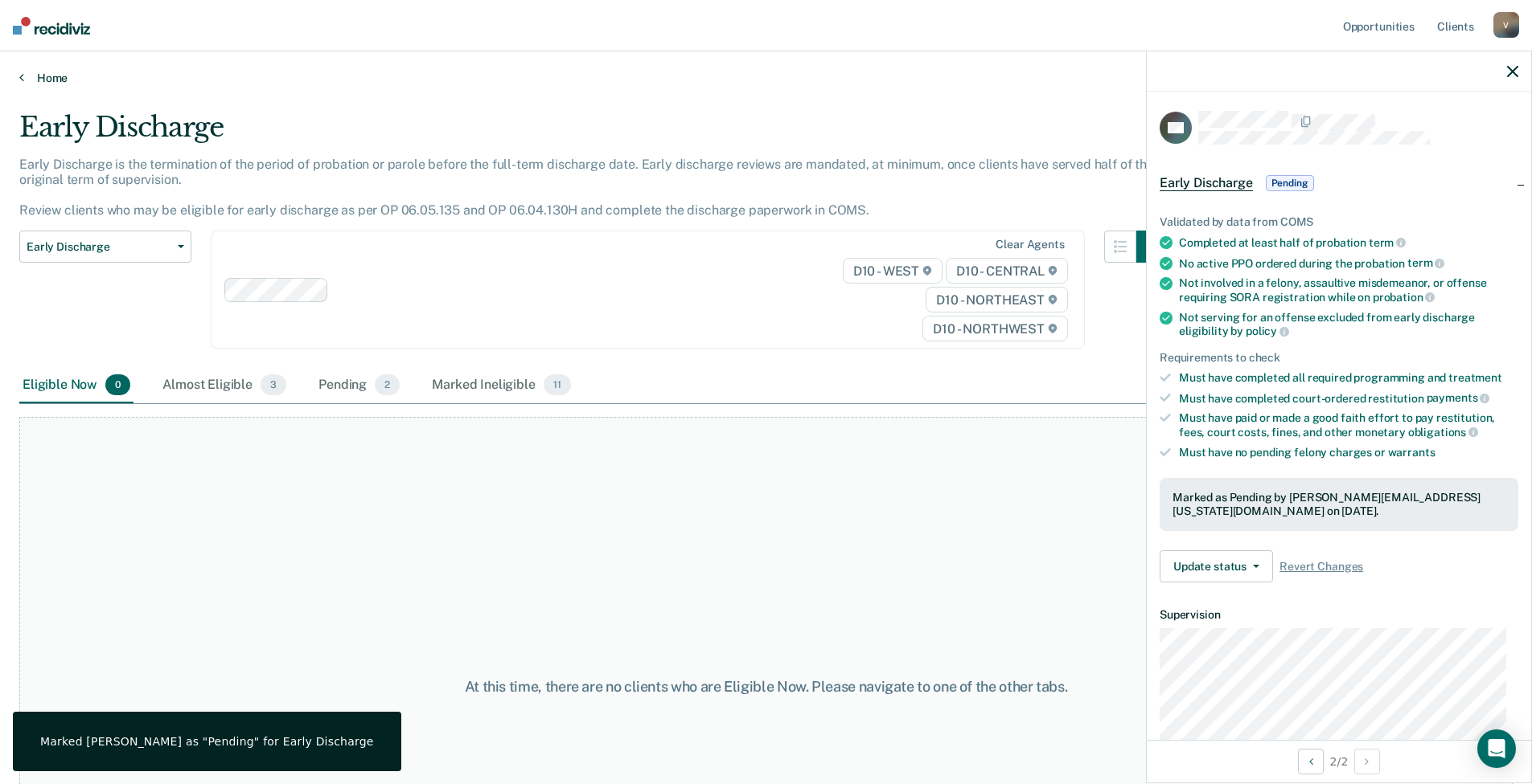
click at [34, 78] on link "Home" at bounding box center [766, 78] width 1493 height 14
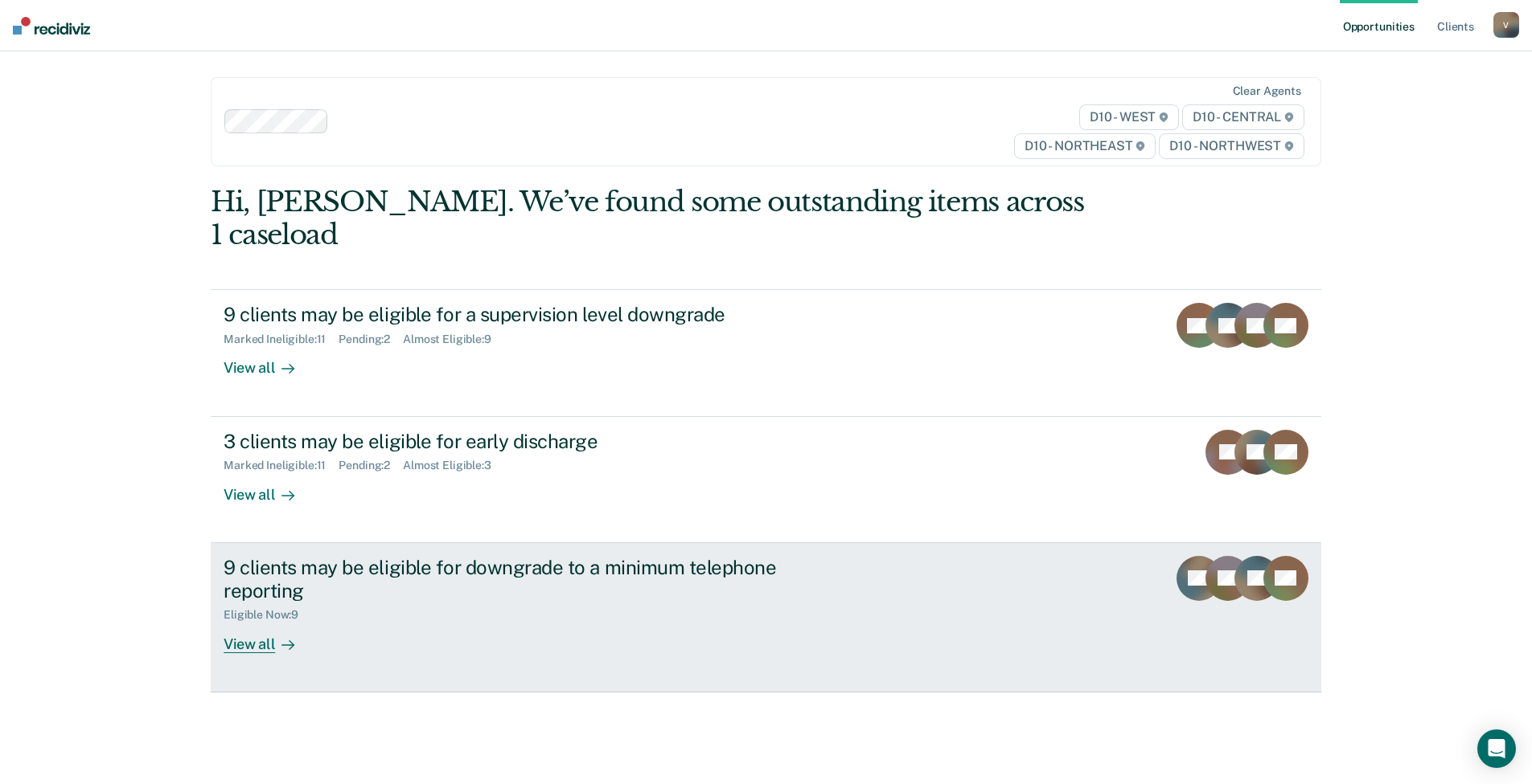
click at [281, 556] on div "9 clients may be eligible for downgrade to a minimum telephone reporting" at bounding box center [505, 579] width 565 height 47
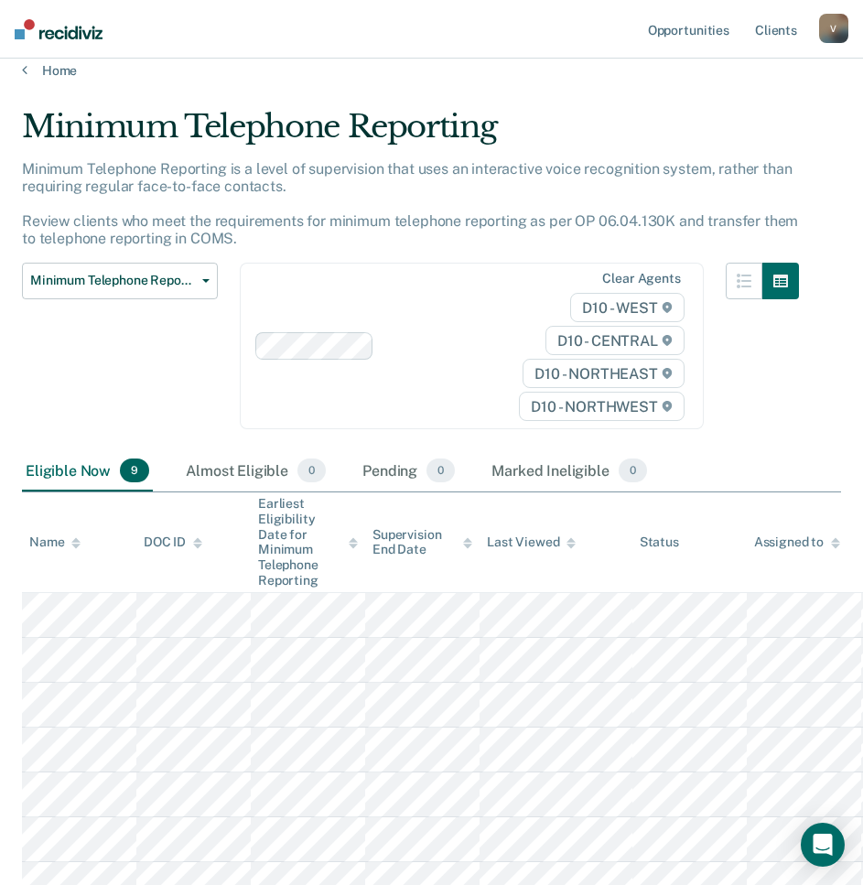
scroll to position [262, 0]
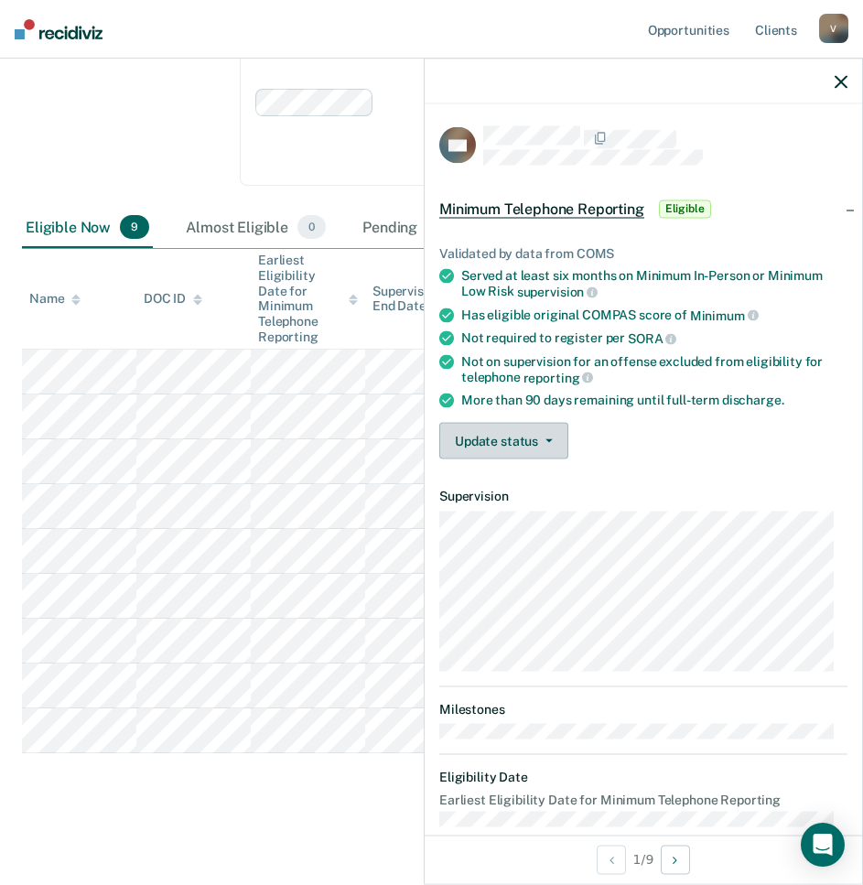
click at [516, 436] on button "Update status" at bounding box center [503, 441] width 129 height 37
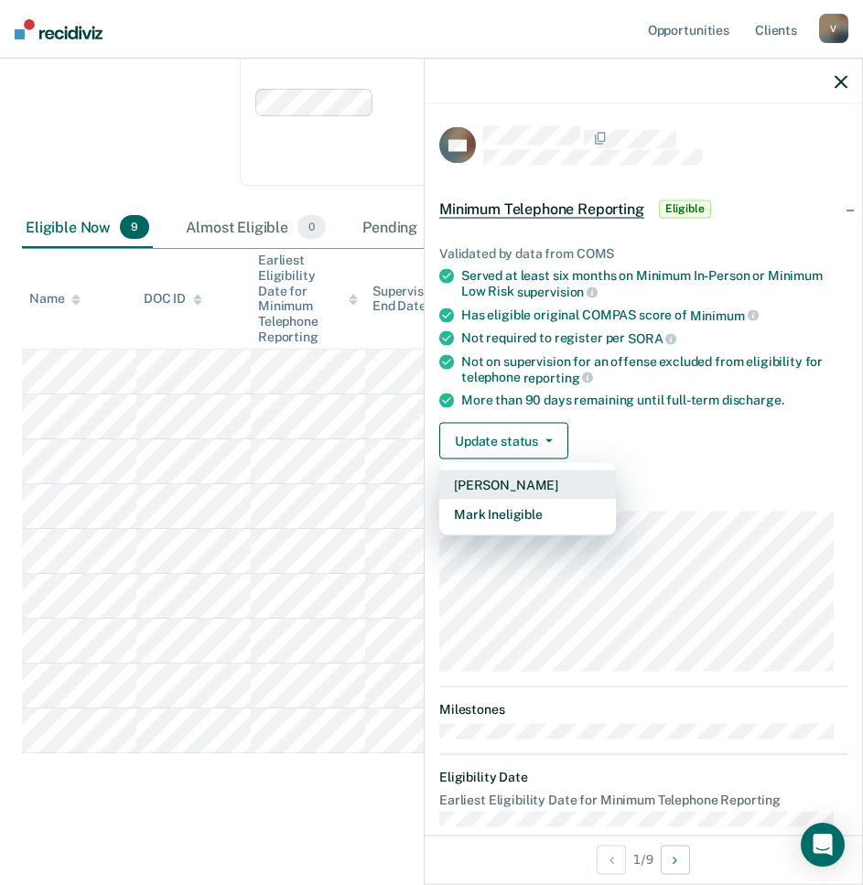
click at [521, 490] on button "[PERSON_NAME]" at bounding box center [527, 484] width 177 height 29
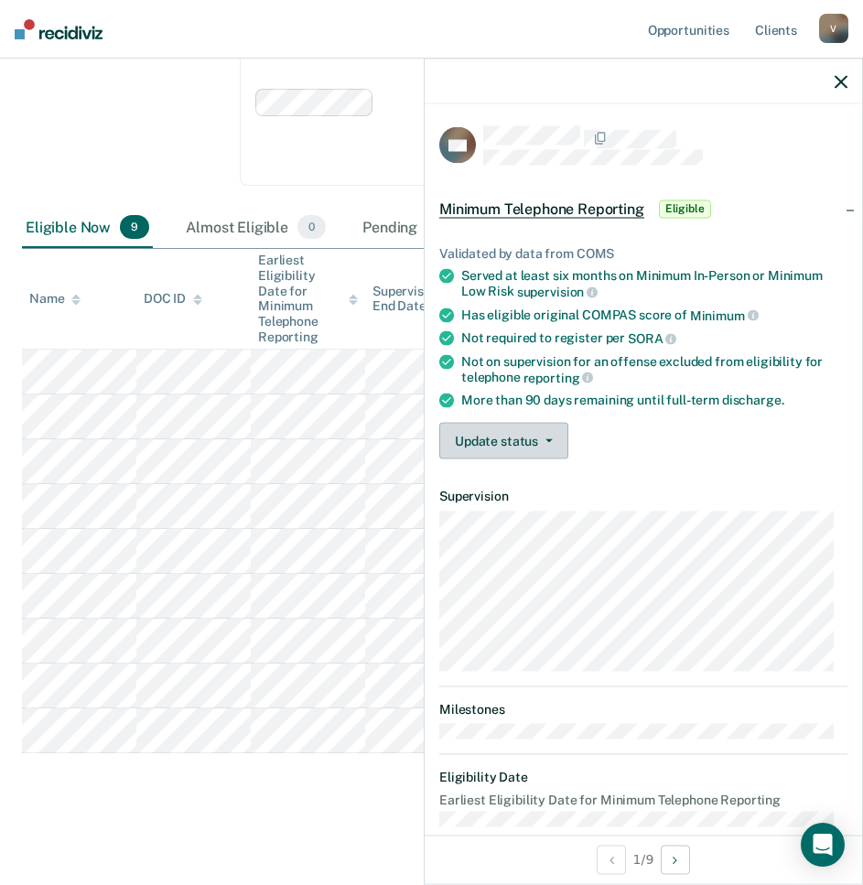
scroll to position [217, 0]
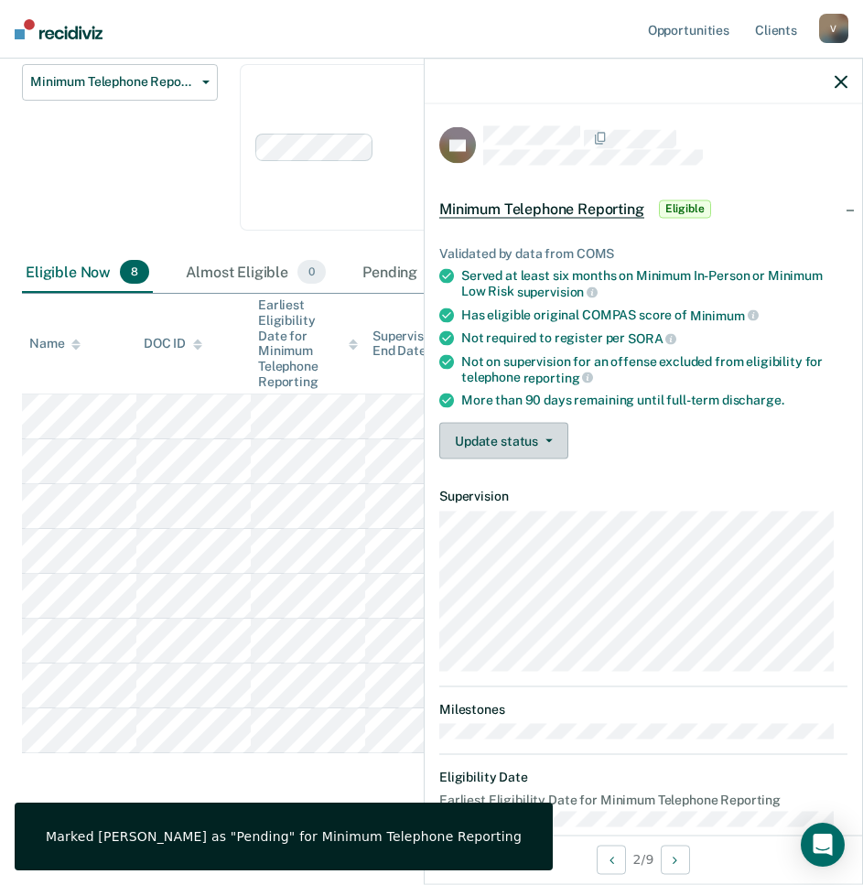
click at [481, 442] on button "Update status" at bounding box center [503, 441] width 129 height 37
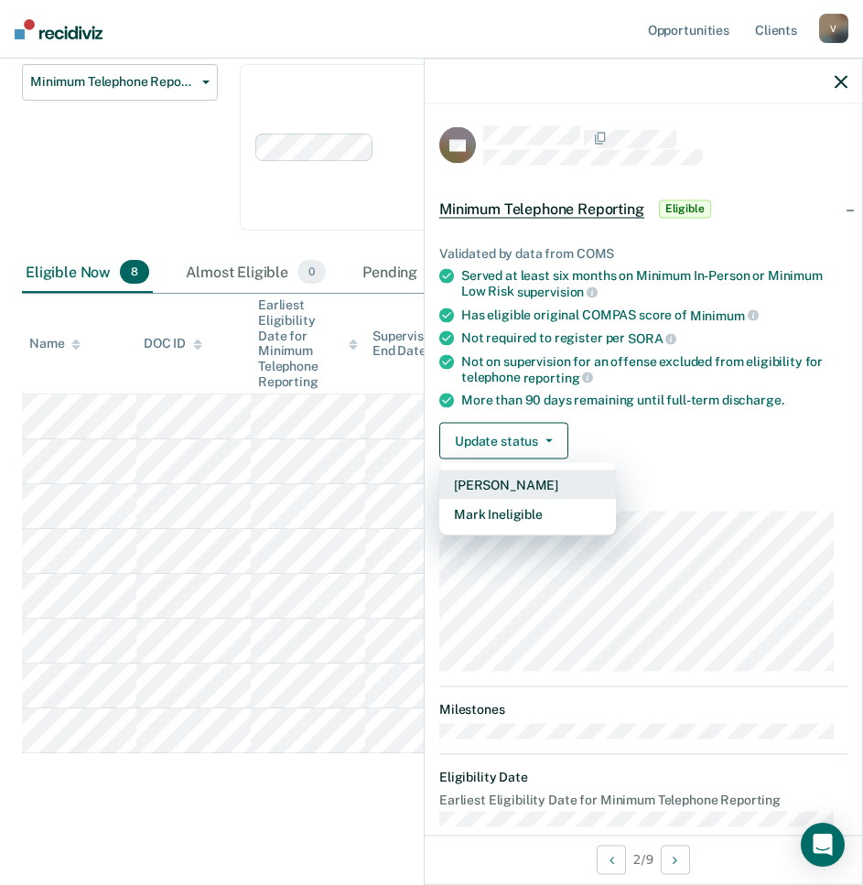
click at [508, 483] on button "[PERSON_NAME]" at bounding box center [527, 484] width 177 height 29
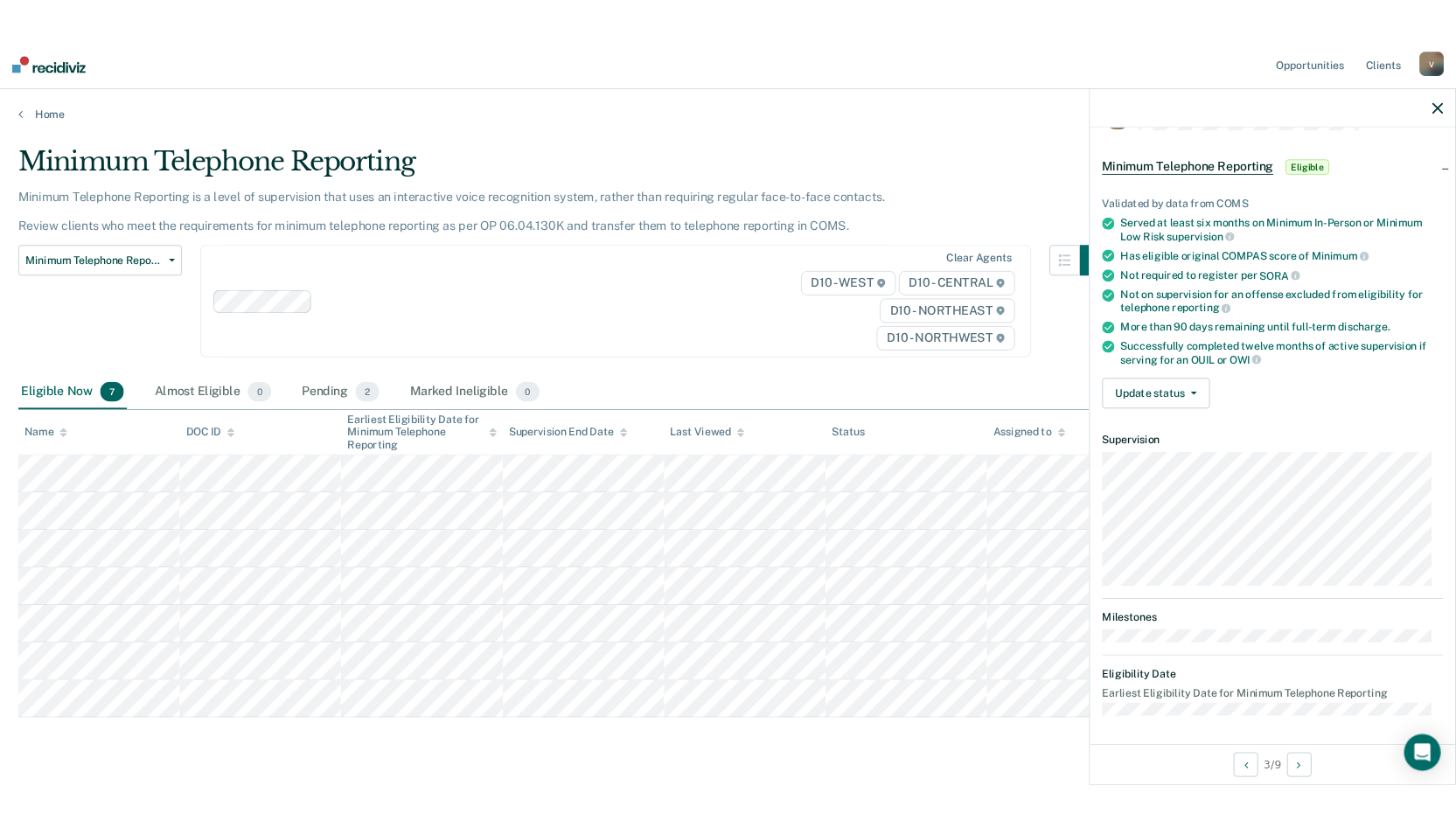
scroll to position [0, 0]
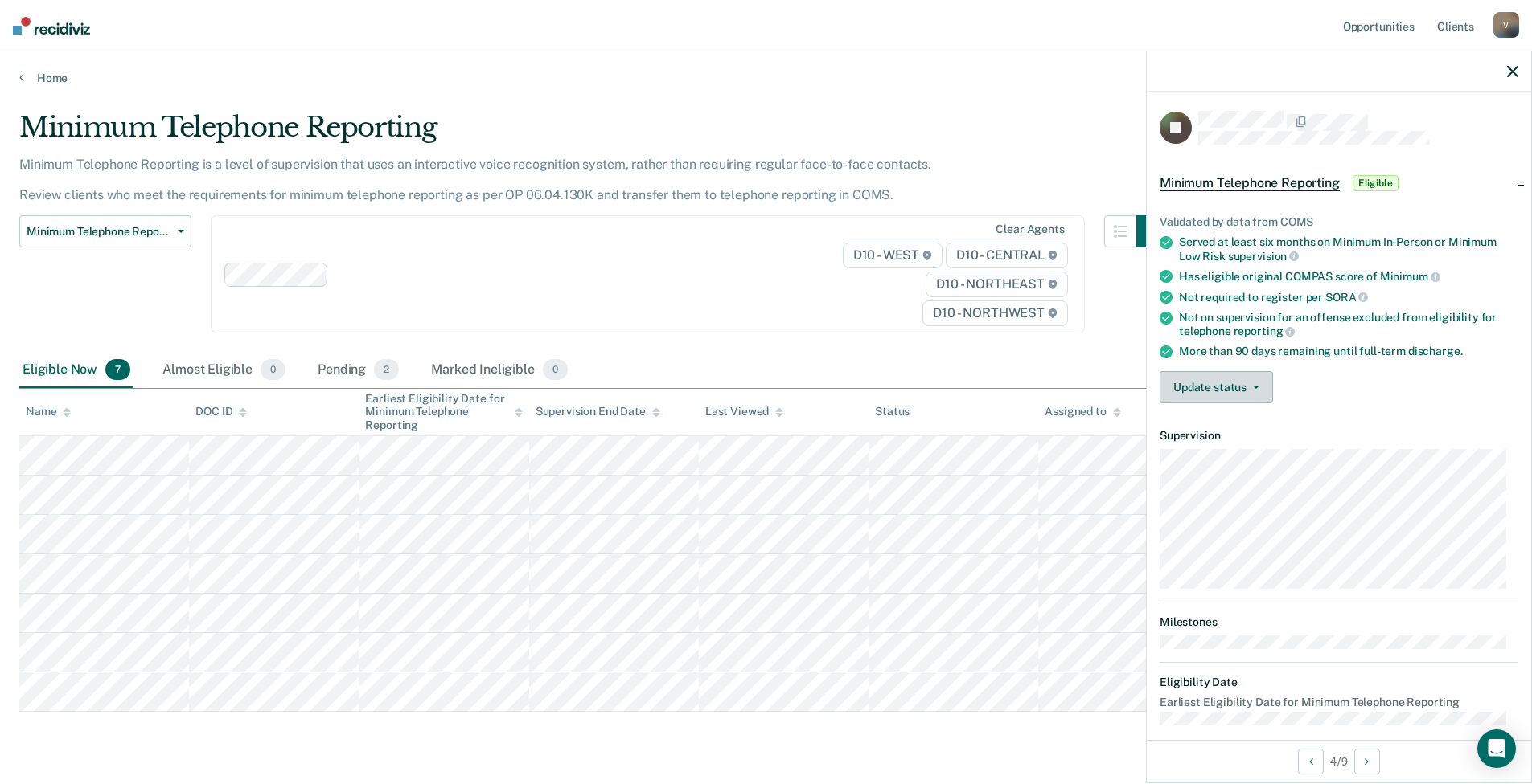
click at [1242, 387] on button "Update status" at bounding box center [1216, 387] width 113 height 32
click at [1238, 455] on button "Mark Ineligible" at bounding box center [1237, 451] width 155 height 25
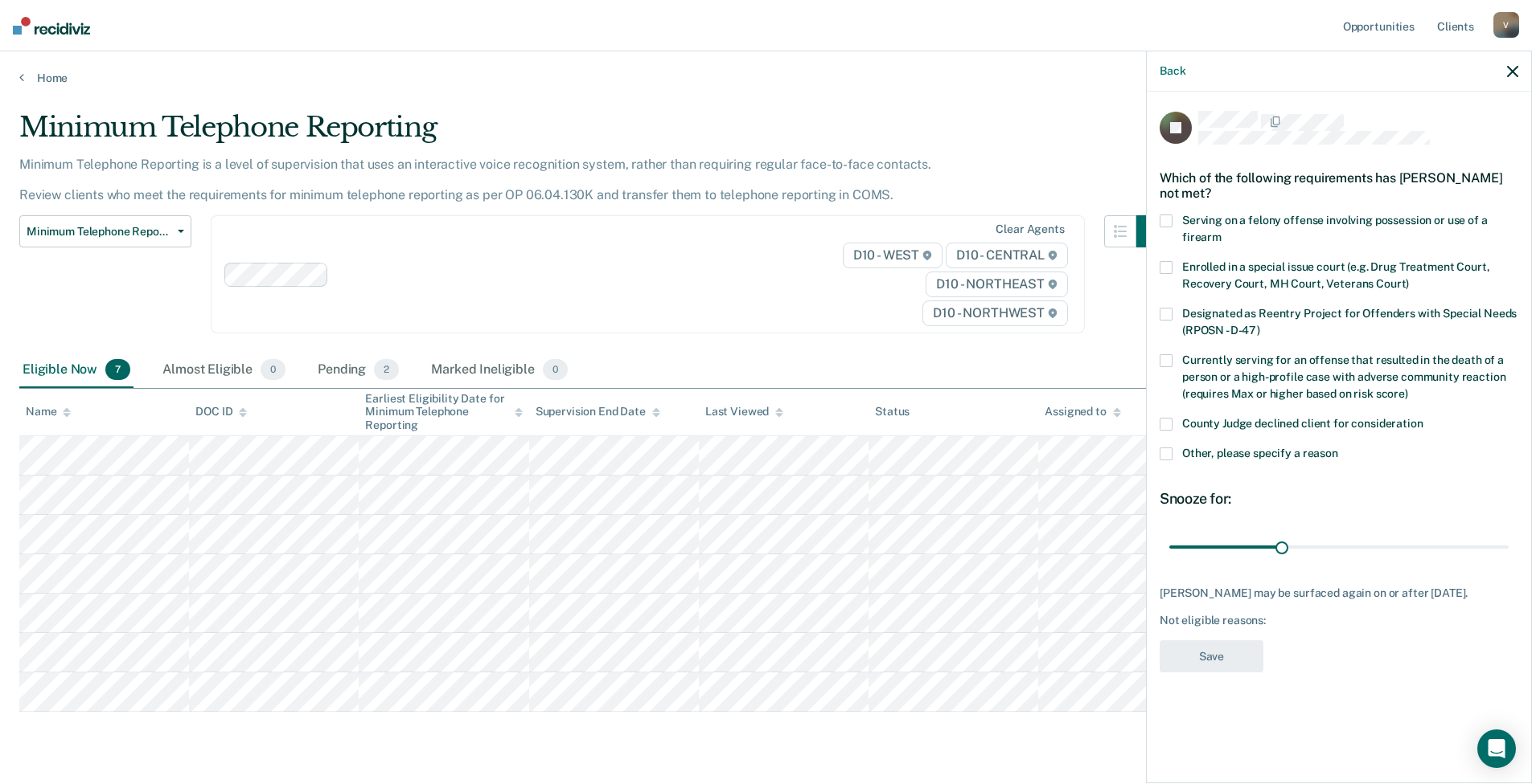
click at [1208, 447] on span "Other, please specify a reason" at bounding box center [1260, 453] width 156 height 13
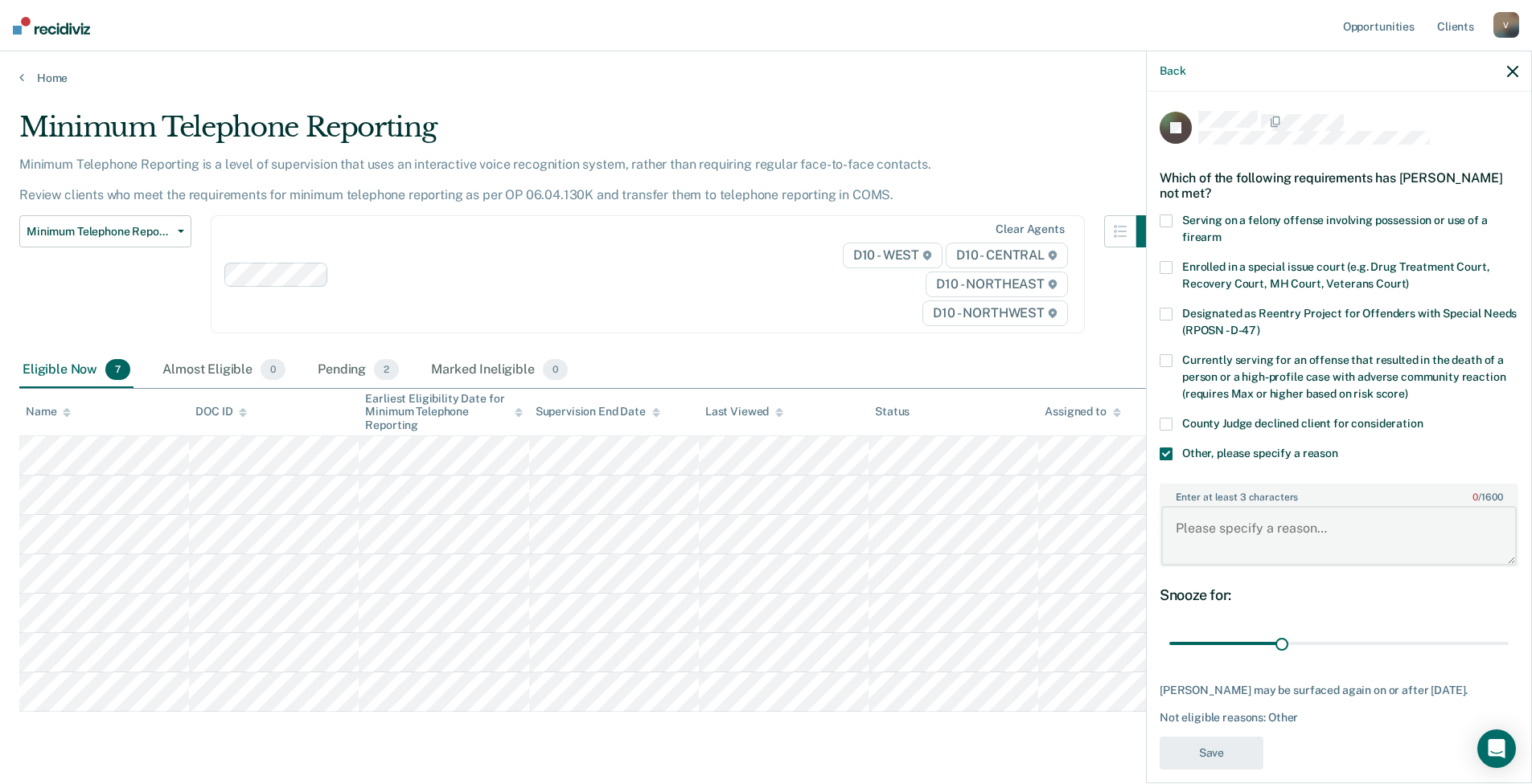
click at [1247, 539] on textarea "Enter at least 3 characters 0 / 1600" at bounding box center [1339, 536] width 356 height 60
type textarea "Stalking Charge"
click at [1219, 746] on button "Save" at bounding box center [1211, 753] width 104 height 33
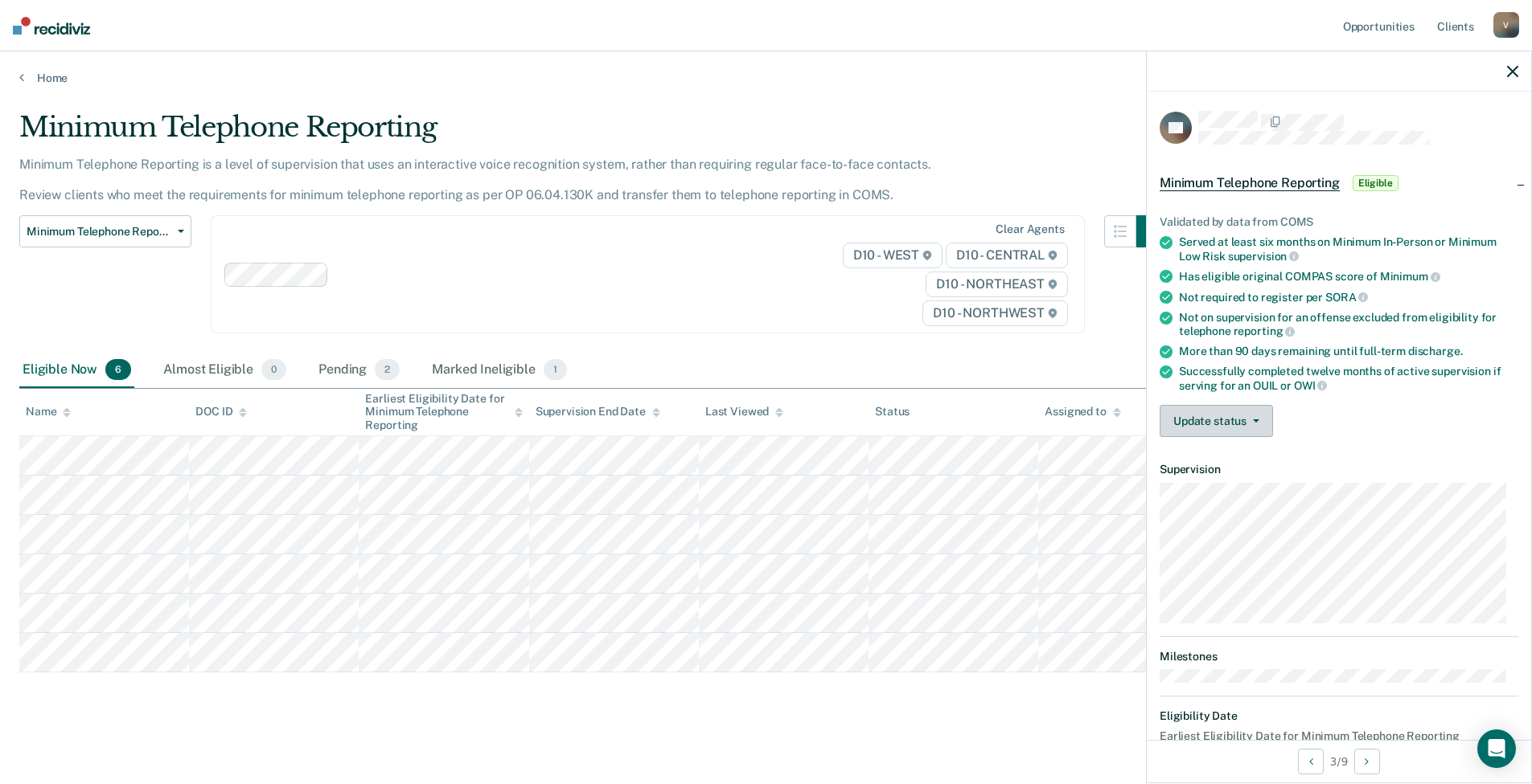
click at [1220, 414] on button "Update status" at bounding box center [1216, 421] width 113 height 32
click at [1212, 485] on button "Mark Ineligible" at bounding box center [1237, 485] width 155 height 25
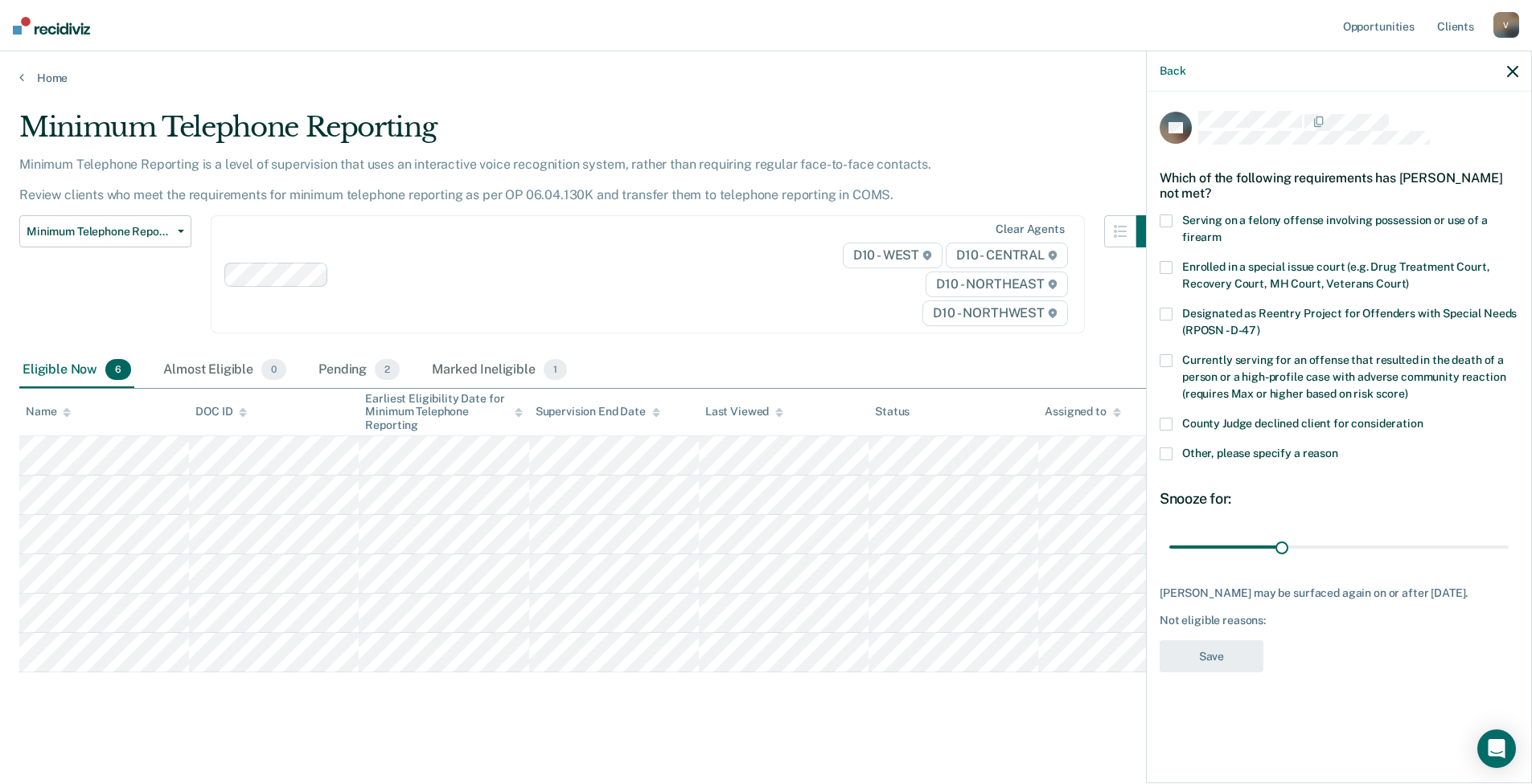
click at [1206, 448] on span "Other, please specify a reason" at bounding box center [1260, 453] width 156 height 13
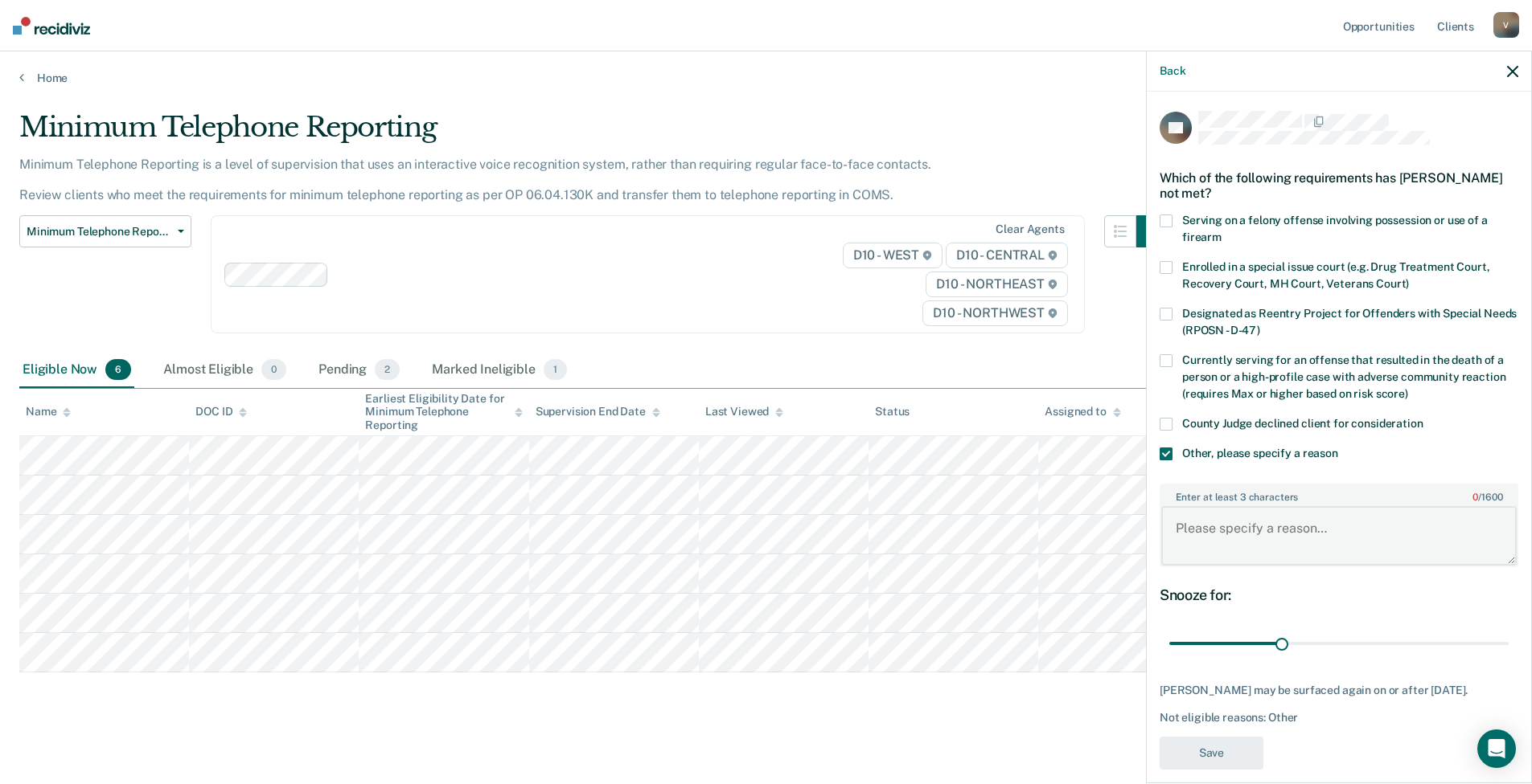
click at [1221, 521] on textarea "Enter at least 3 characters 0 / 1600" at bounding box center [1339, 536] width 356 height 60
type textarea "OWI Case"
click at [1220, 746] on button "Save" at bounding box center [1211, 753] width 104 height 33
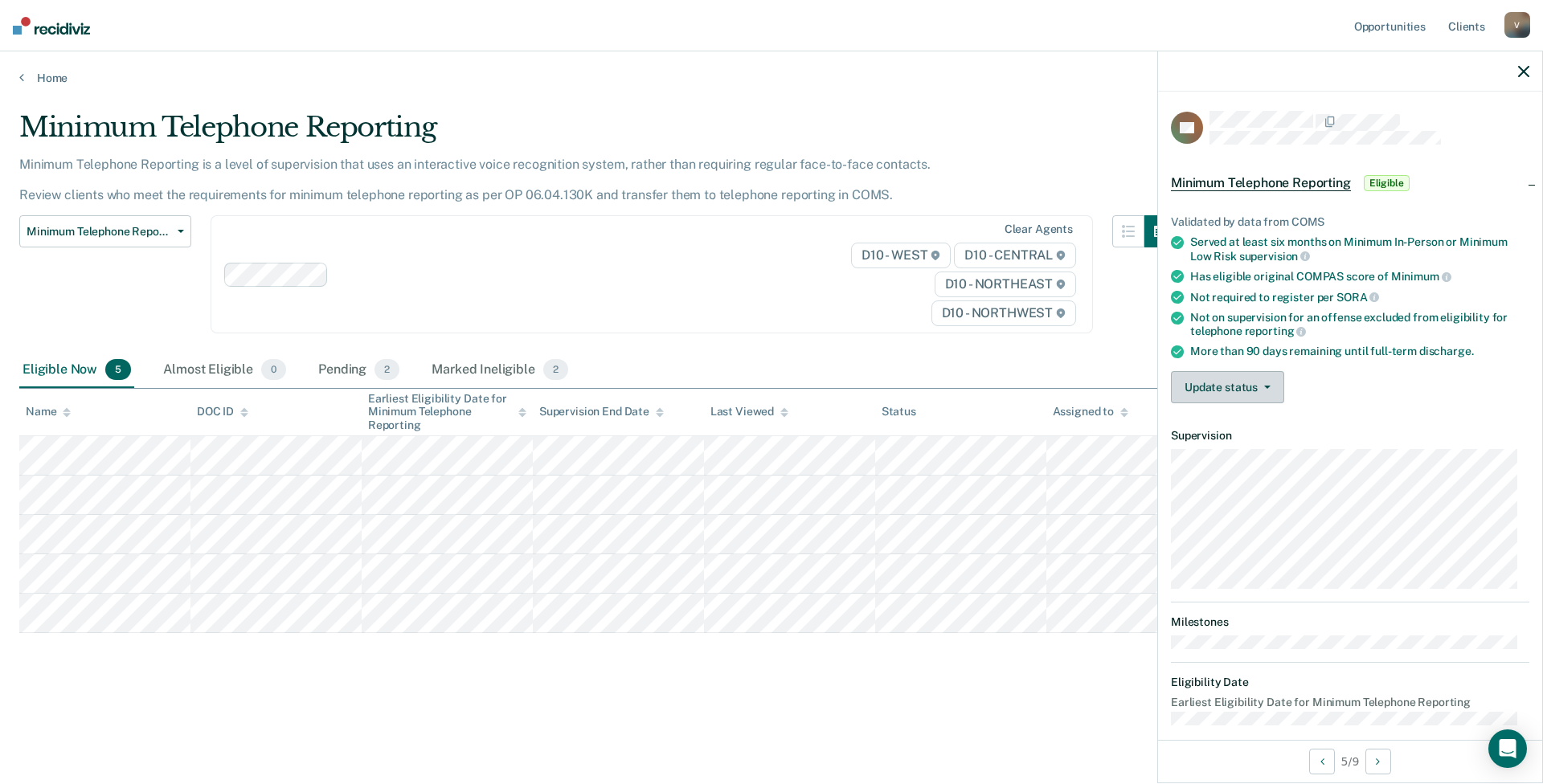
click at [1242, 381] on button "Update status" at bounding box center [1228, 387] width 113 height 32
click at [1191, 454] on button "Mark Ineligible" at bounding box center [1249, 451] width 155 height 25
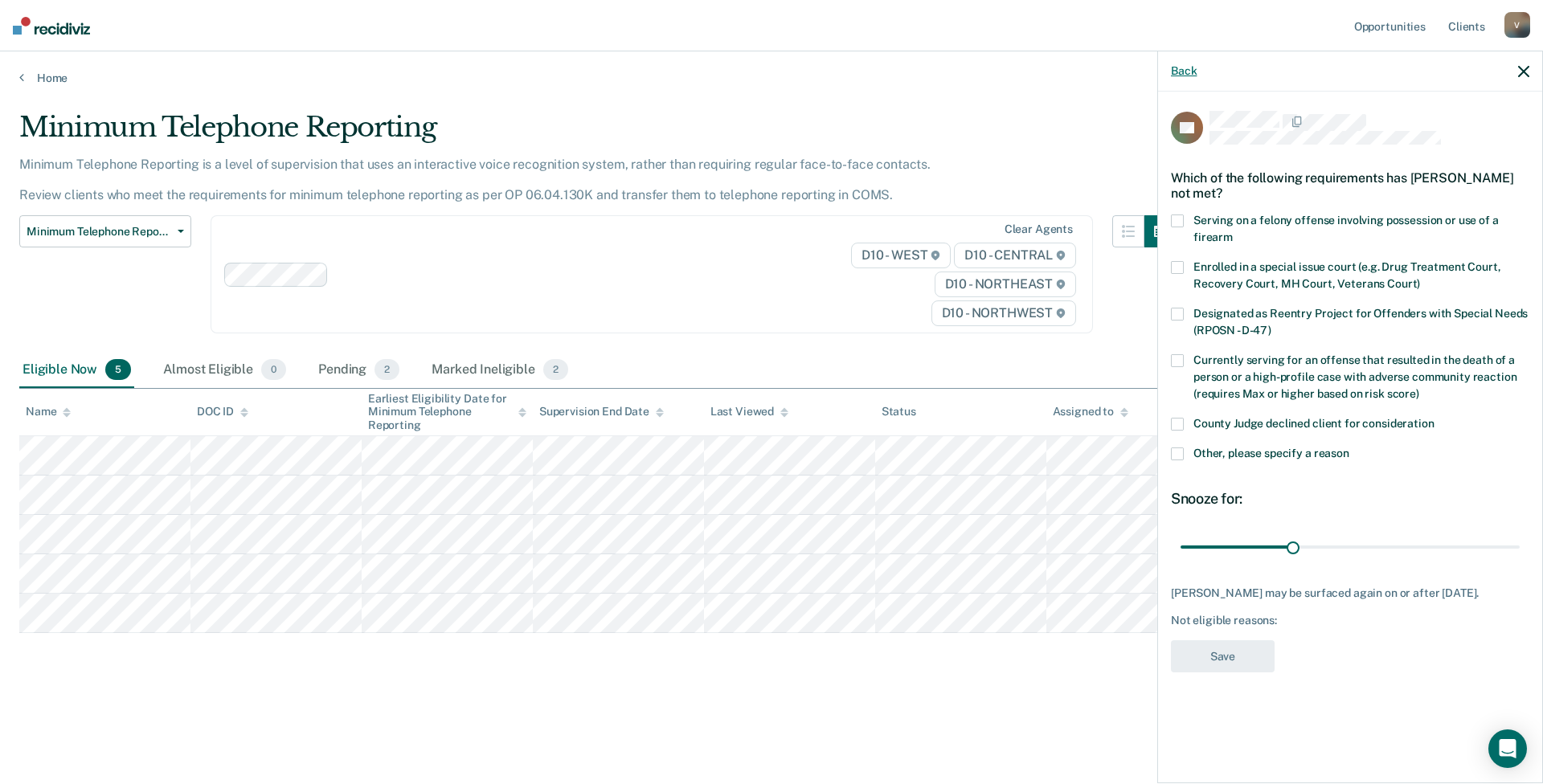
click at [1179, 71] on button "Back" at bounding box center [1184, 71] width 25 height 14
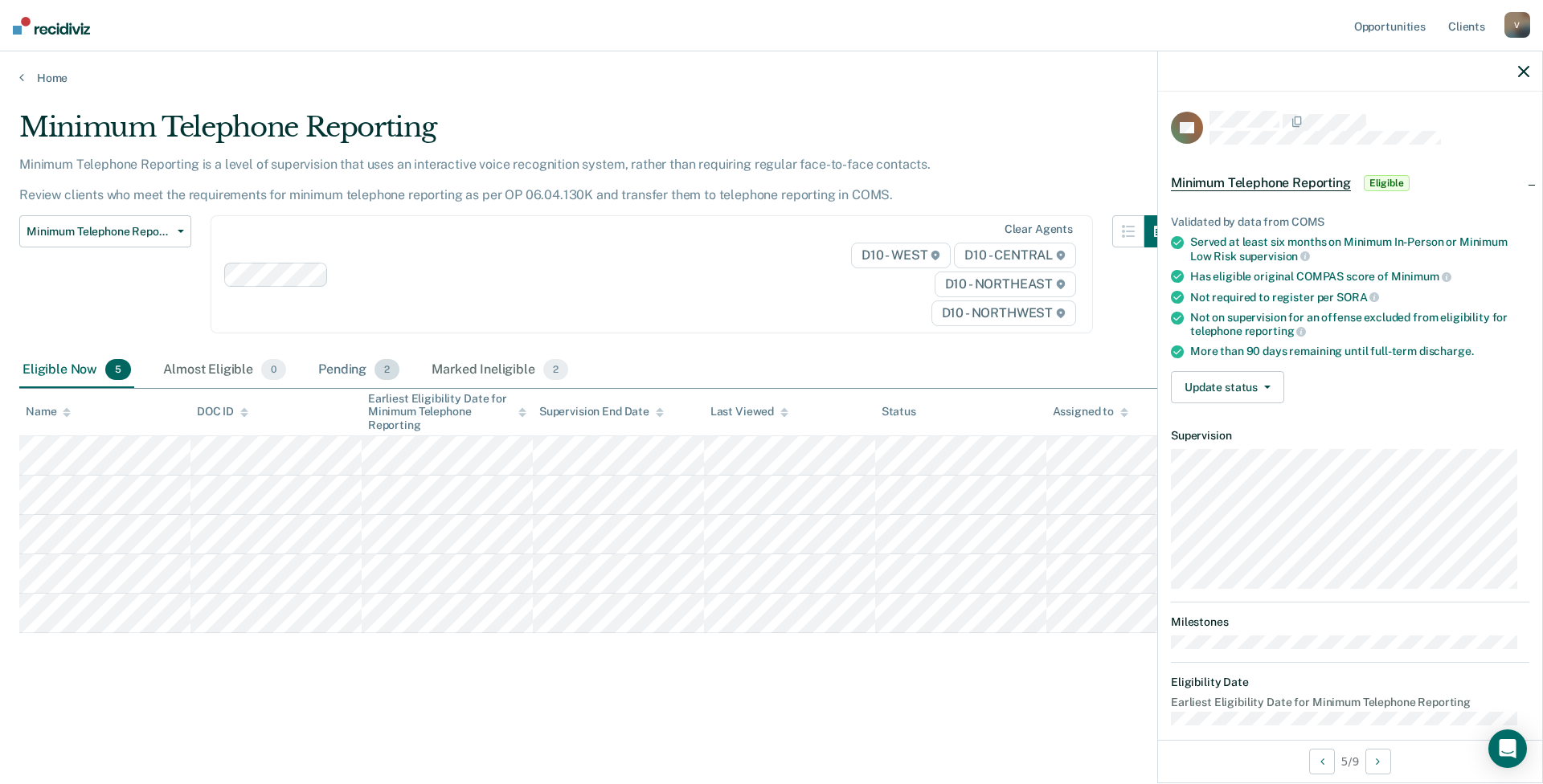
click at [340, 366] on div "Pending 2" at bounding box center [359, 370] width 88 height 35
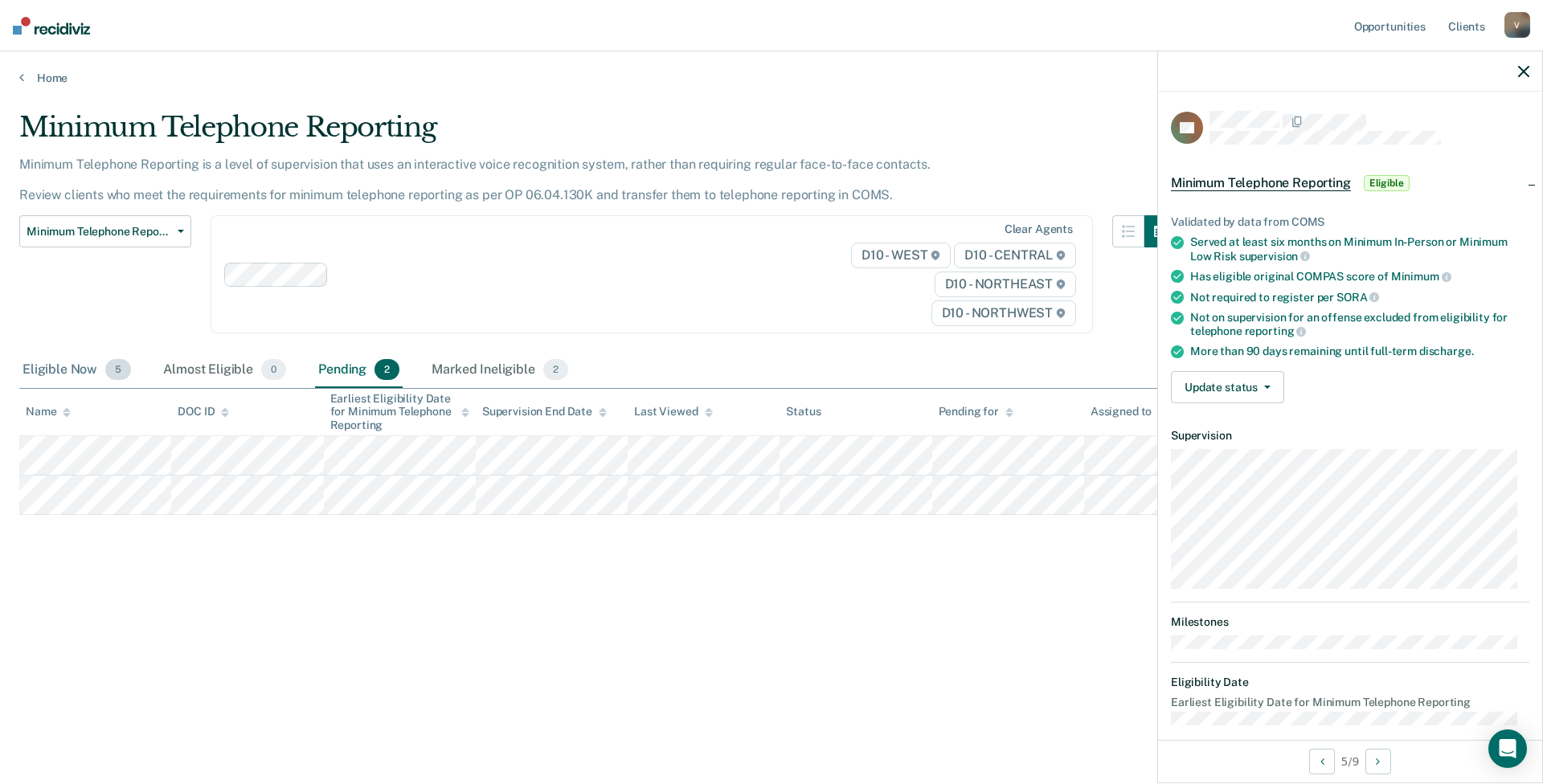
click at [71, 372] on div "Eligible Now 5" at bounding box center [76, 370] width 115 height 35
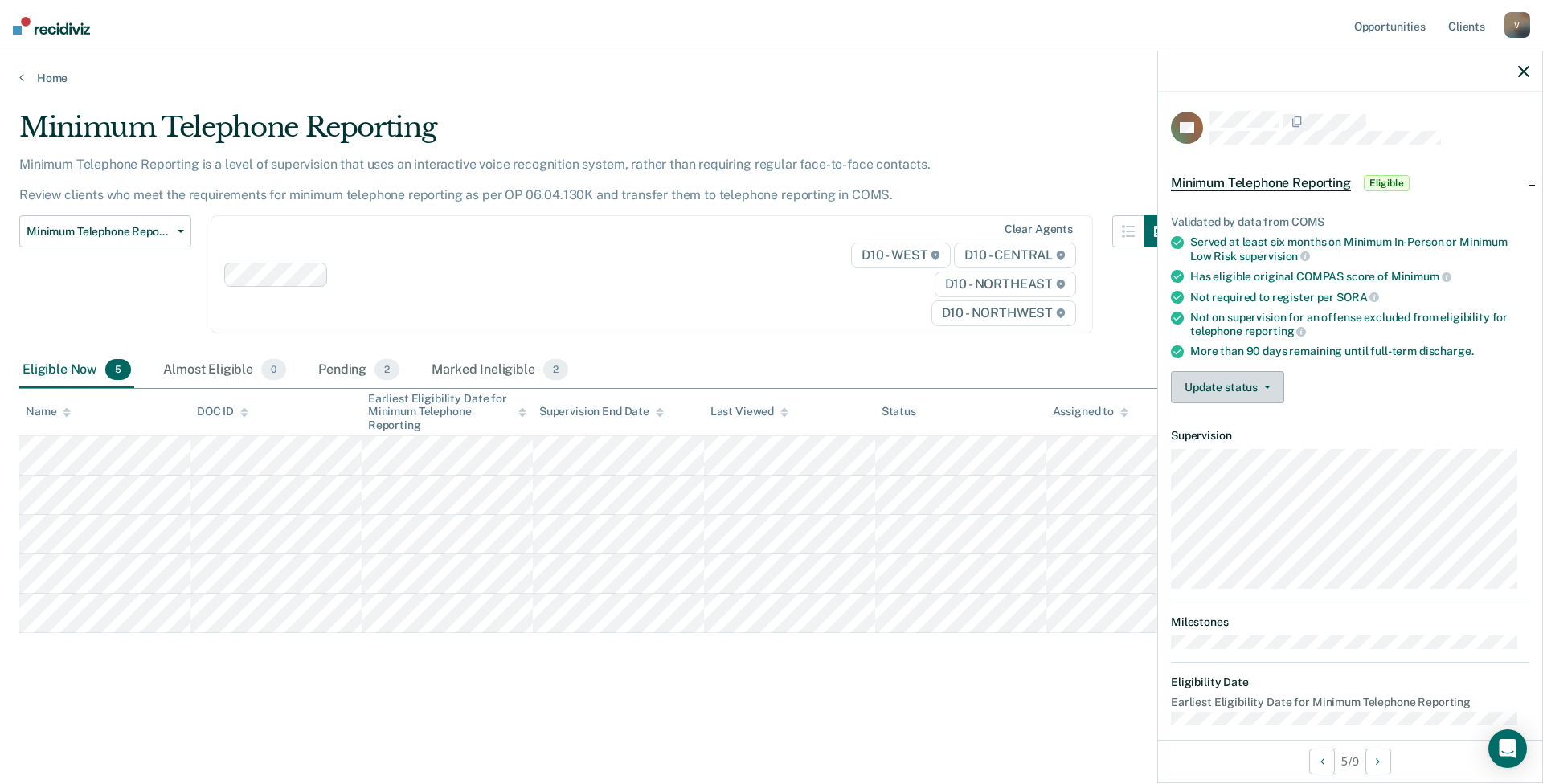
click at [1221, 384] on button "Update status" at bounding box center [1228, 387] width 113 height 32
click at [1230, 424] on button "[PERSON_NAME]" at bounding box center [1249, 425] width 155 height 25
click at [1225, 381] on button "Update status" at bounding box center [1228, 387] width 113 height 32
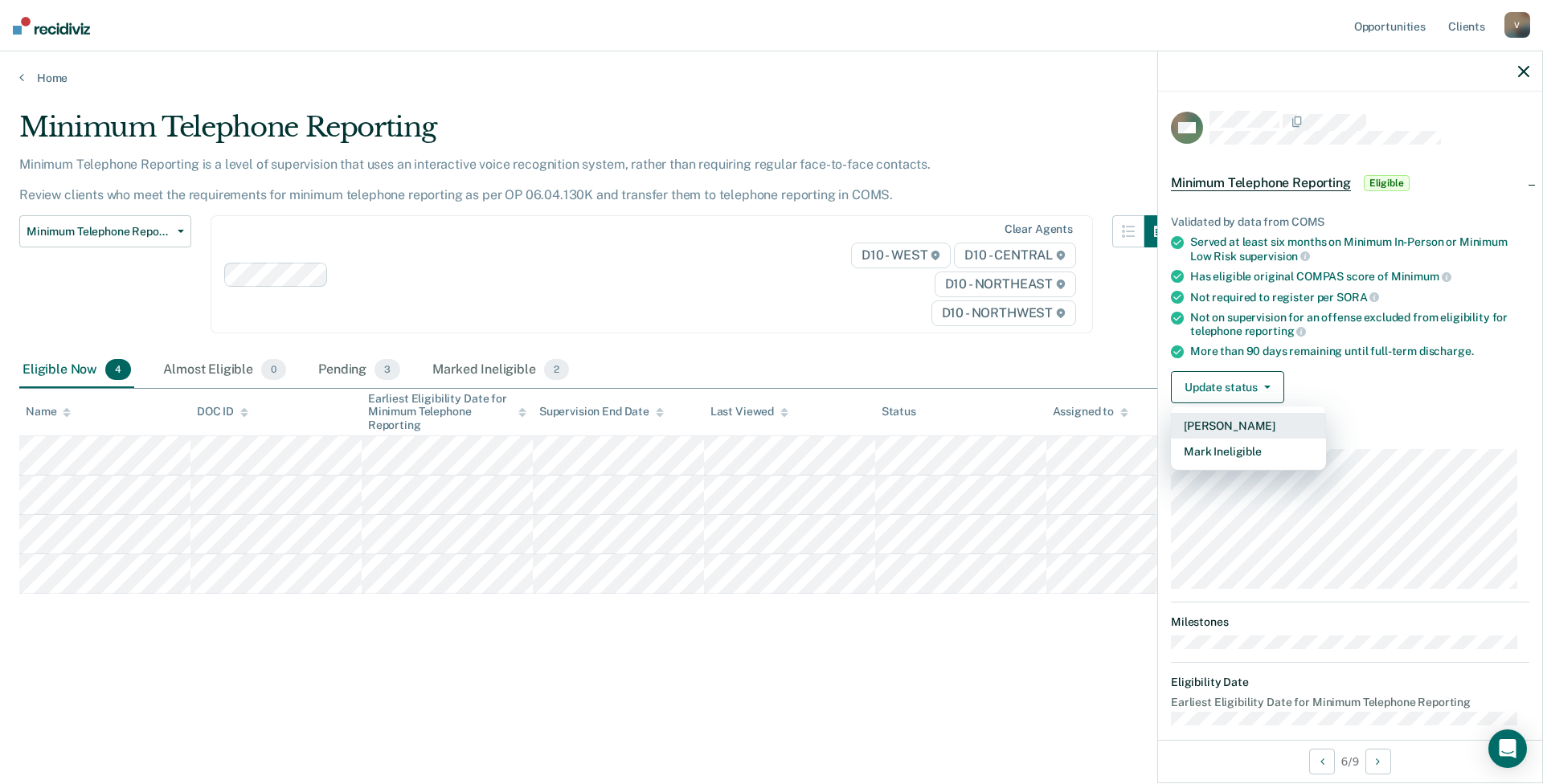
click at [1221, 420] on button "[PERSON_NAME]" at bounding box center [1249, 425] width 155 height 25
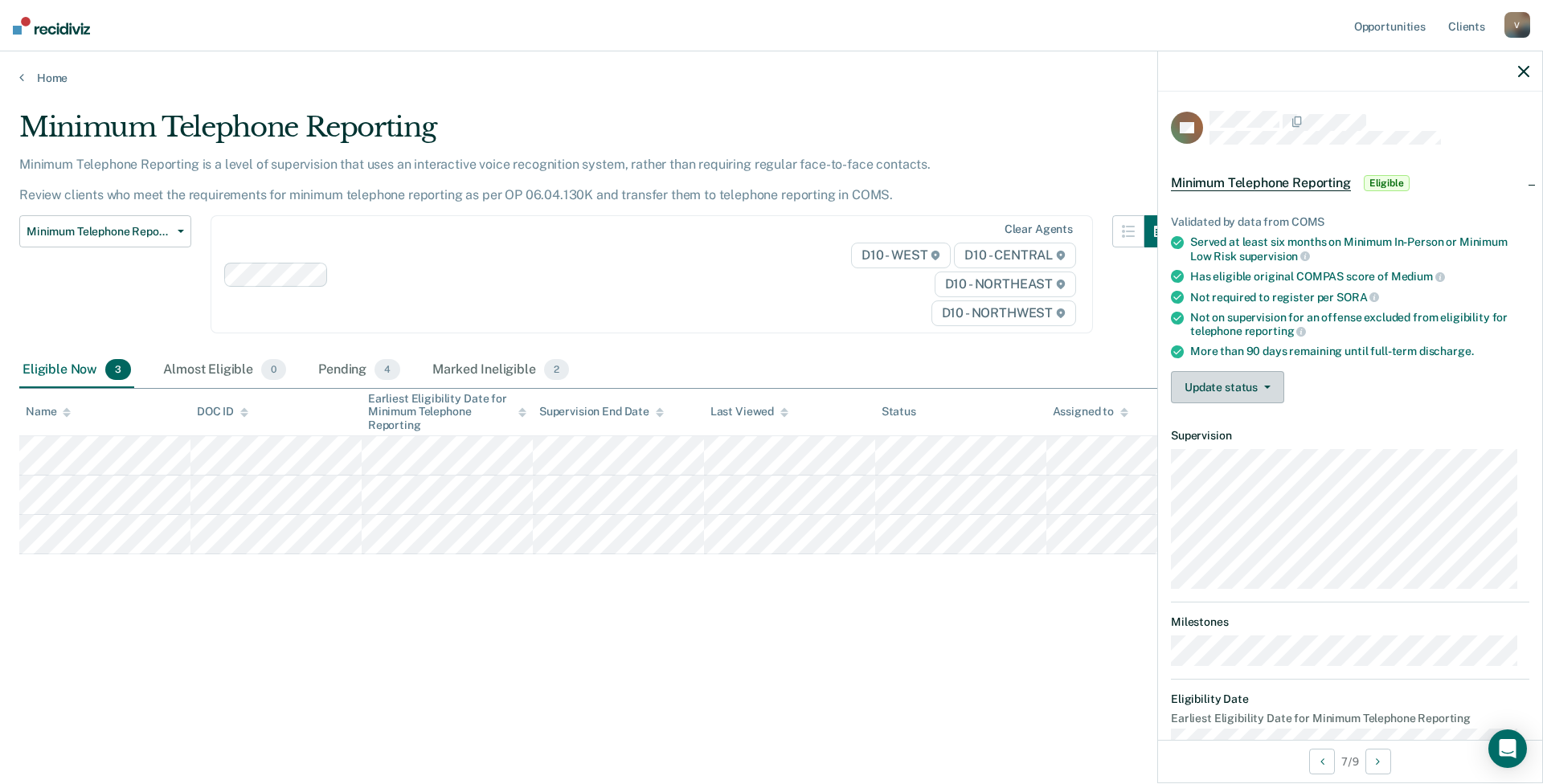
click at [1235, 380] on button "Update status" at bounding box center [1228, 387] width 113 height 32
click at [1234, 446] on button "Mark Ineligible" at bounding box center [1249, 451] width 155 height 25
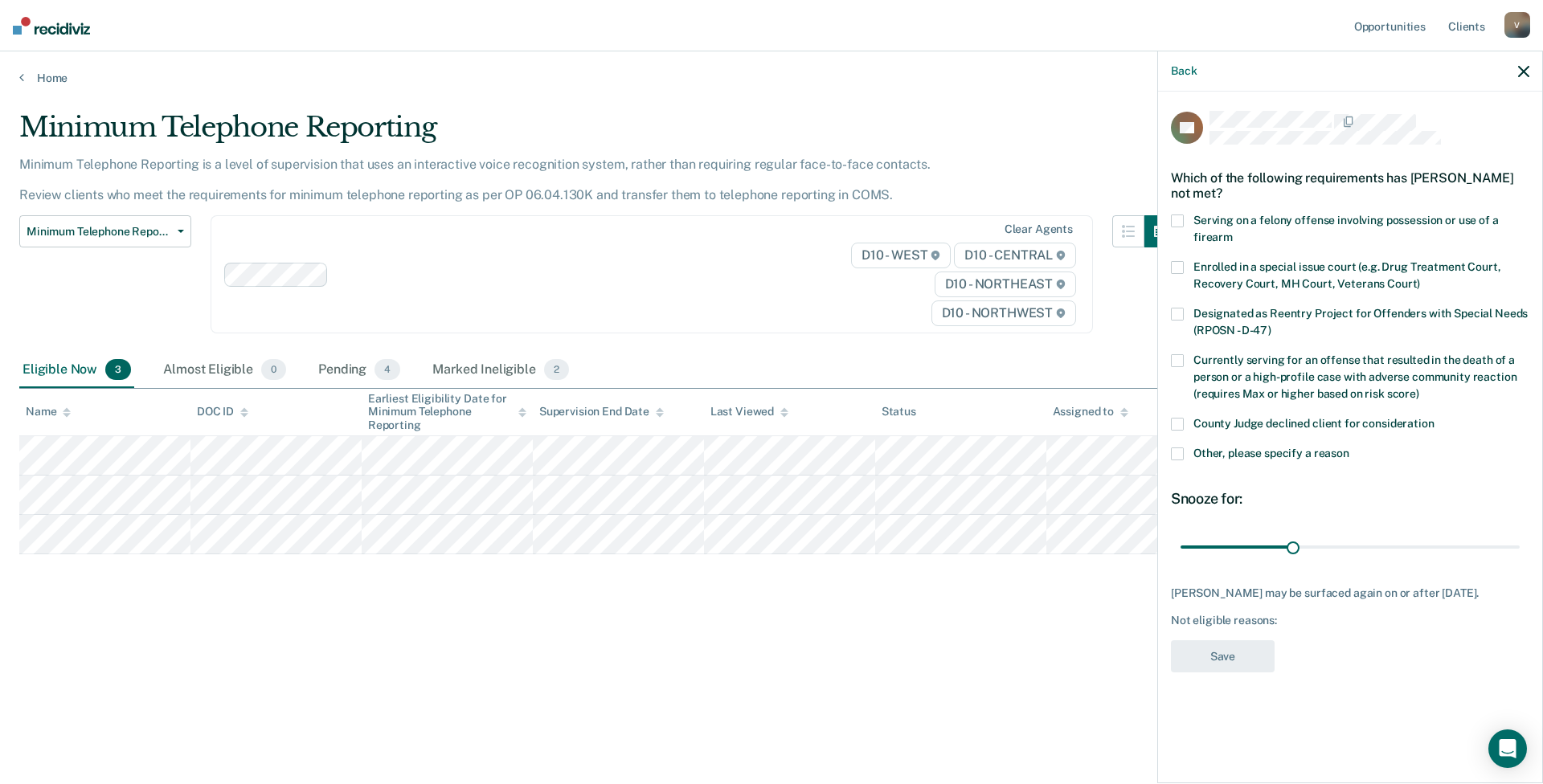
click at [1190, 451] on label "Other, please specify a reason" at bounding box center [1351, 456] width 358 height 17
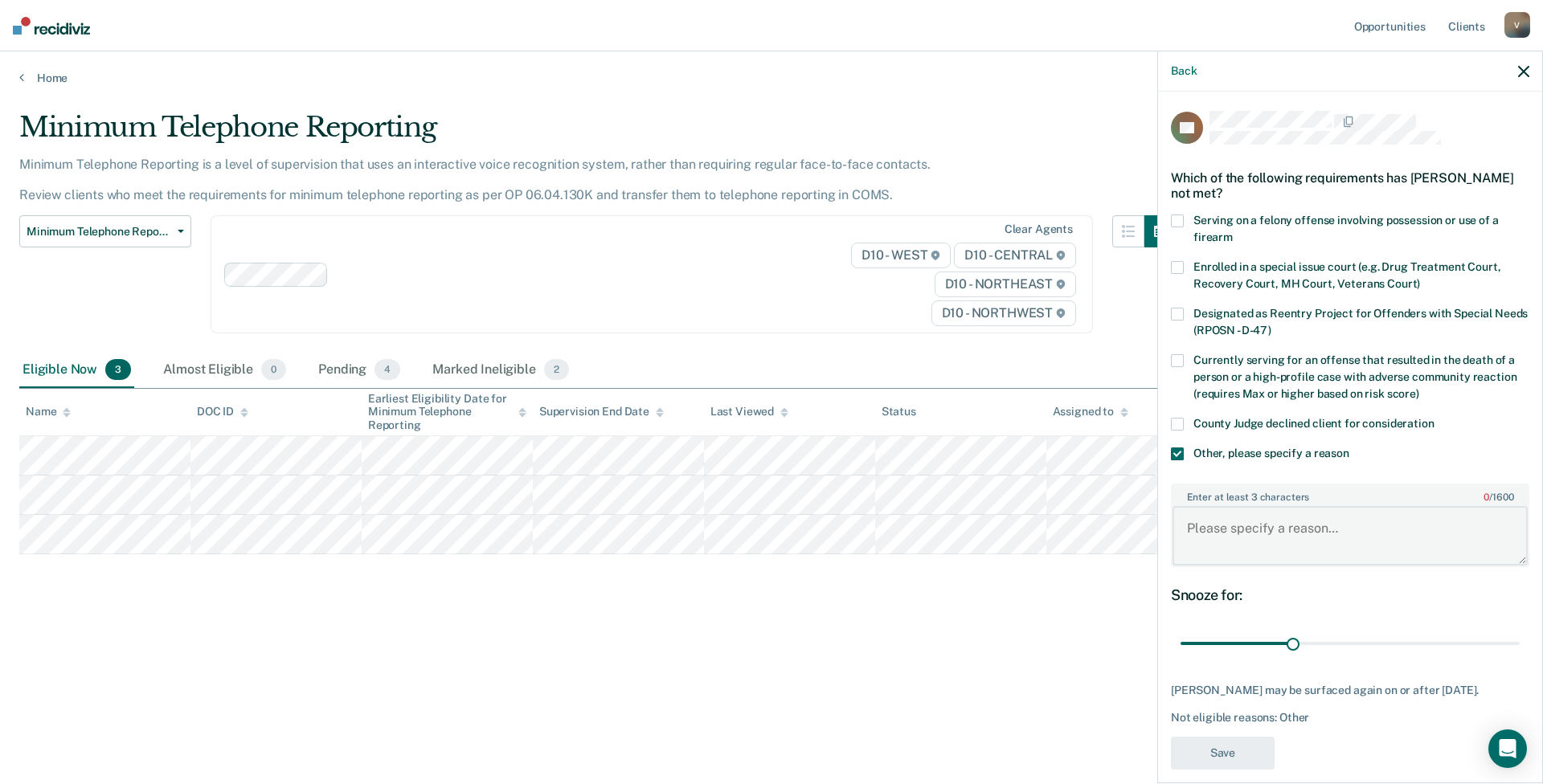
click at [1233, 529] on textarea "Enter at least 3 characters 0 / 1600" at bounding box center [1350, 536] width 356 height 60
click at [1337, 543] on textarea "Due to Disc in [DATE]," at bounding box center [1350, 536] width 356 height 60
type textarea "Due to Disc in [DATE], he's made no payments"
click at [1244, 746] on button "Save" at bounding box center [1223, 753] width 104 height 33
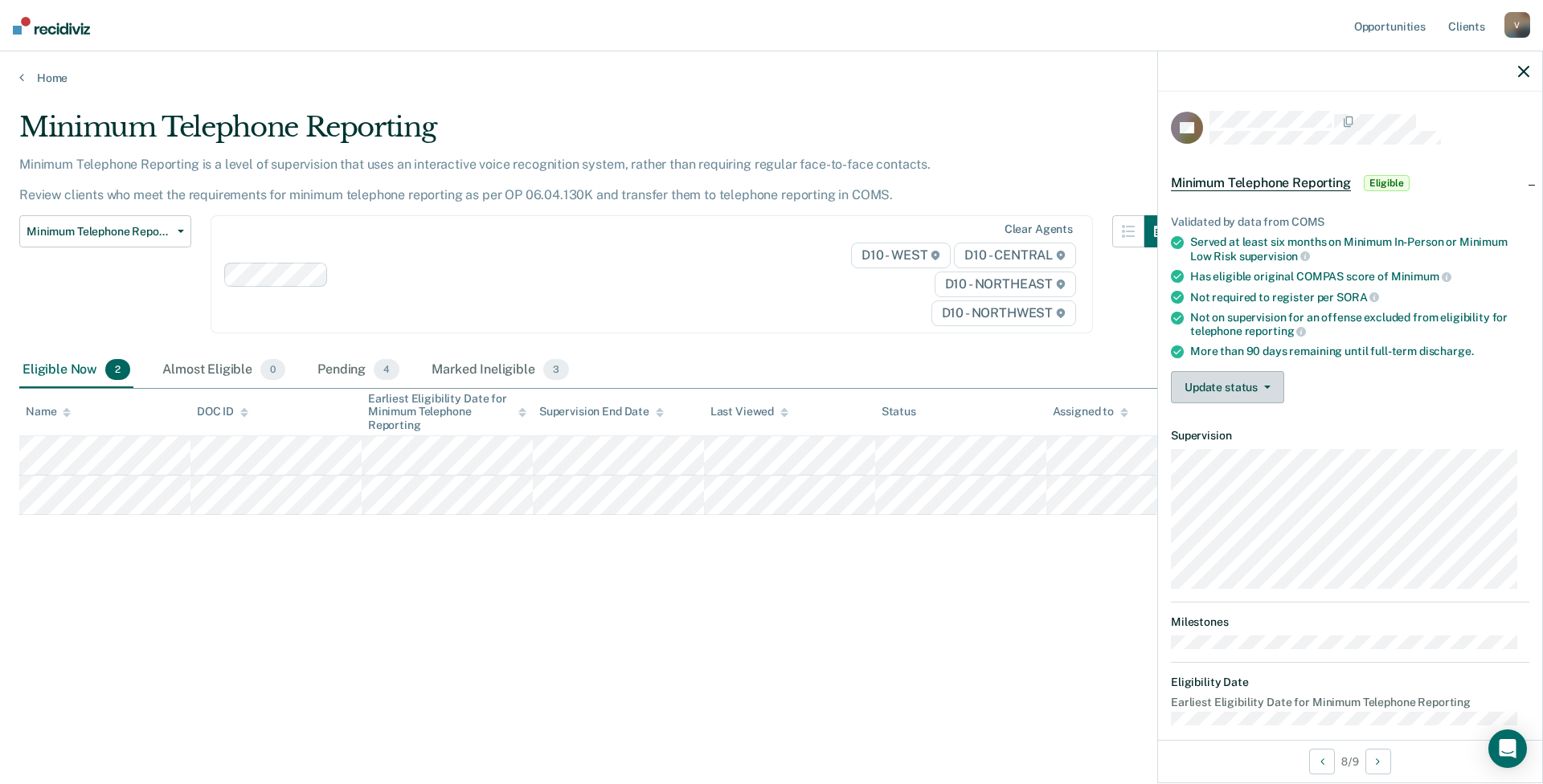
click at [1226, 385] on button "Update status" at bounding box center [1228, 387] width 113 height 32
click at [1225, 422] on button "[PERSON_NAME]" at bounding box center [1249, 425] width 155 height 25
click at [1230, 383] on button "Update status" at bounding box center [1228, 387] width 113 height 32
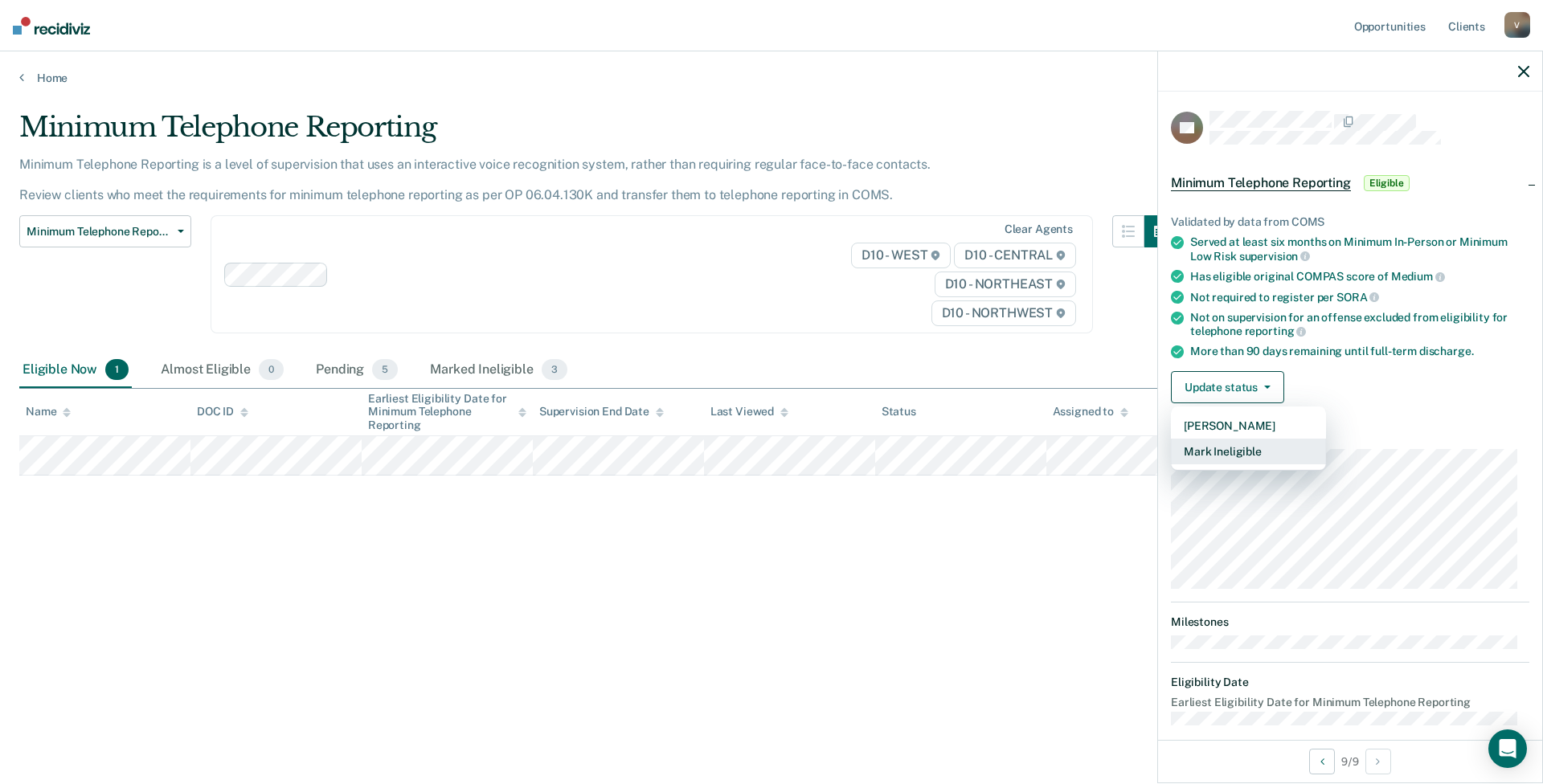
click at [1230, 450] on button "Mark Ineligible" at bounding box center [1249, 451] width 155 height 25
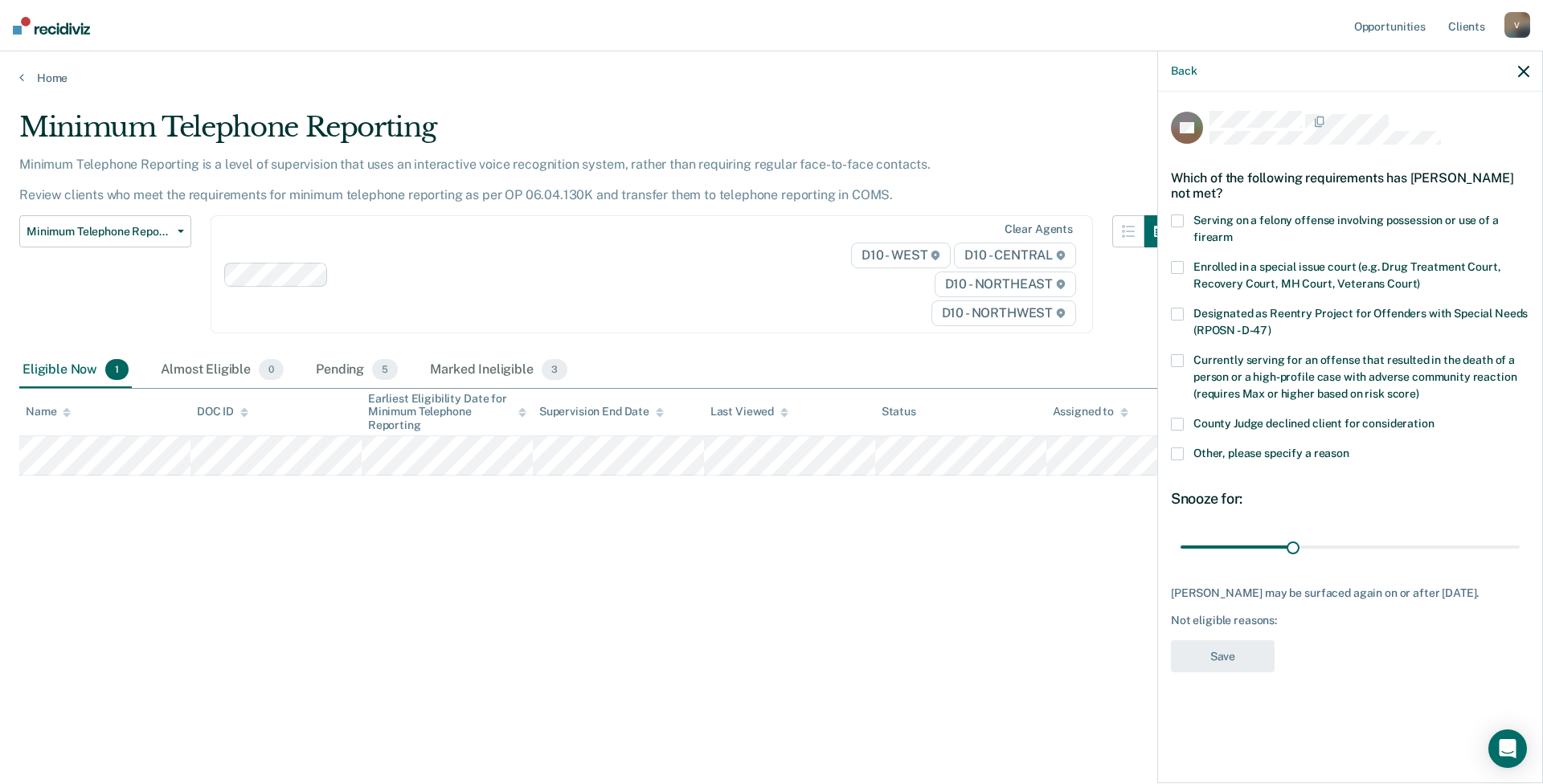
click at [1177, 457] on span at bounding box center [1178, 454] width 13 height 13
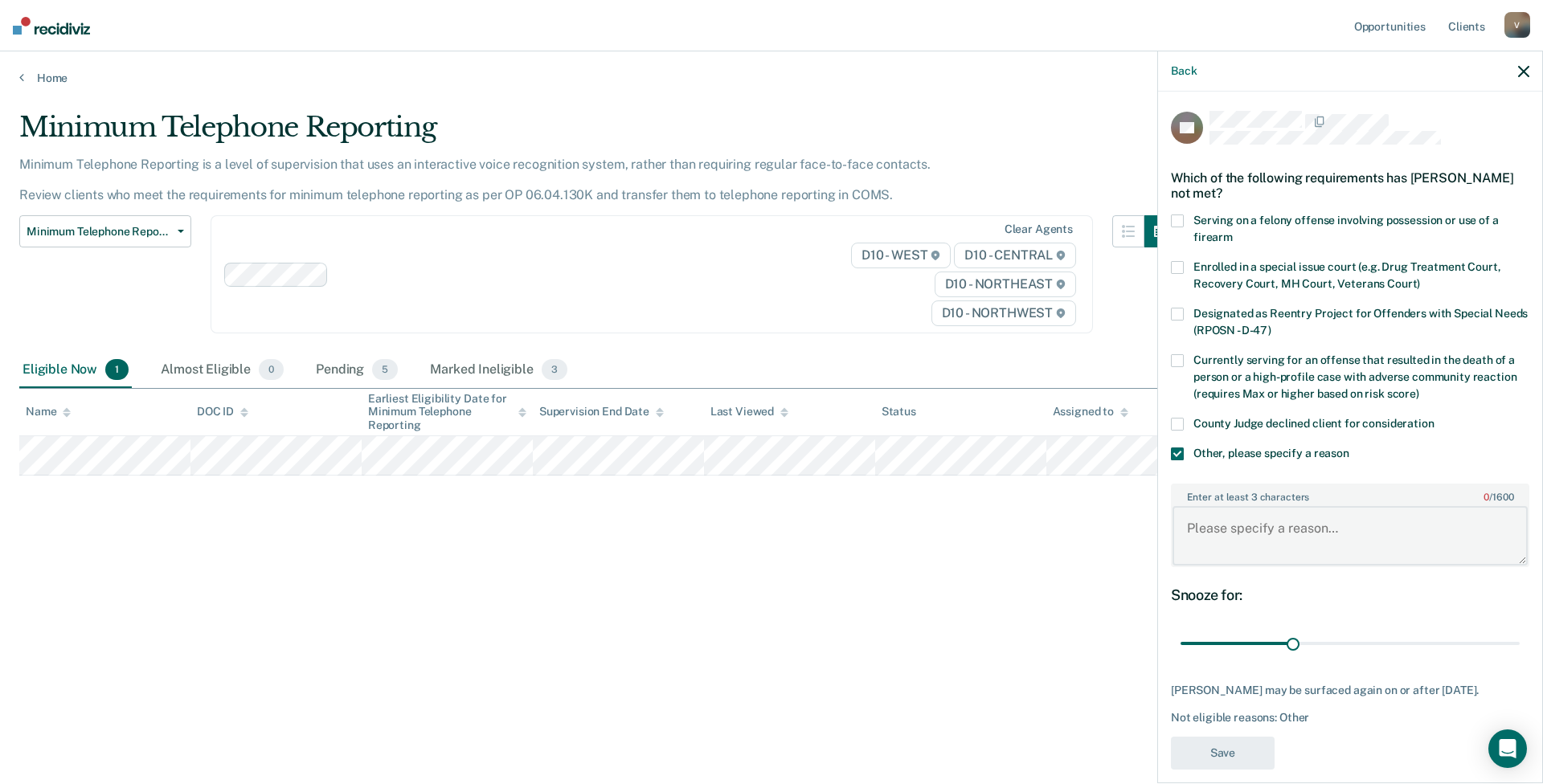
click at [1247, 532] on textarea "Enter at least 3 characters 0 / 1600" at bounding box center [1350, 536] width 356 height 60
click at [1337, 536] on textarea "All conditions met by CBP" at bounding box center [1350, 536] width 356 height 60
type textarea "All conditions met by CBP and he does not believe he has to do it."
click at [1237, 746] on button "Save" at bounding box center [1223, 753] width 104 height 33
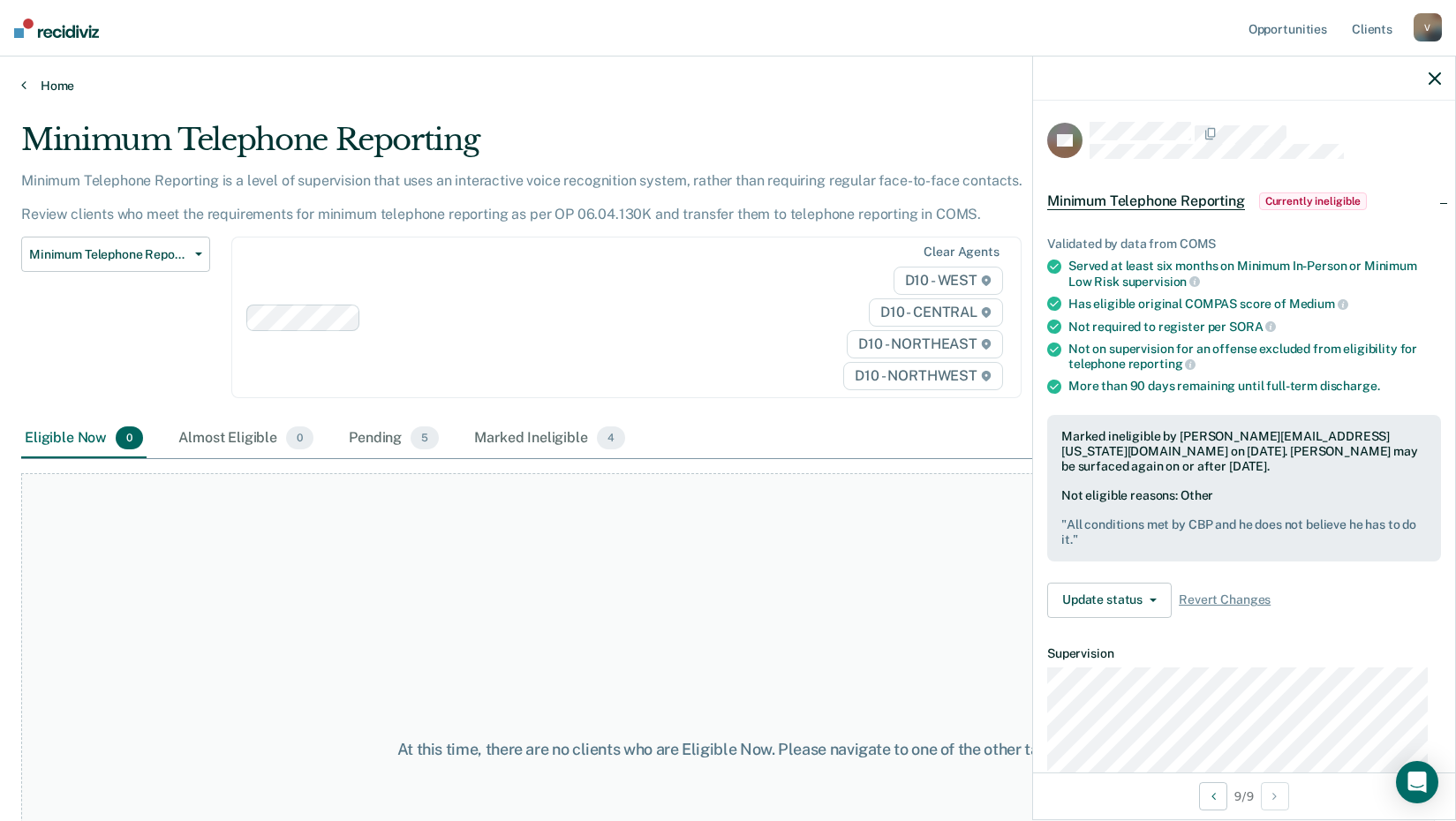
click at [58, 87] on link "Home" at bounding box center [728, 86] width 1414 height 15
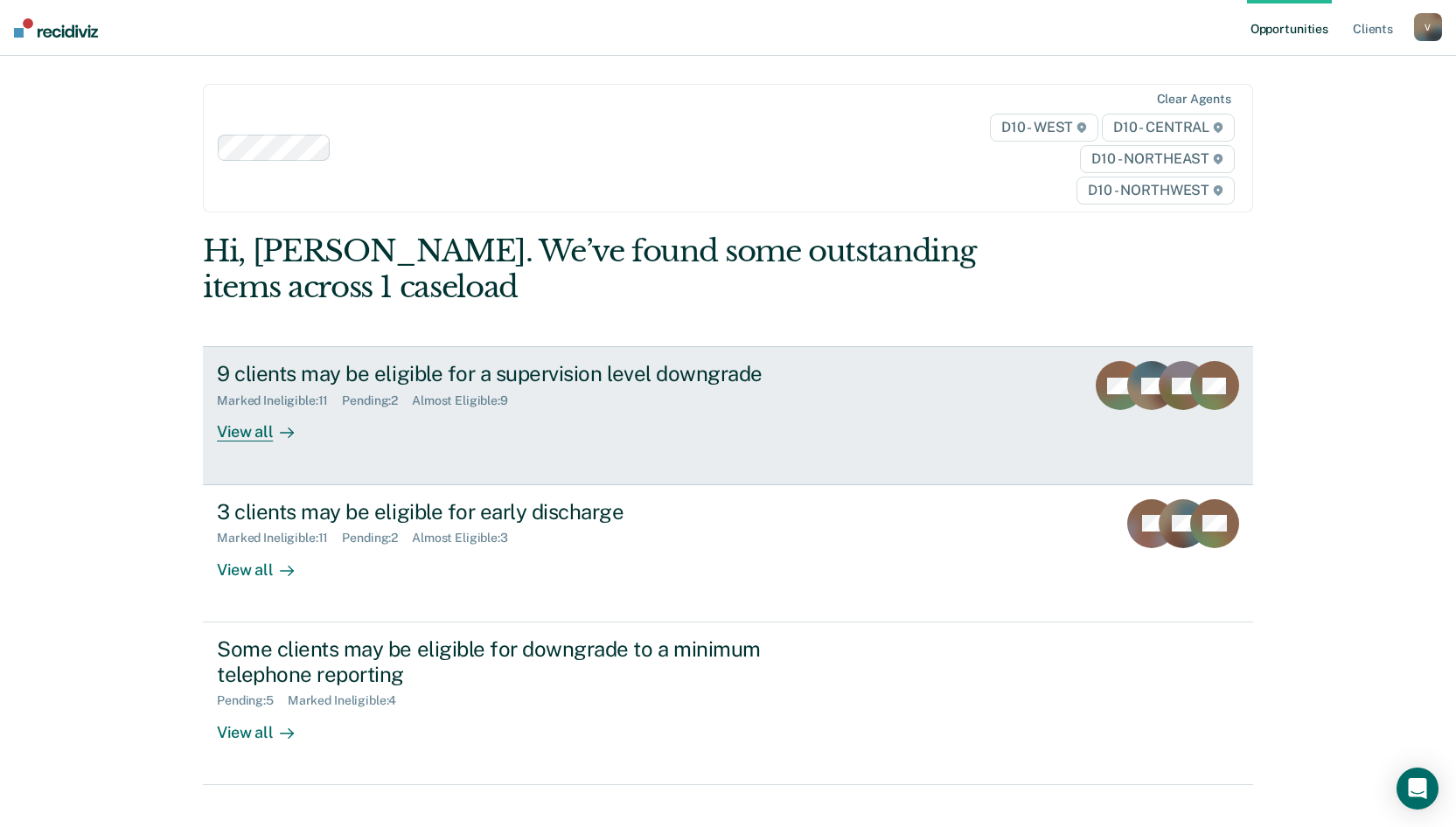
click at [522, 374] on div "9 clients may be eligible for a supervision level downgrade" at bounding box center [524, 373] width 614 height 26
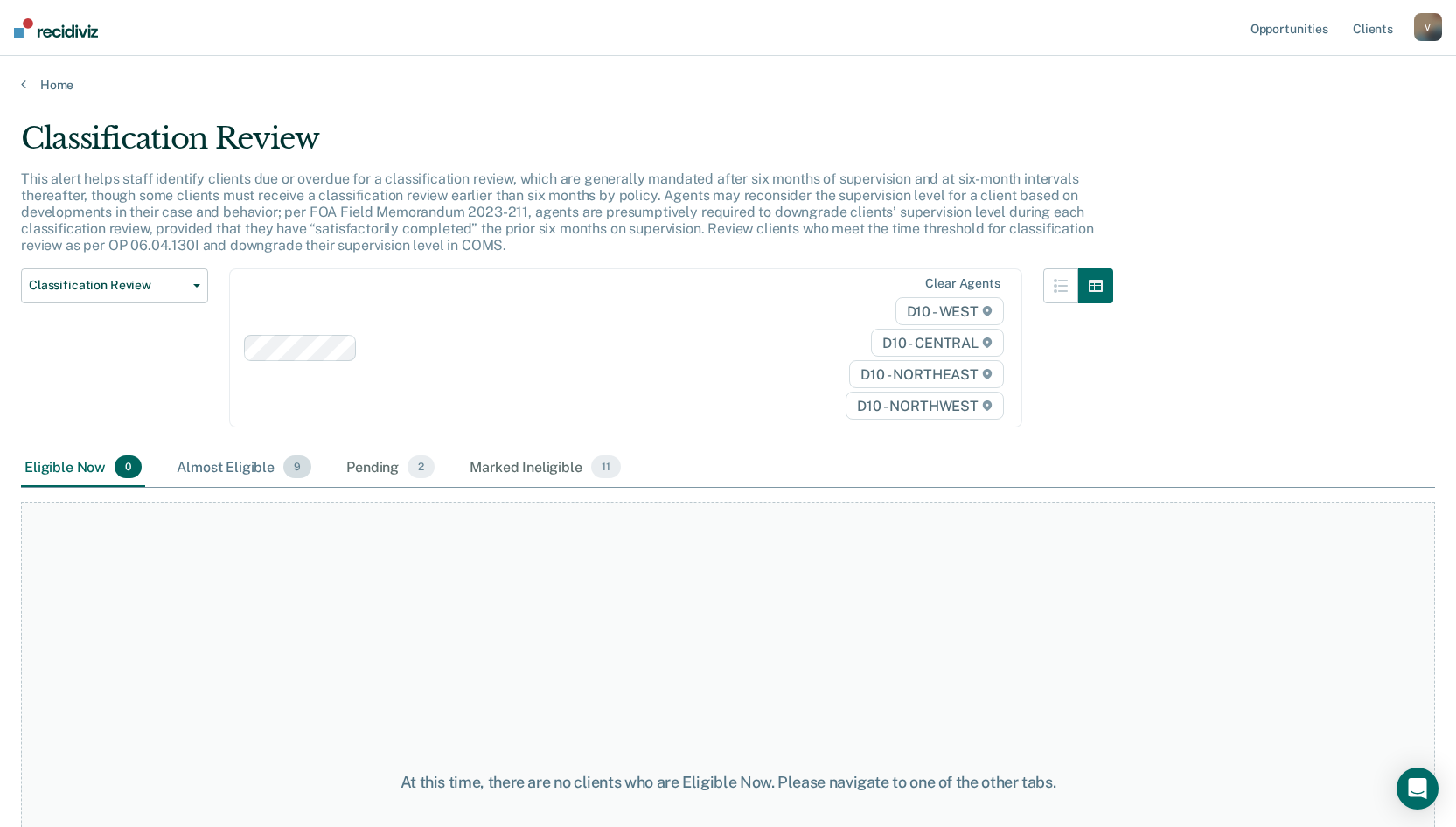
click at [232, 470] on div "Almost Eligible 9" at bounding box center [244, 468] width 141 height 38
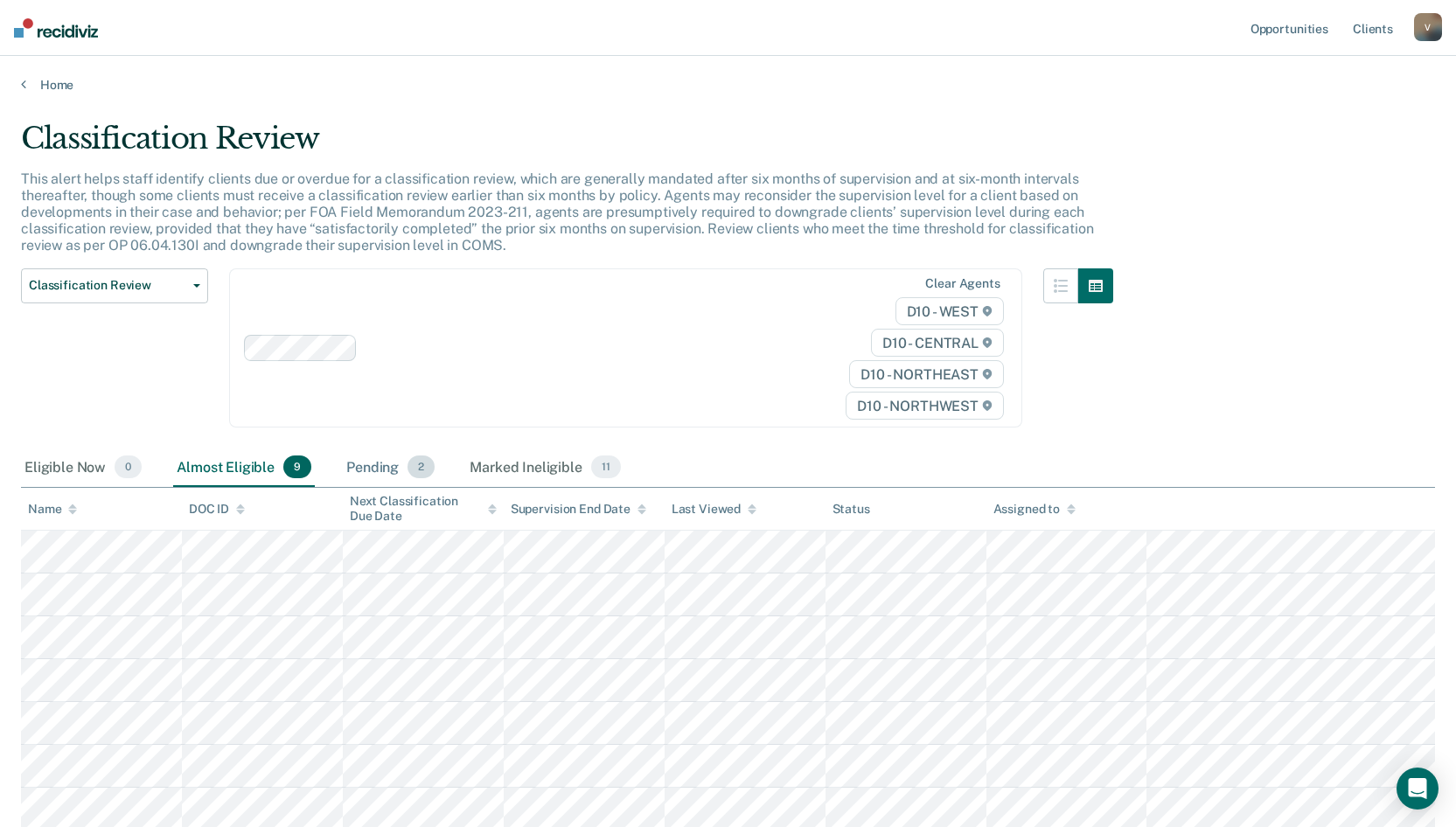
click at [367, 468] on div "Pending 2" at bounding box center [391, 468] width 96 height 38
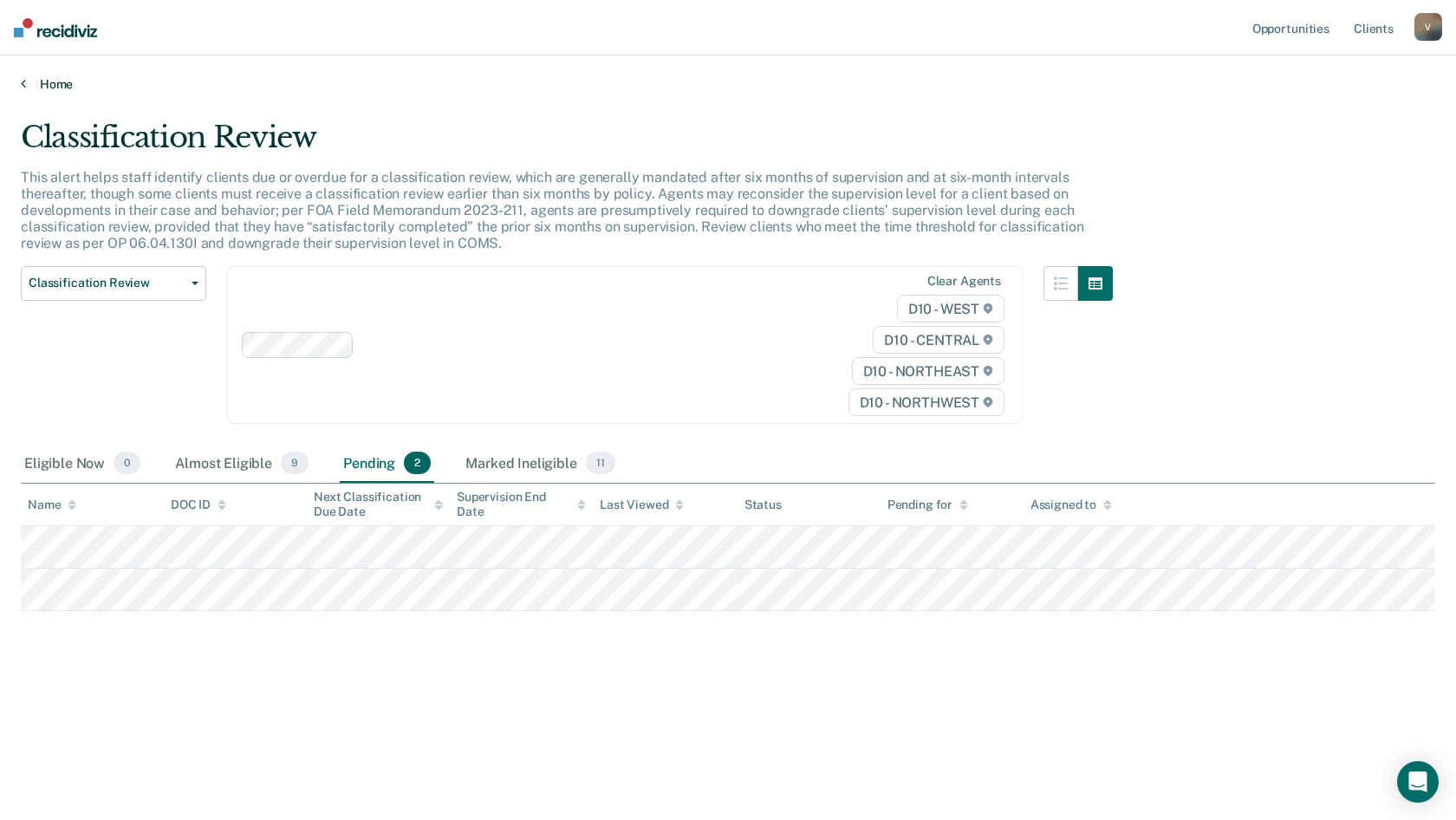
click at [52, 83] on link "Home" at bounding box center [728, 84] width 1414 height 15
